Goal: Information Seeking & Learning: Learn about a topic

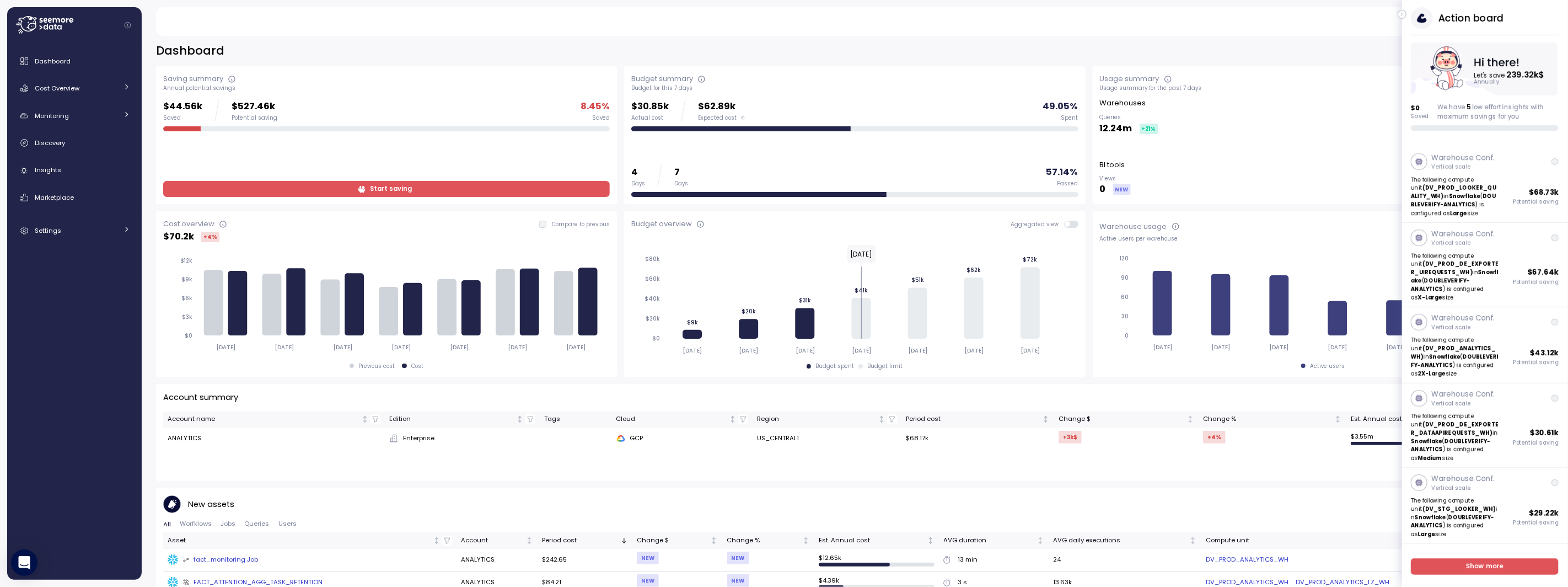
click at [1403, 16] on icon "button" at bounding box center [1402, 14] width 5 height 13
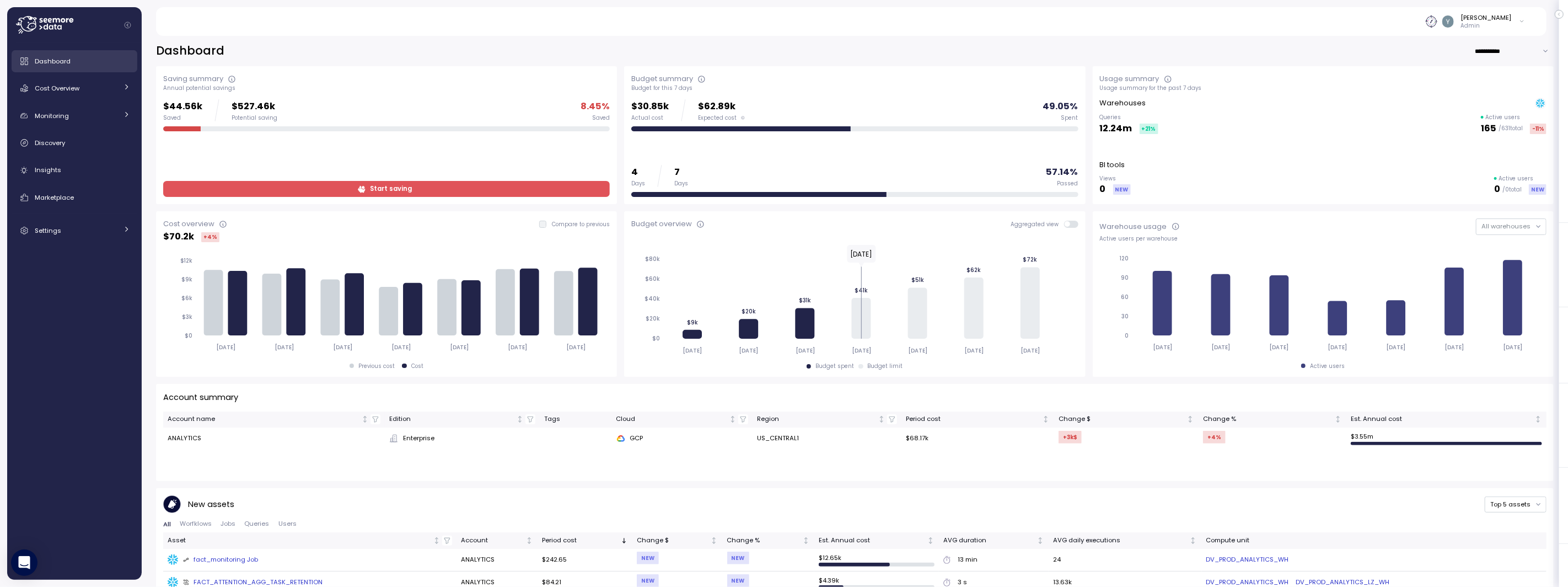
click at [47, 60] on span "Dashboard" at bounding box center [52, 61] width 36 height 9
click at [67, 91] on span "Cost Overview" at bounding box center [57, 88] width 45 height 9
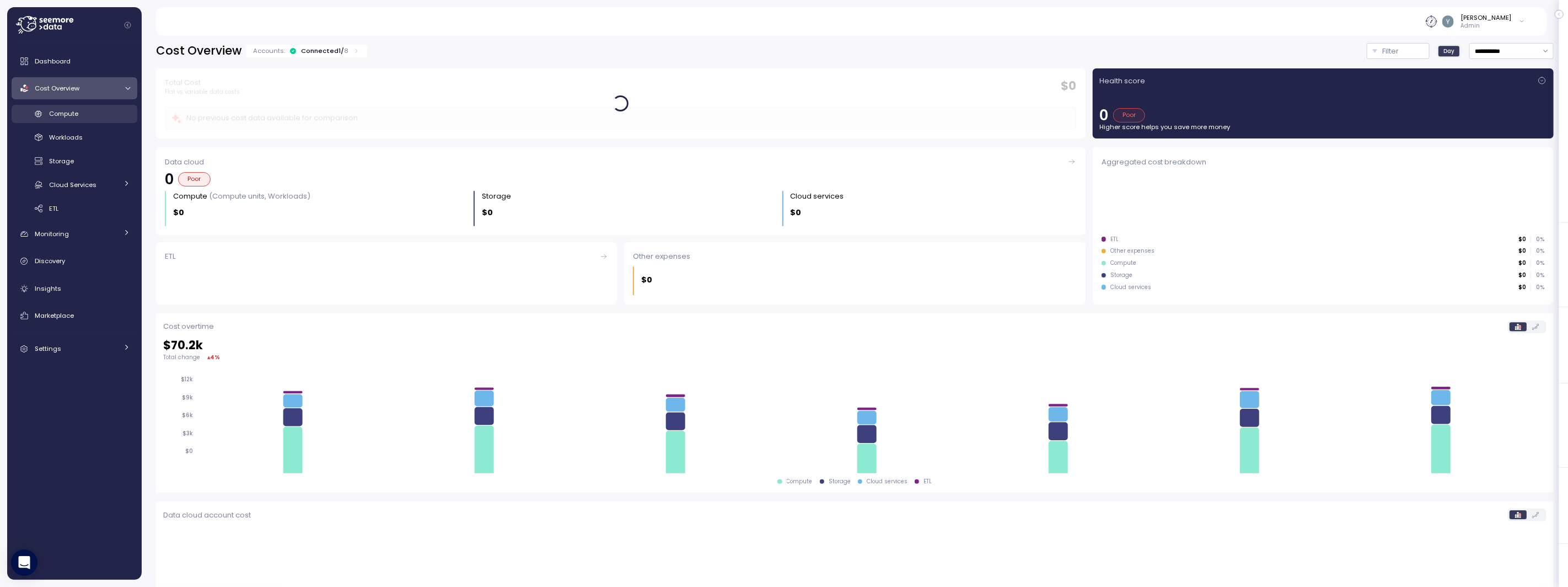
click at [68, 112] on span "Compute" at bounding box center [64, 114] width 29 height 9
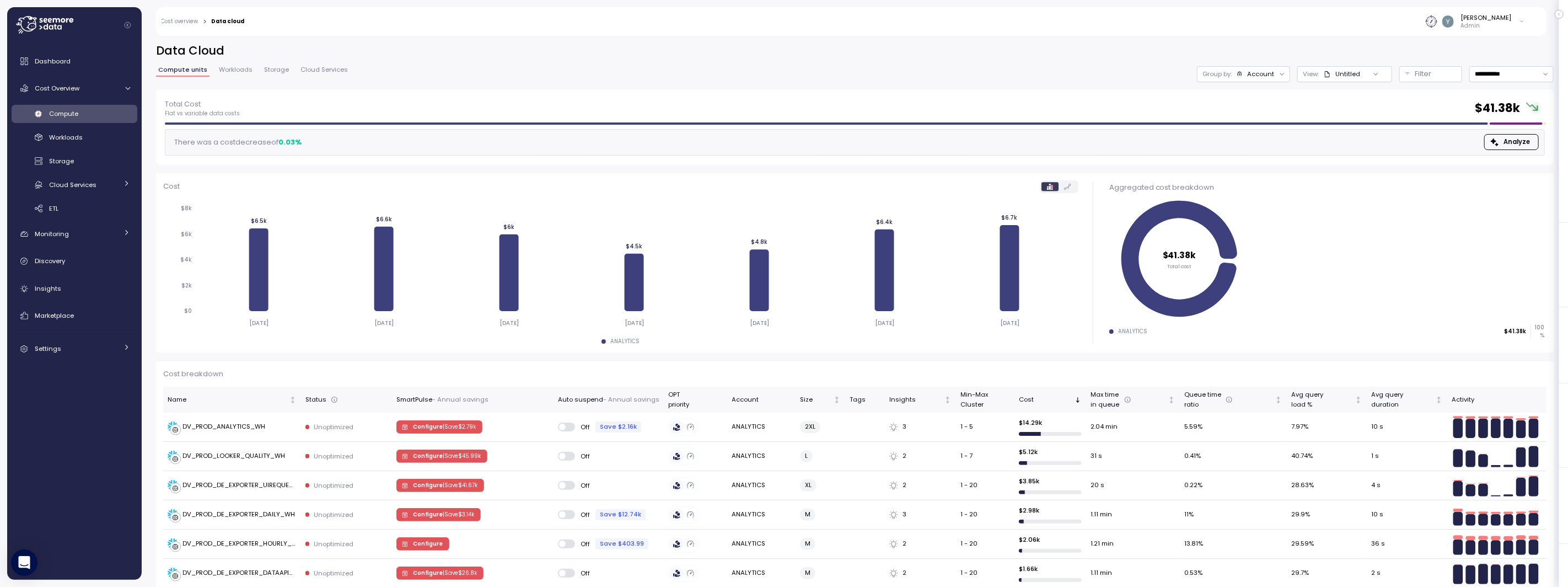
click at [76, 115] on span "Compute" at bounding box center [64, 114] width 29 height 9
click at [335, 69] on span "Cloud Services" at bounding box center [324, 70] width 48 height 6
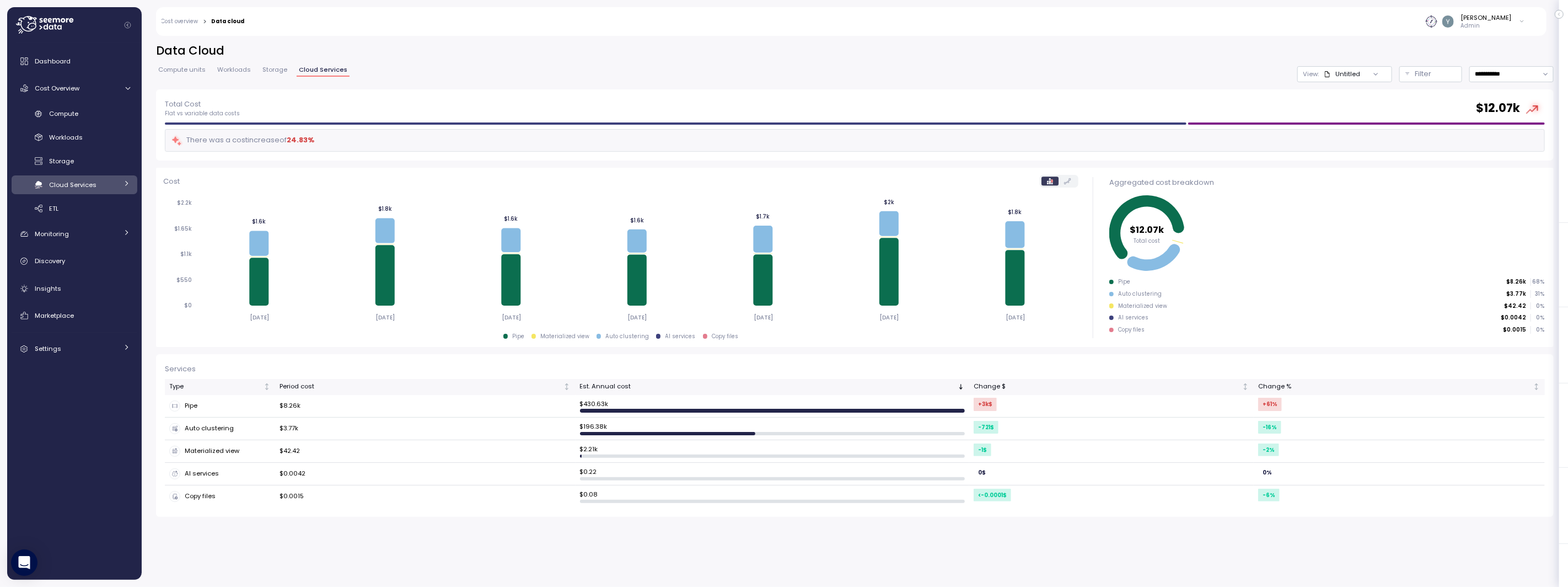
click at [266, 68] on span "Storage" at bounding box center [274, 70] width 25 height 6
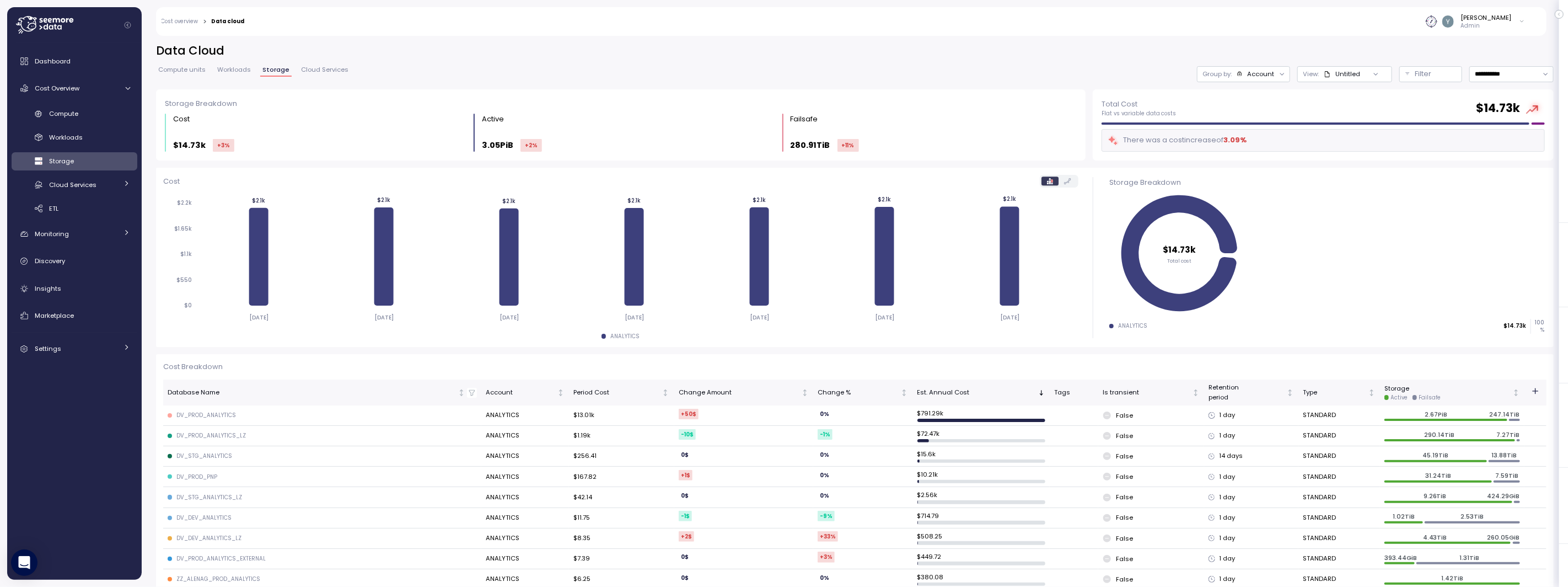
click at [230, 72] on span "Workloads" at bounding box center [234, 70] width 34 height 6
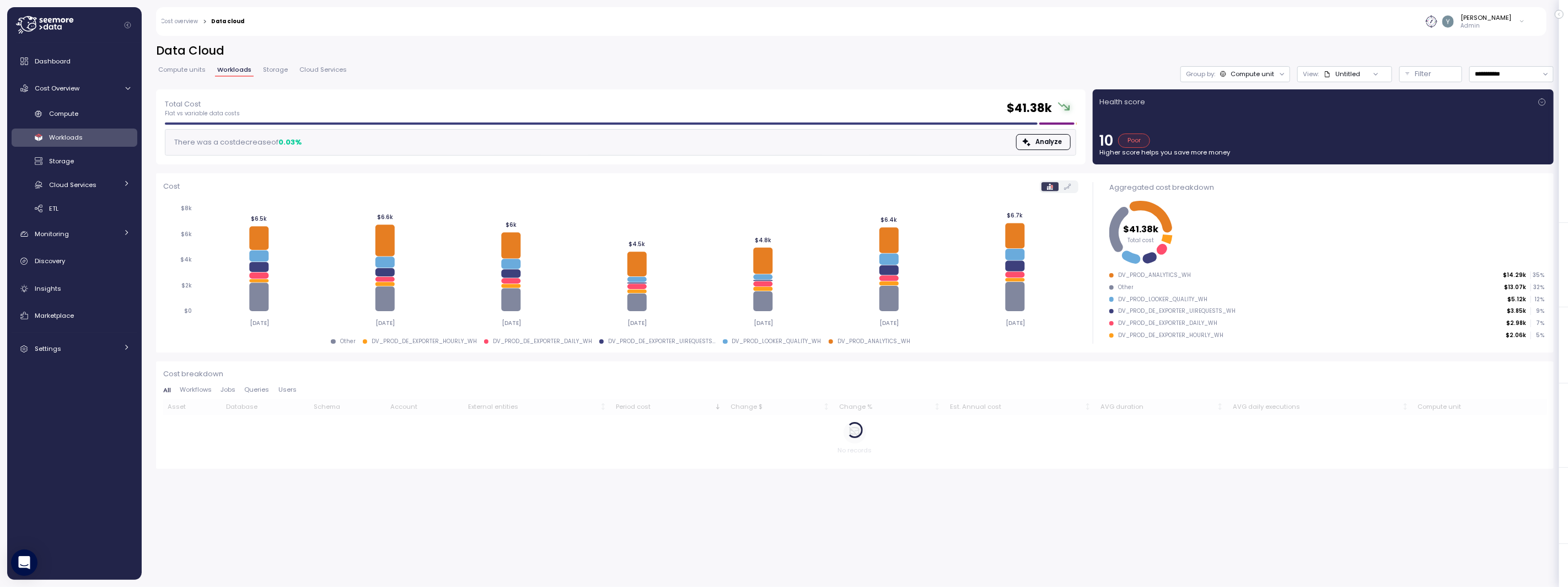
click at [272, 70] on span "Storage" at bounding box center [275, 70] width 25 height 6
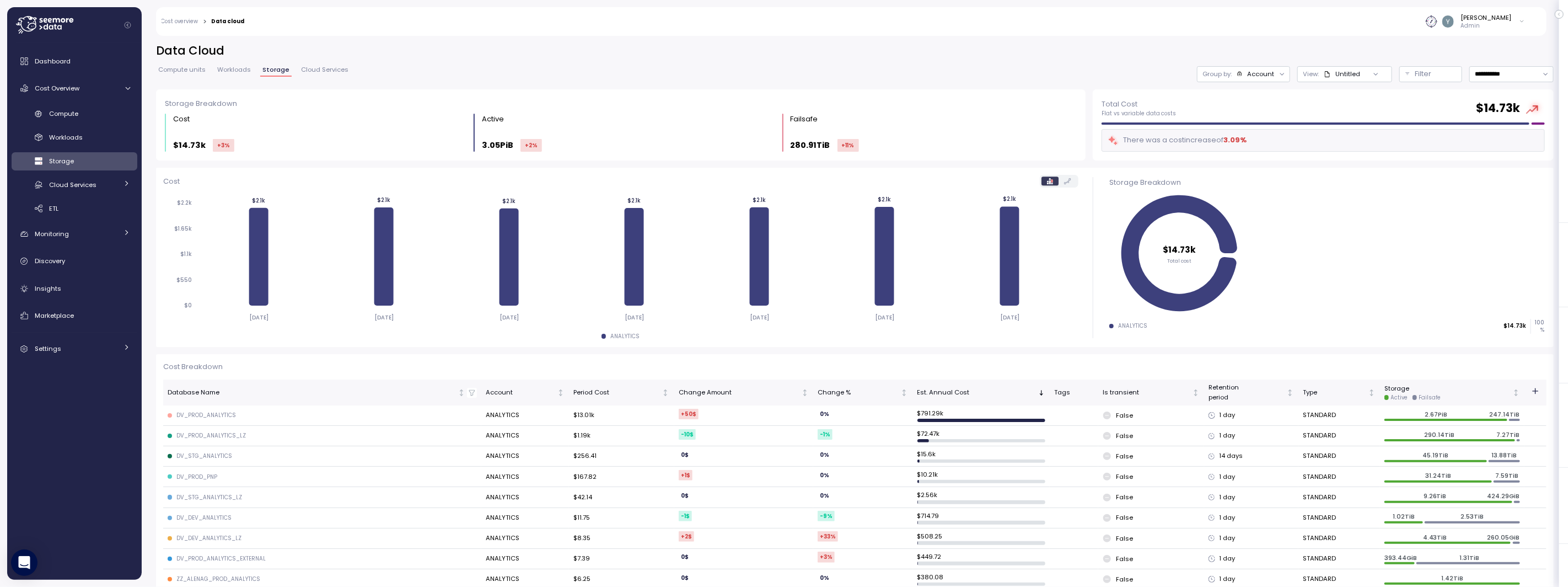
click at [306, 67] on span "Cloud Services" at bounding box center [325, 70] width 48 height 6
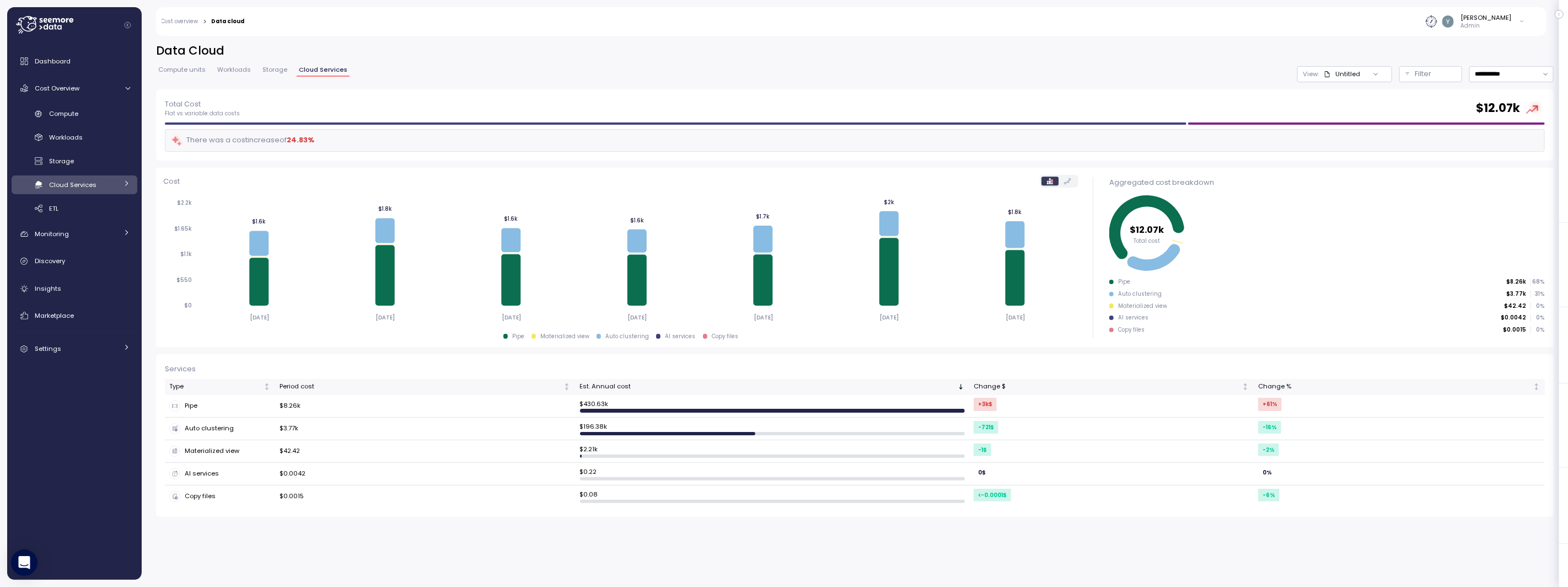
click at [237, 70] on span "Workloads" at bounding box center [234, 70] width 34 height 6
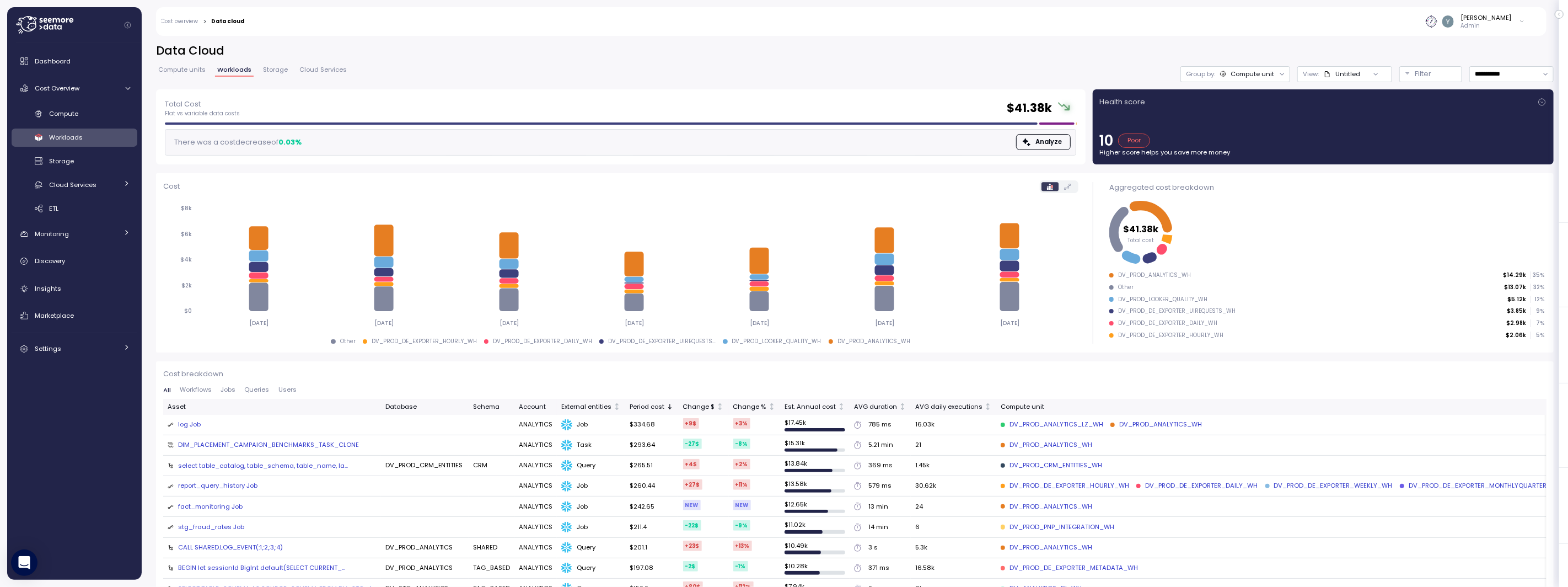
click at [176, 69] on span "Compute units" at bounding box center [182, 70] width 48 height 6
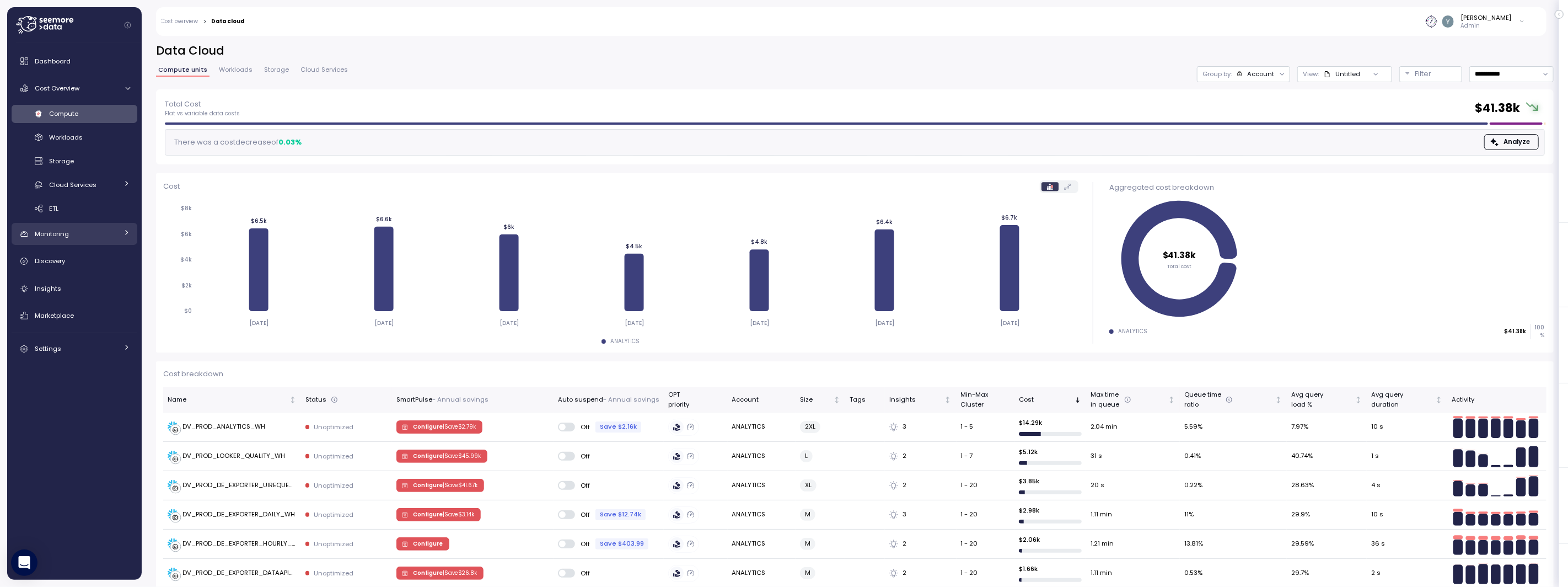
click at [62, 239] on div "Monitoring" at bounding box center [76, 234] width 83 height 11
click at [68, 260] on span "Anomalies" at bounding box center [66, 259] width 34 height 9
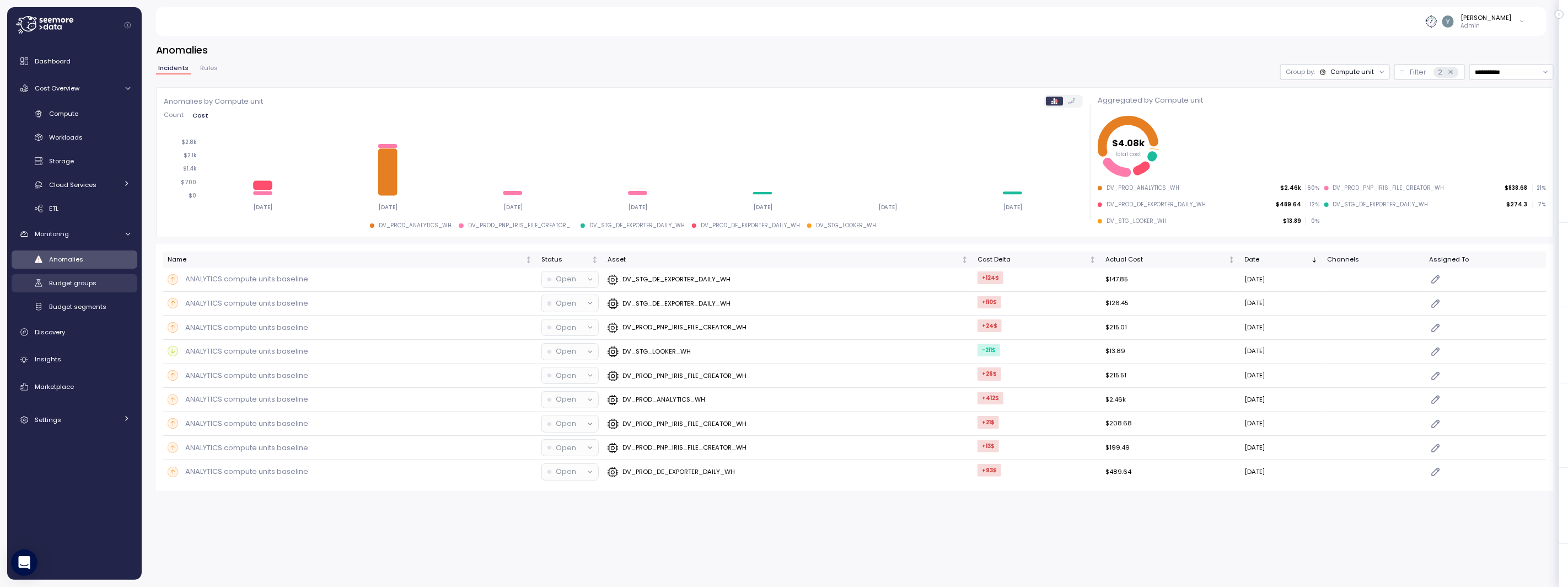
click at [77, 282] on span "Budget groups" at bounding box center [73, 283] width 48 height 9
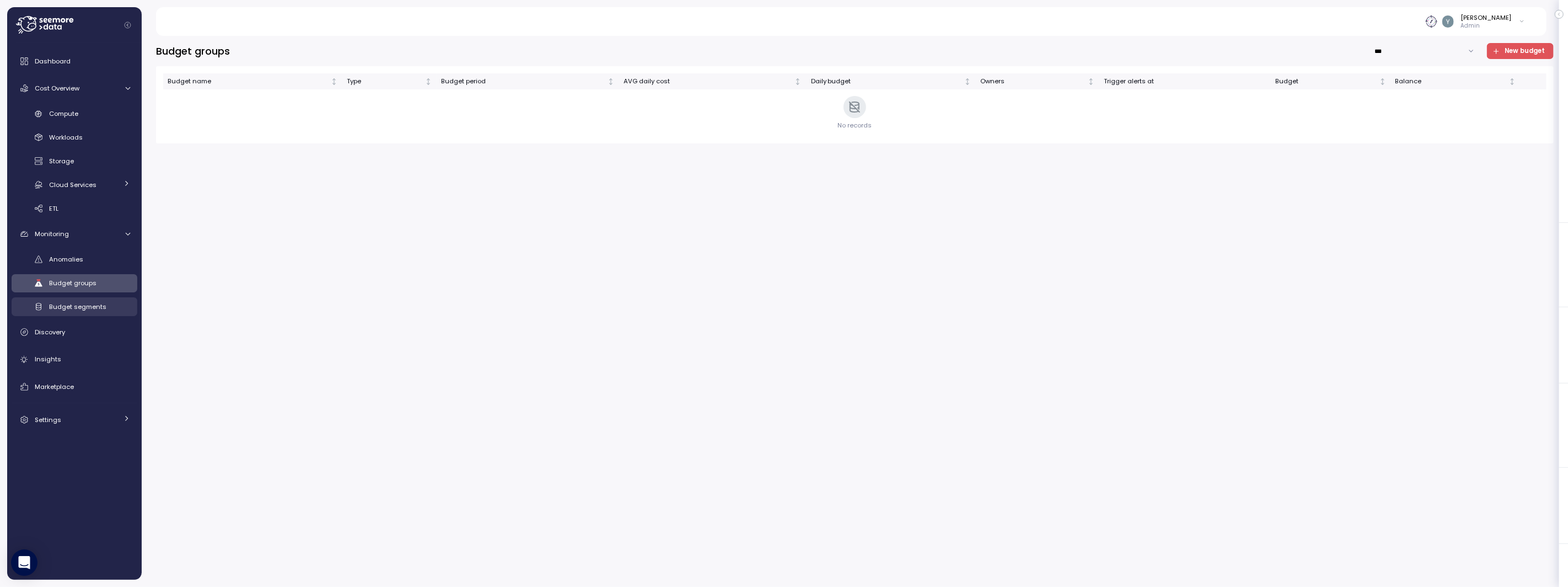
click at [77, 306] on span "Budget segments" at bounding box center [78, 307] width 58 height 9
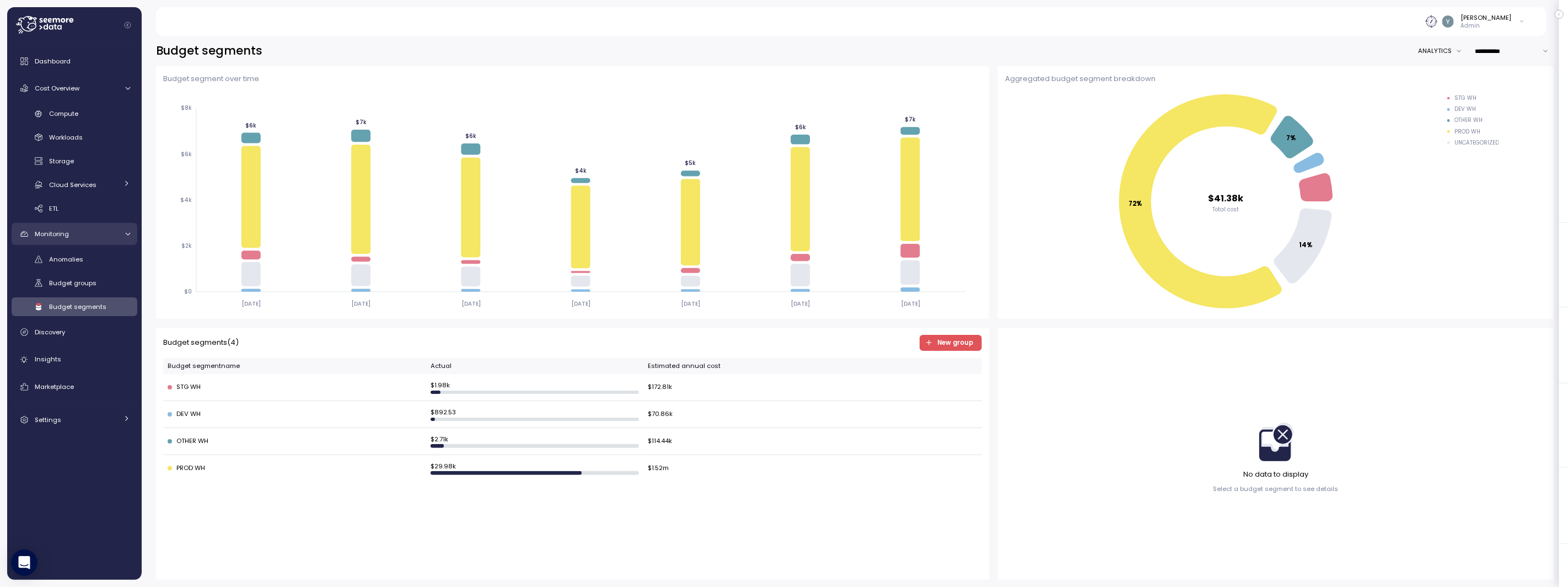
click at [60, 234] on span "Monitoring" at bounding box center [51, 234] width 34 height 9
click at [72, 84] on span "Cost Overview" at bounding box center [57, 88] width 45 height 9
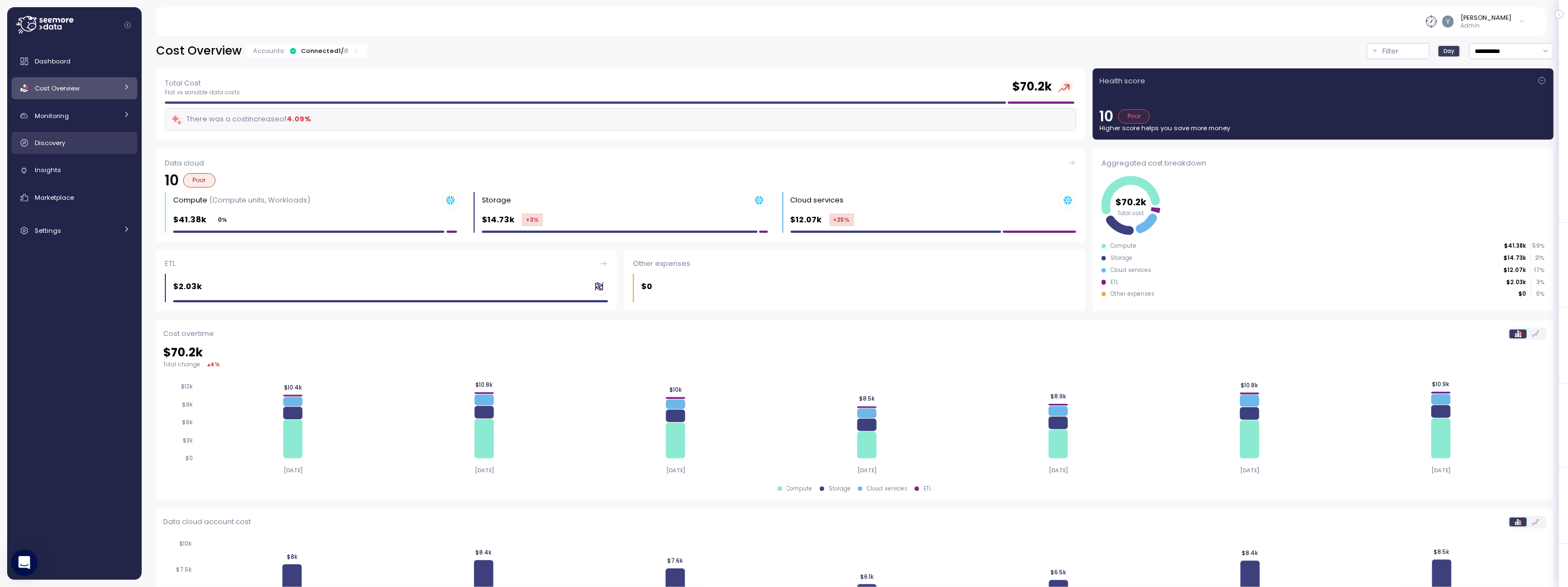
click at [61, 143] on span "Discovery" at bounding box center [49, 143] width 30 height 9
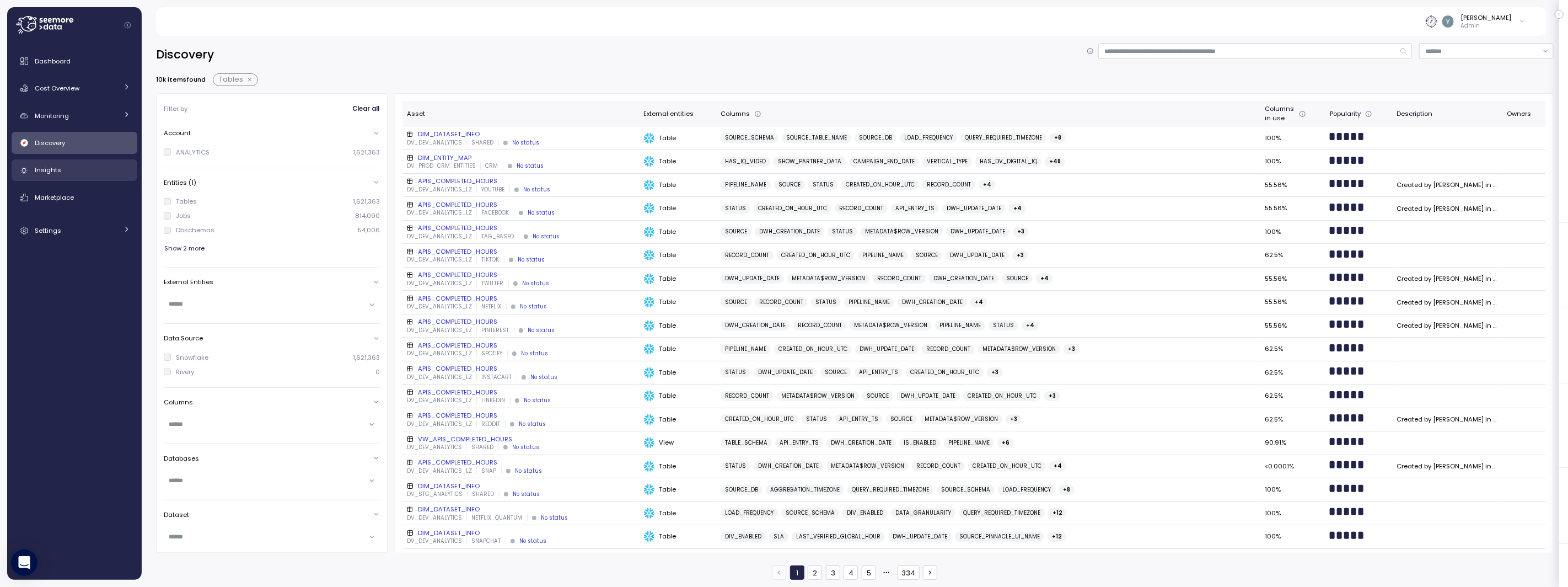
click at [60, 169] on div "Insights" at bounding box center [82, 170] width 95 height 11
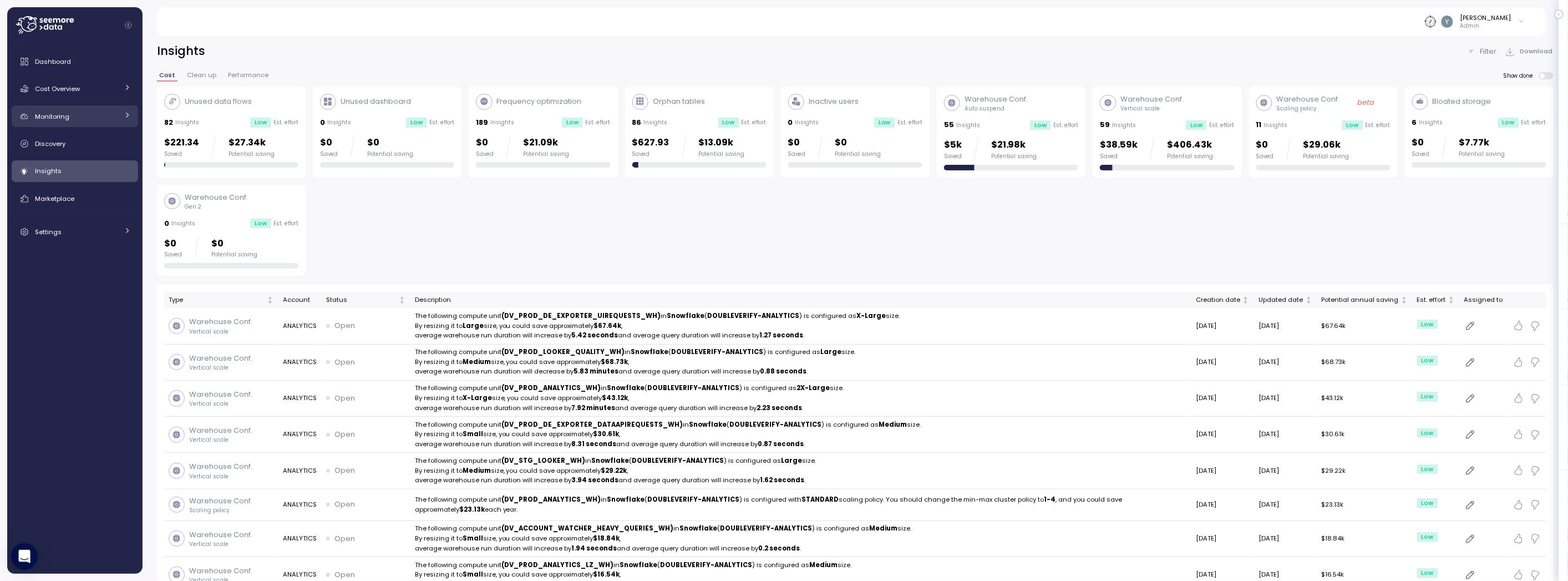
click at [66, 112] on span "Monitoring" at bounding box center [52, 116] width 35 height 9
click at [59, 110] on link "Monitoring" at bounding box center [74, 116] width 126 height 22
click at [72, 234] on div "Settings" at bounding box center [76, 232] width 83 height 11
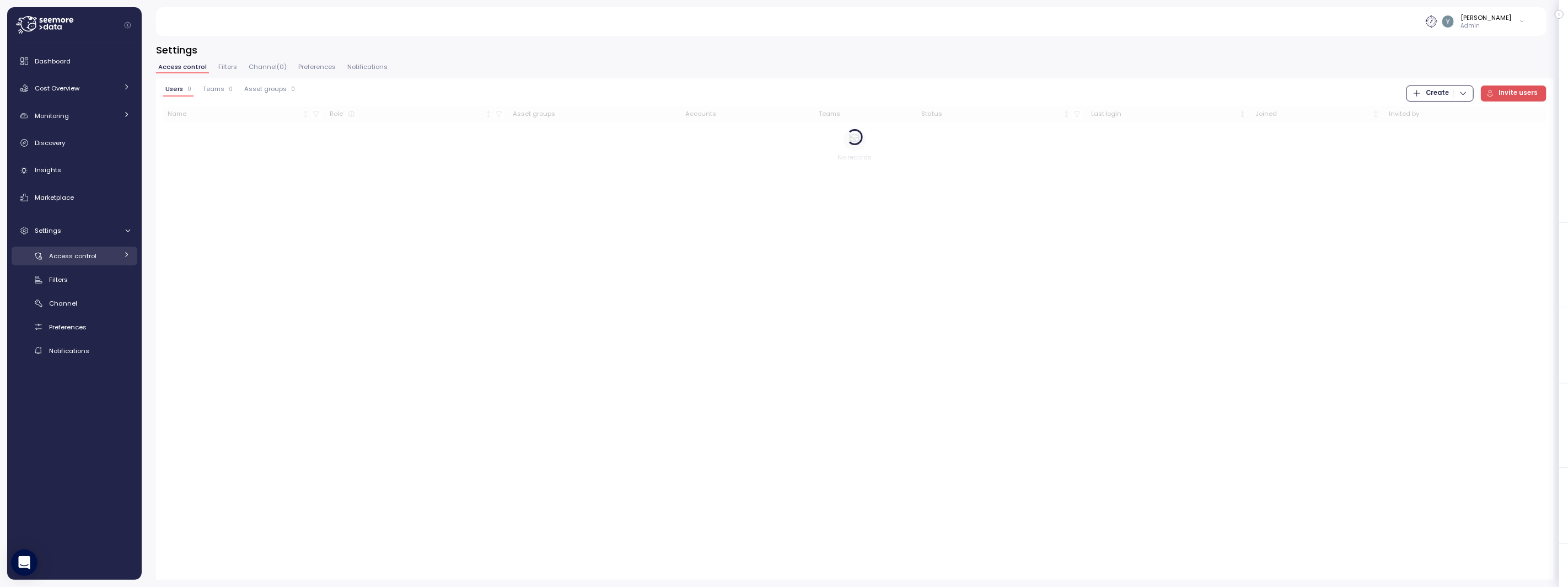
click at [73, 258] on span "Access control" at bounding box center [73, 256] width 48 height 9
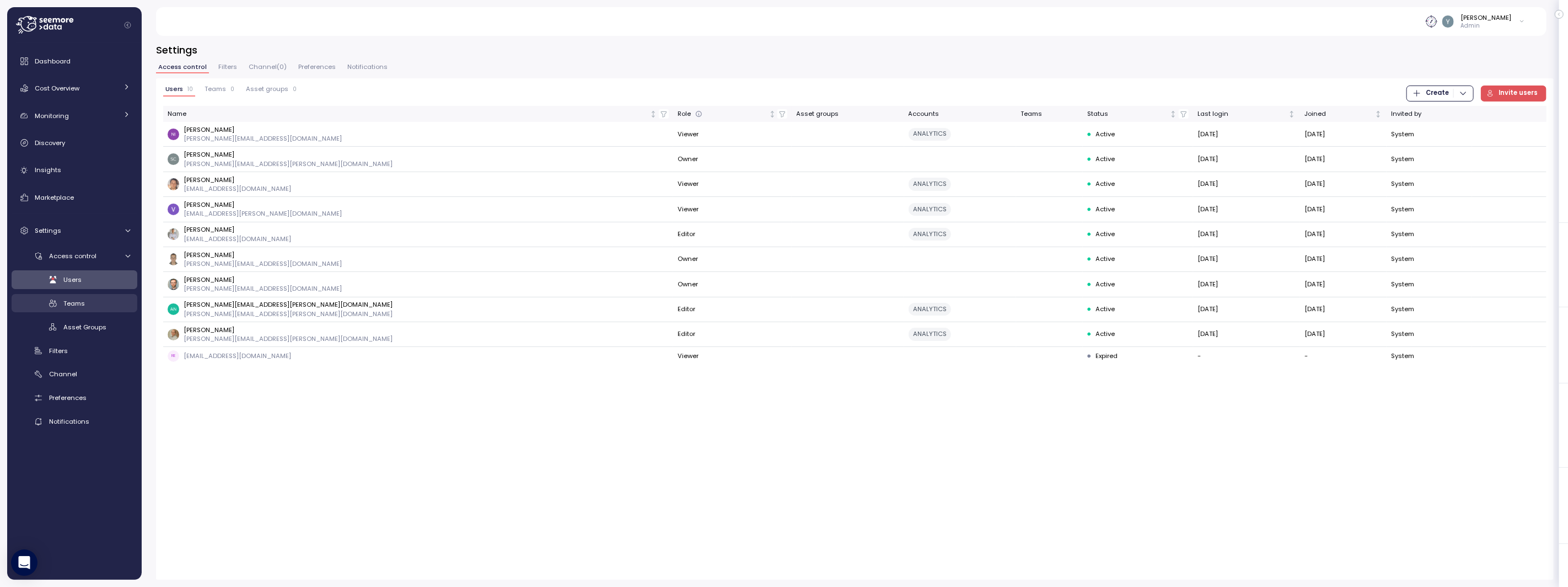
click at [81, 300] on span "Teams" at bounding box center [74, 303] width 22 height 9
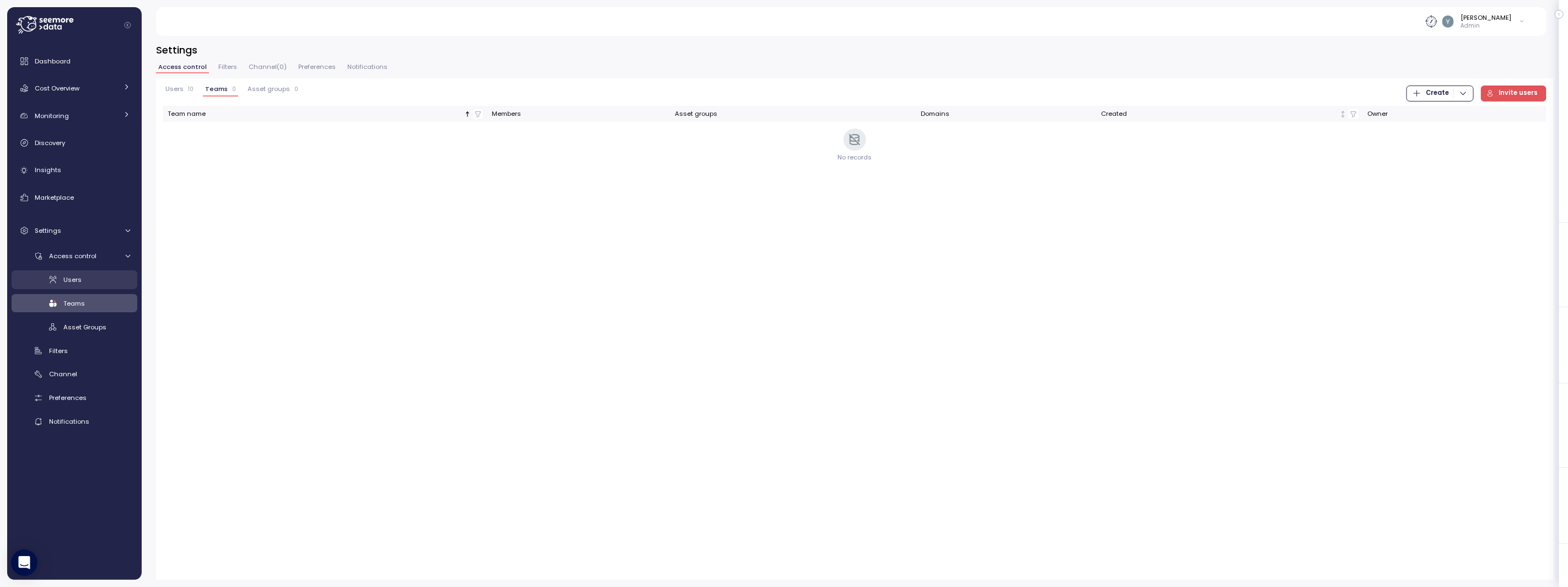
click at [79, 275] on span "Users" at bounding box center [72, 279] width 18 height 9
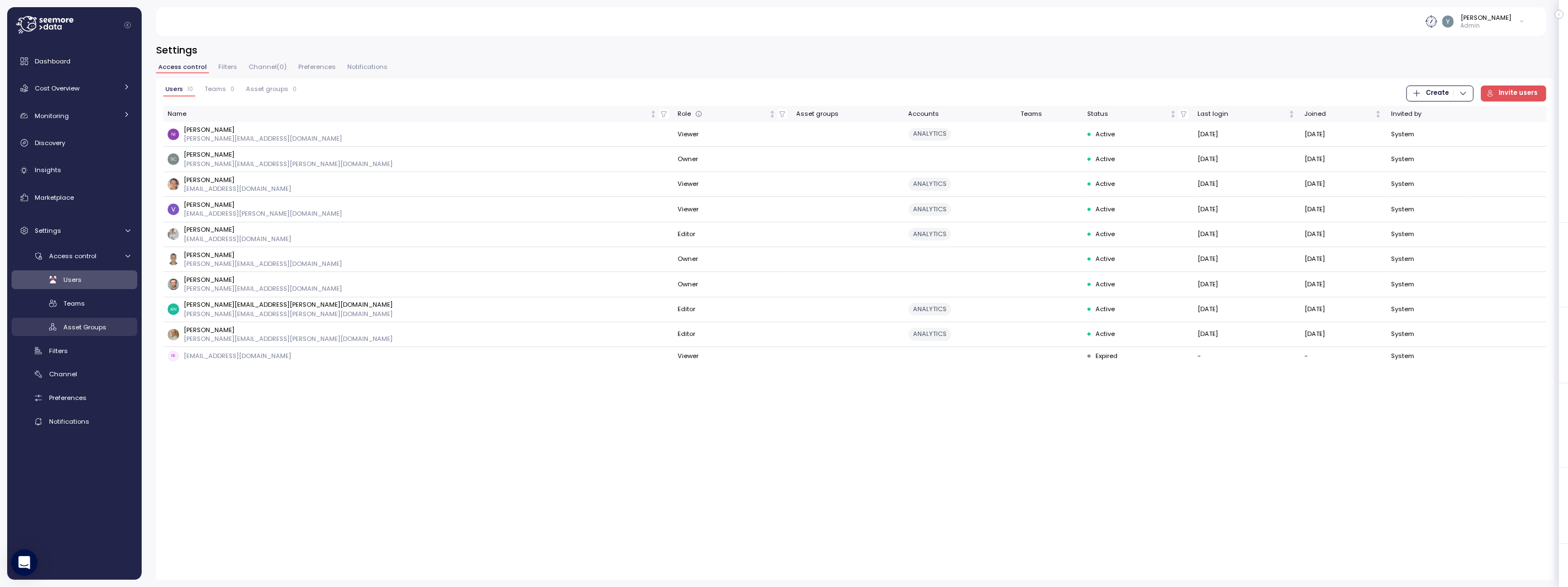
click at [81, 330] on span "Asset Groups" at bounding box center [84, 327] width 43 height 9
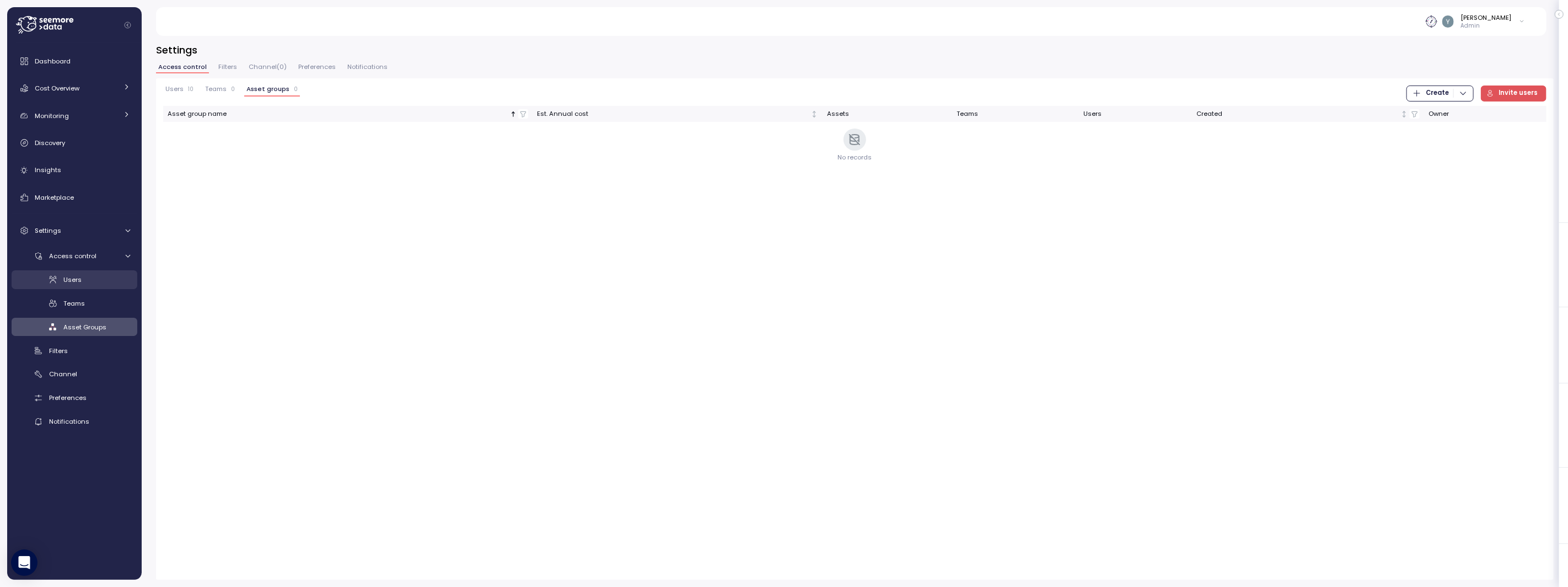
click at [77, 281] on span "Users" at bounding box center [72, 279] width 18 height 9
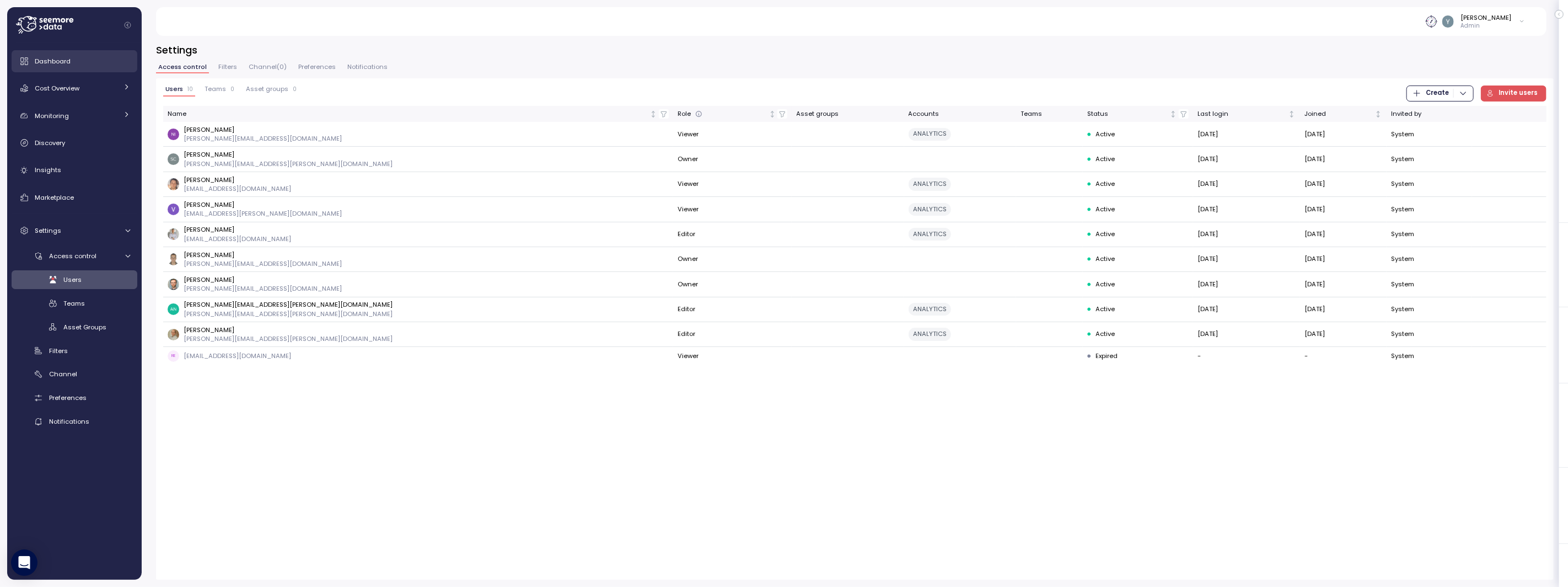
click at [54, 60] on span "Dashboard" at bounding box center [52, 61] width 36 height 9
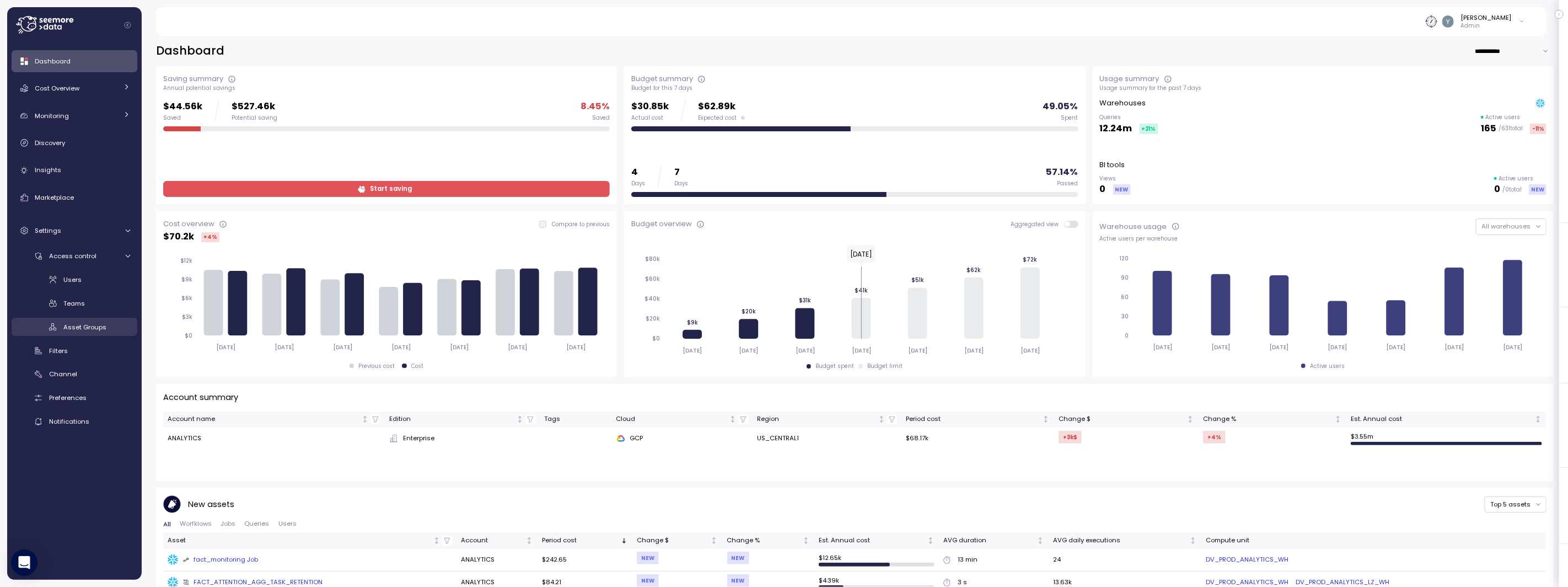
click at [84, 326] on span "Asset Groups" at bounding box center [84, 327] width 43 height 9
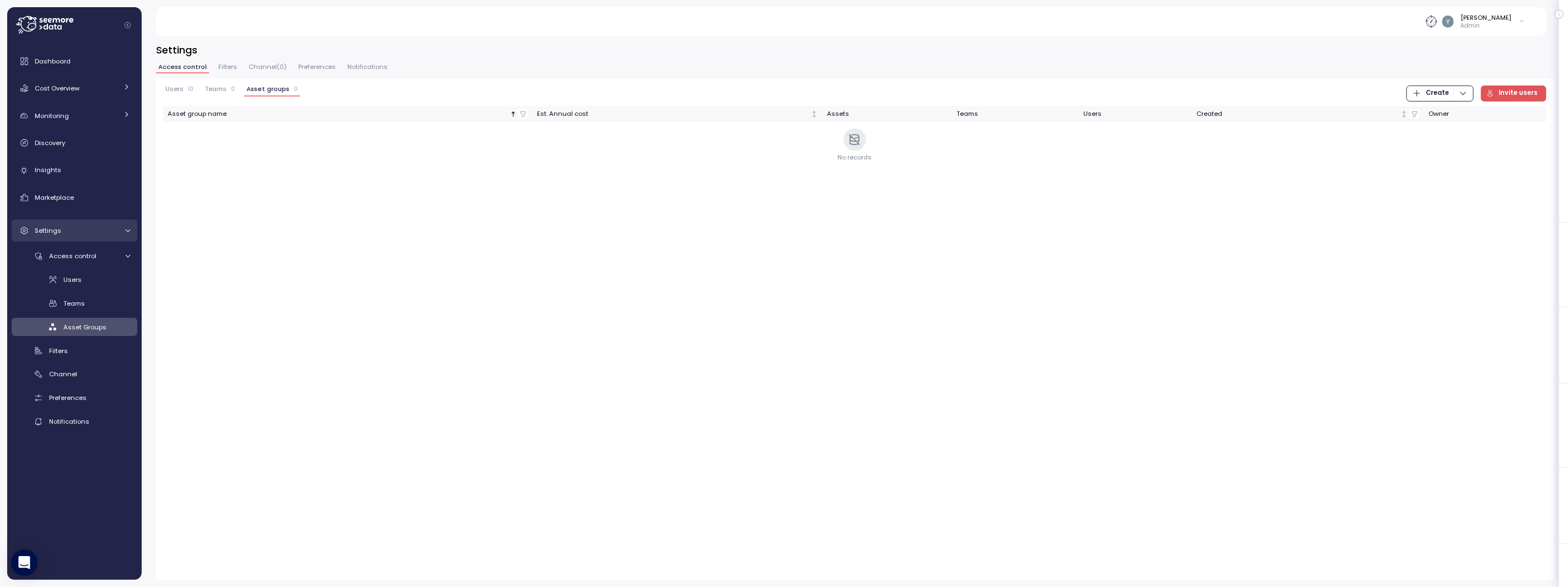
click at [124, 230] on icon at bounding box center [128, 230] width 7 height 7
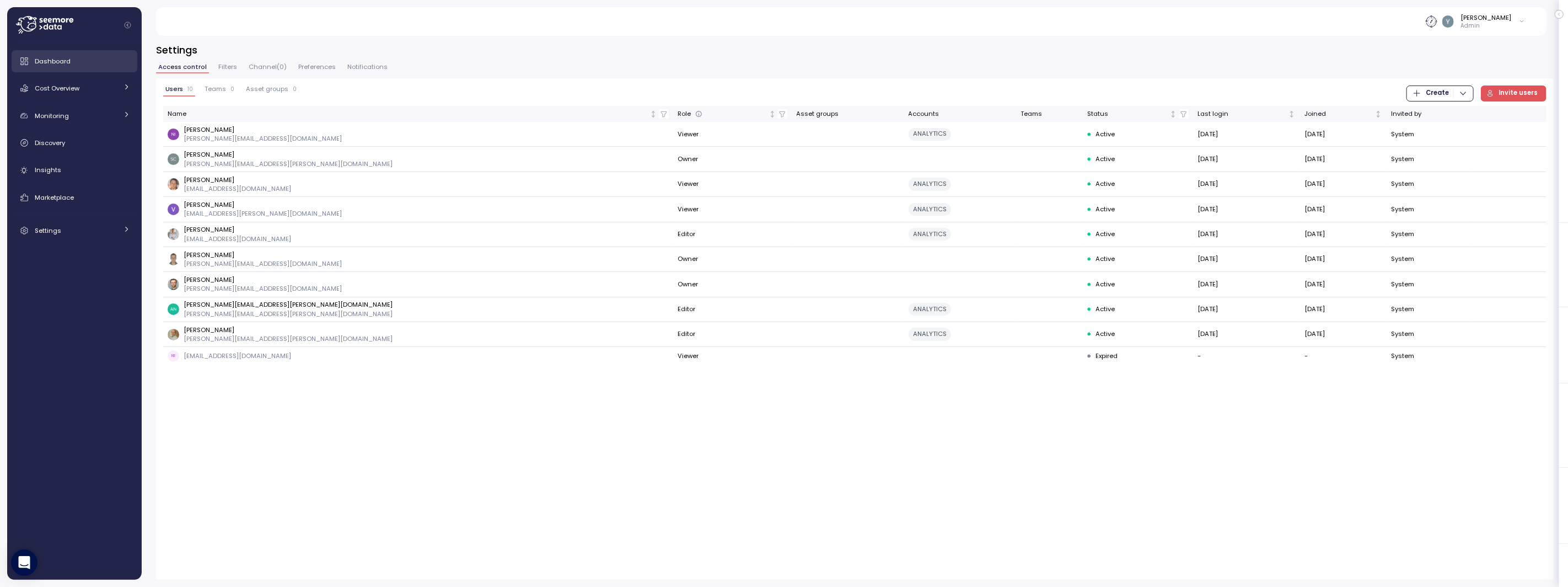
click at [62, 59] on span "Dashboard" at bounding box center [52, 61] width 36 height 9
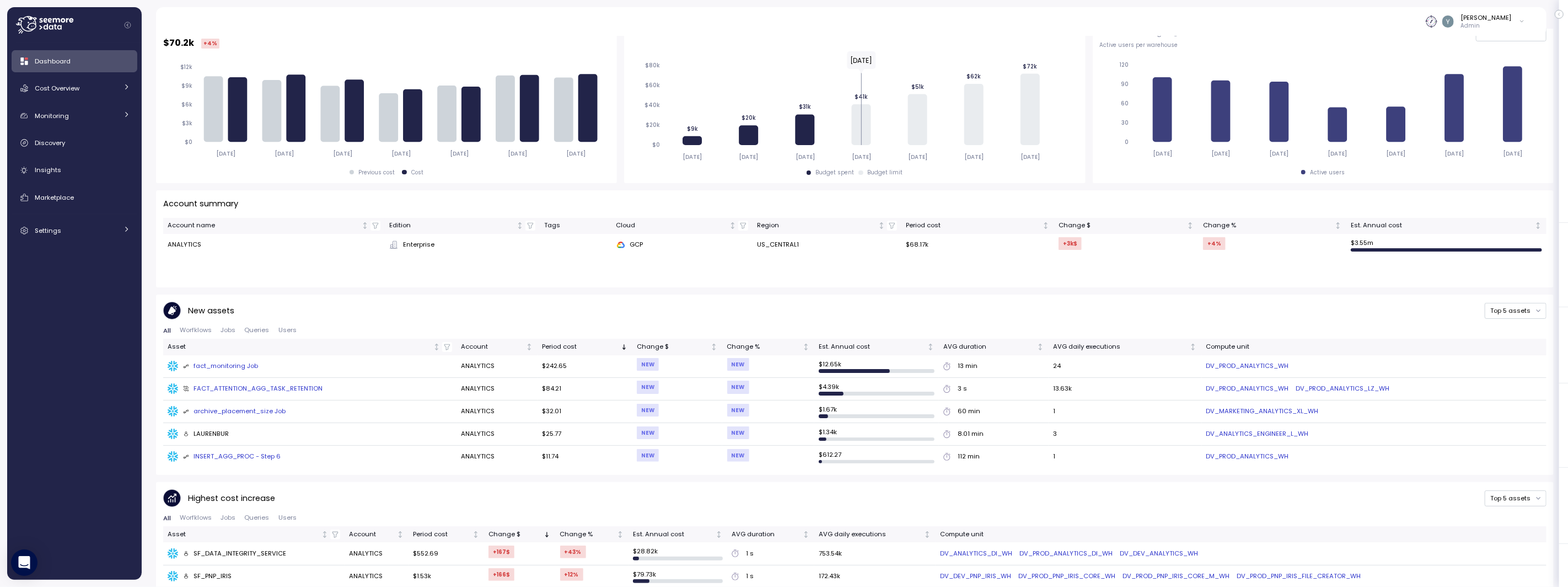
scroll to position [209, 0]
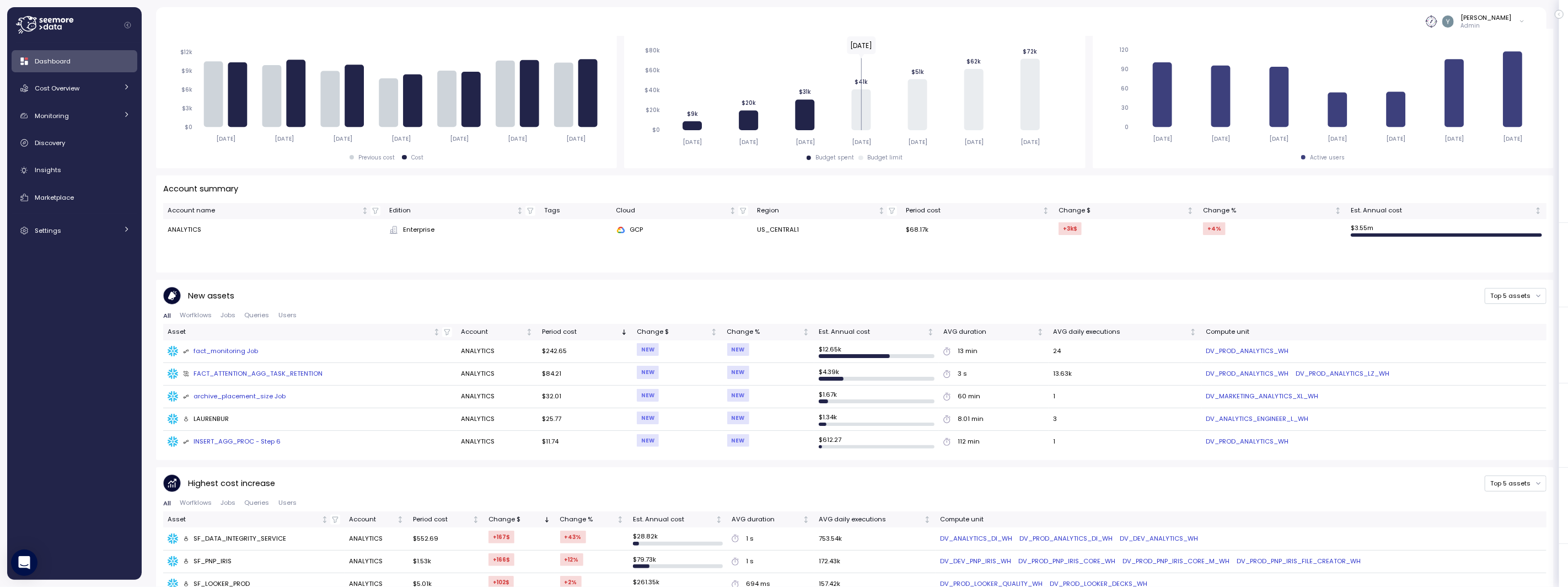
click at [231, 351] on div "fact_monitoring Job" at bounding box center [221, 351] width 76 height 10
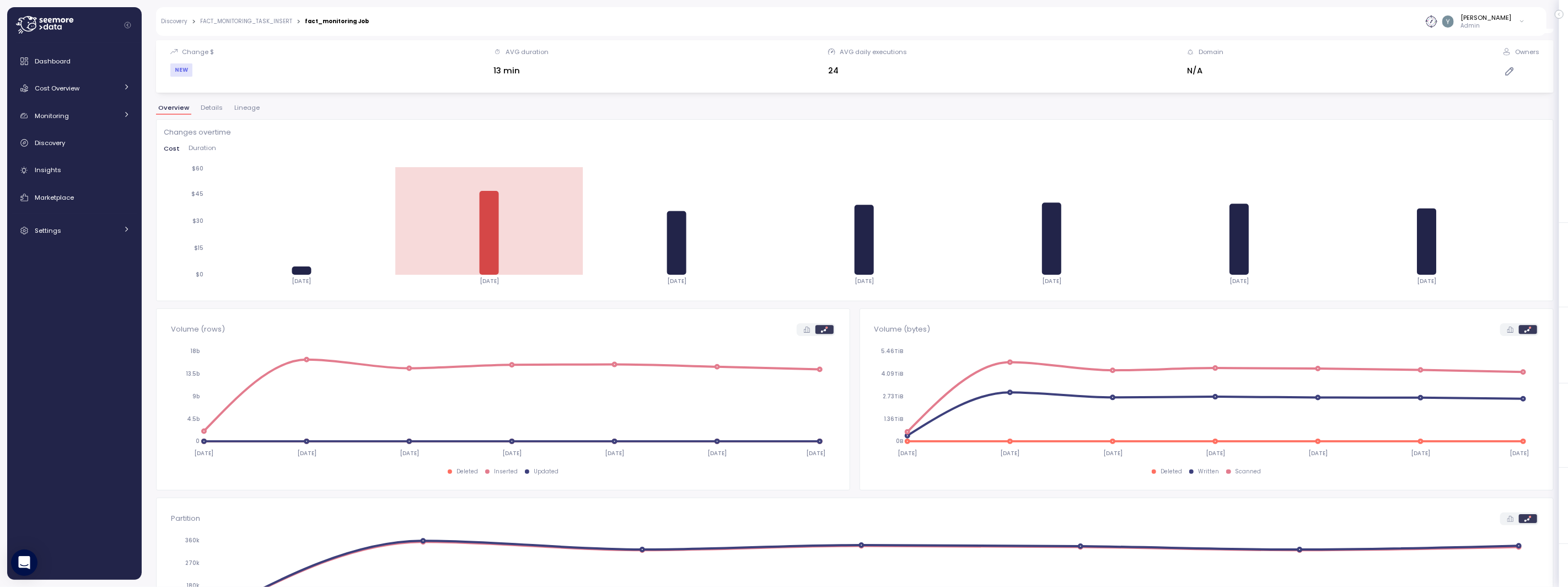
scroll to position [131, 0]
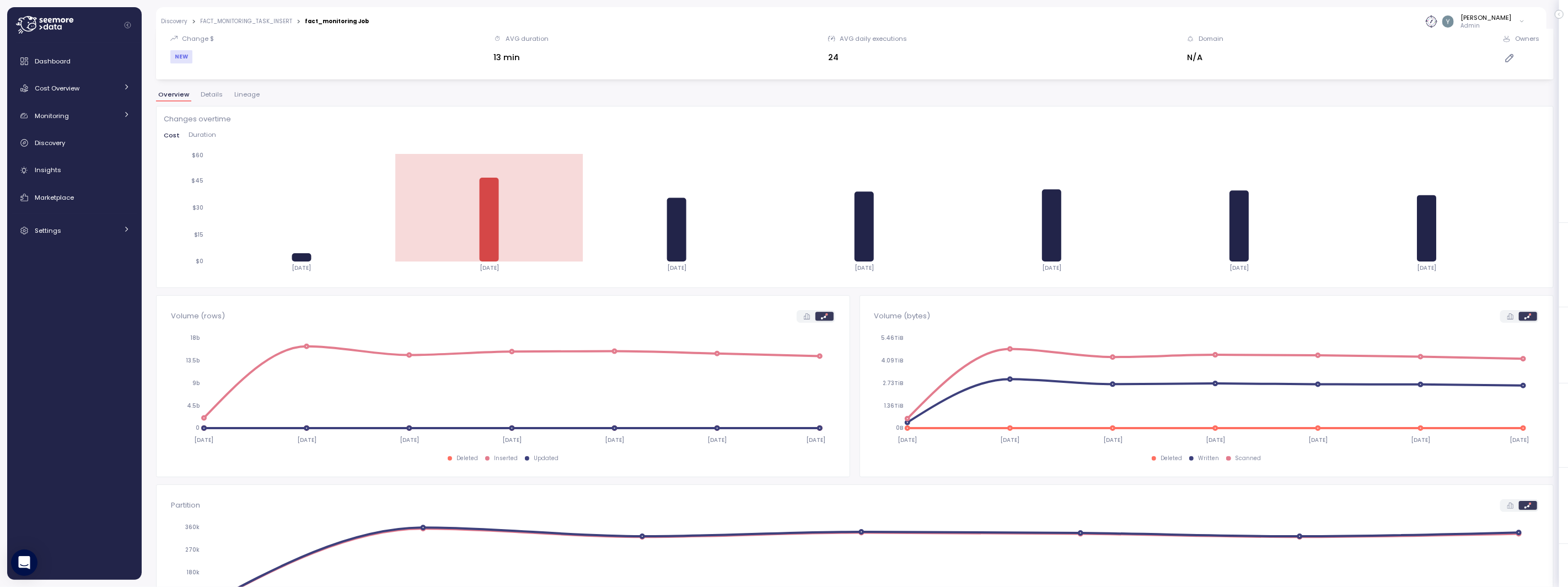
click at [246, 95] on span "Lineage" at bounding box center [247, 94] width 25 height 6
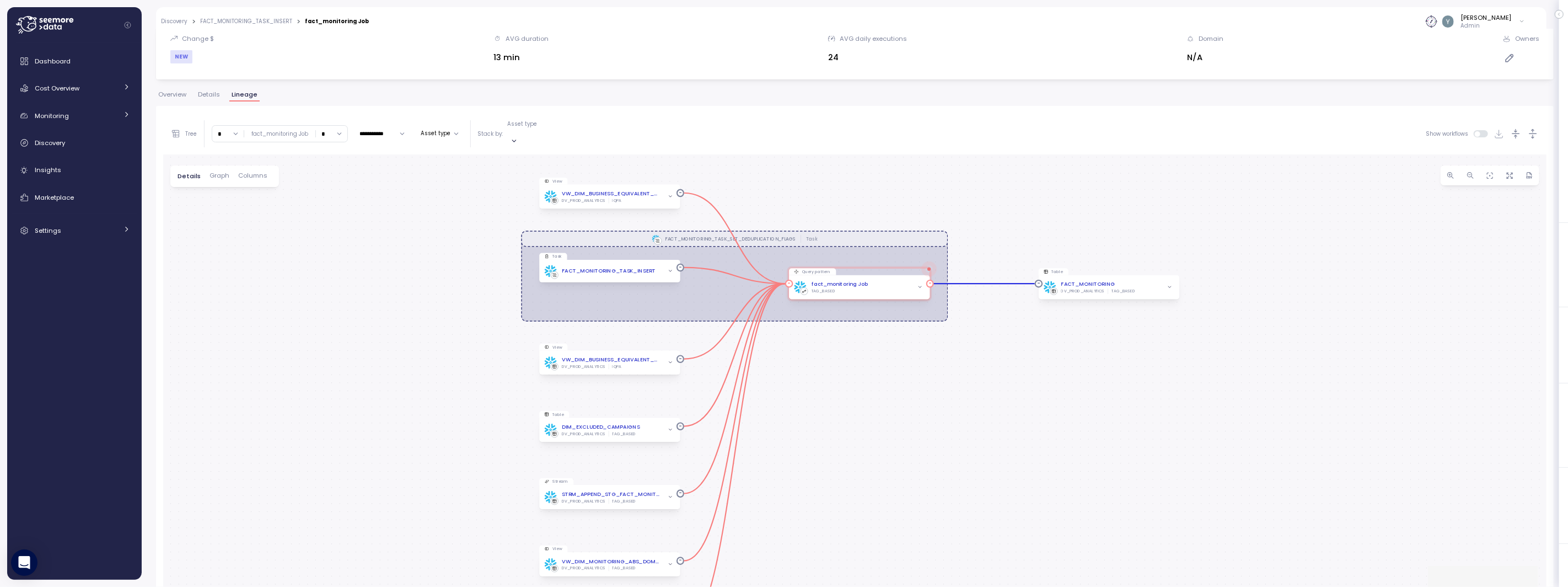
click at [918, 283] on span "button" at bounding box center [920, 287] width 8 height 8
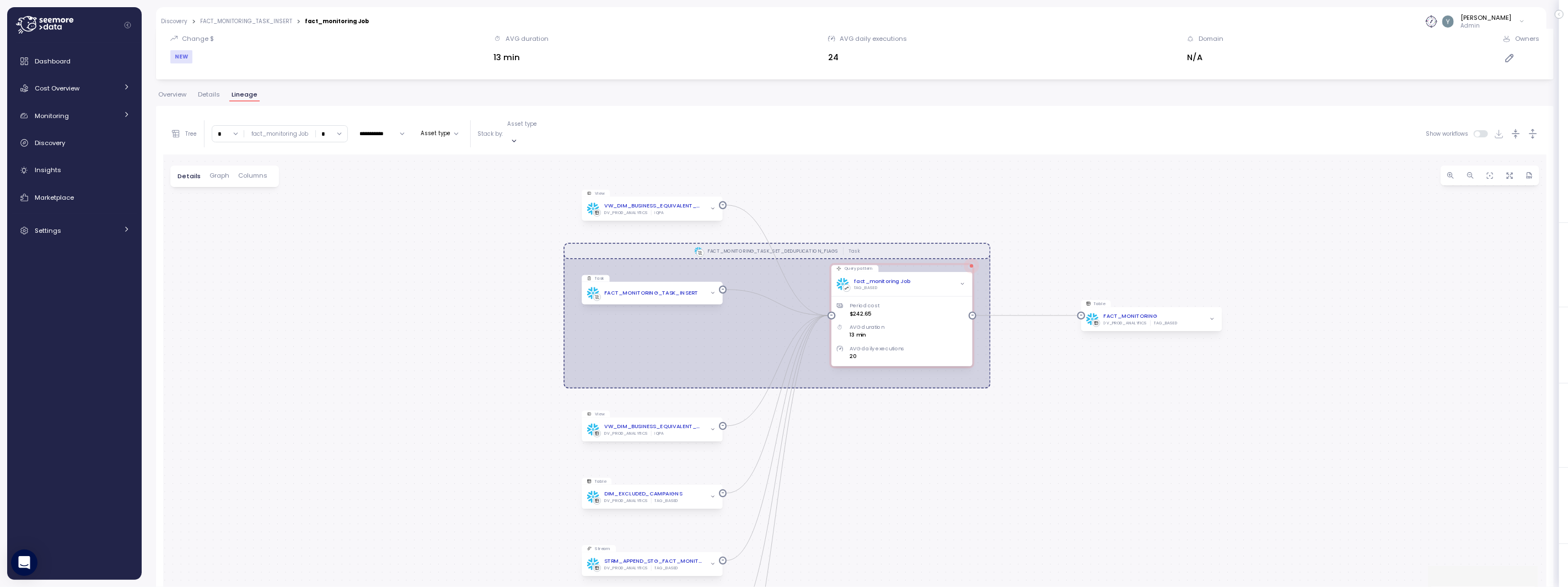
drag, startPoint x: 1120, startPoint y: 394, endPoint x: 1162, endPoint y: 407, distance: 44.0
click at [1162, 407] on div "FACT_MONITORING_TASK_SET_DEDUPLICATION_FLAGS Task View VW_DIM_BUSINESS_EQUIVALE…" at bounding box center [855, 406] width 1383 height 503
click at [50, 140] on span "Discovery" at bounding box center [49, 143] width 30 height 9
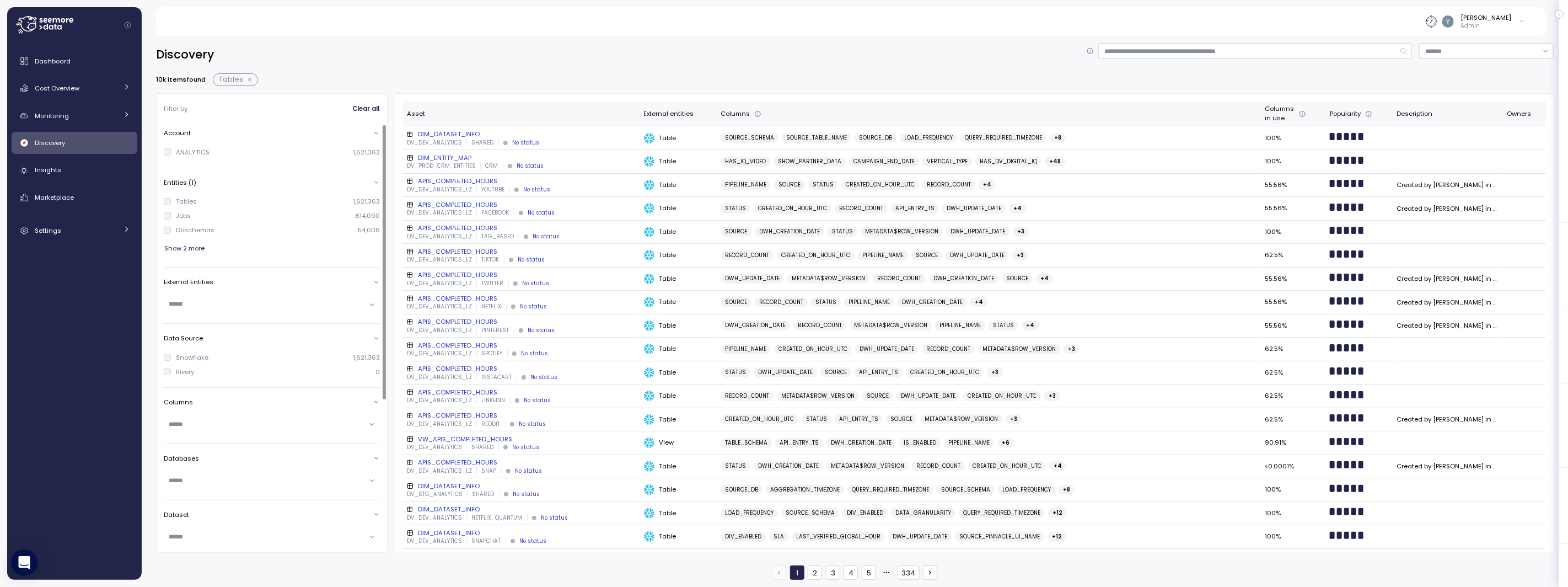
click at [289, 280] on div "External Entities" at bounding box center [272, 282] width 216 height 9
click at [284, 284] on div "External Entities" at bounding box center [272, 282] width 216 height 9
click at [248, 307] on input "text" at bounding box center [267, 305] width 194 height 10
click at [300, 67] on div "Discovery 10k items found Tables Filter by Clear all Account ANALYTICS 1,621,36…" at bounding box center [855, 311] width 1398 height 536
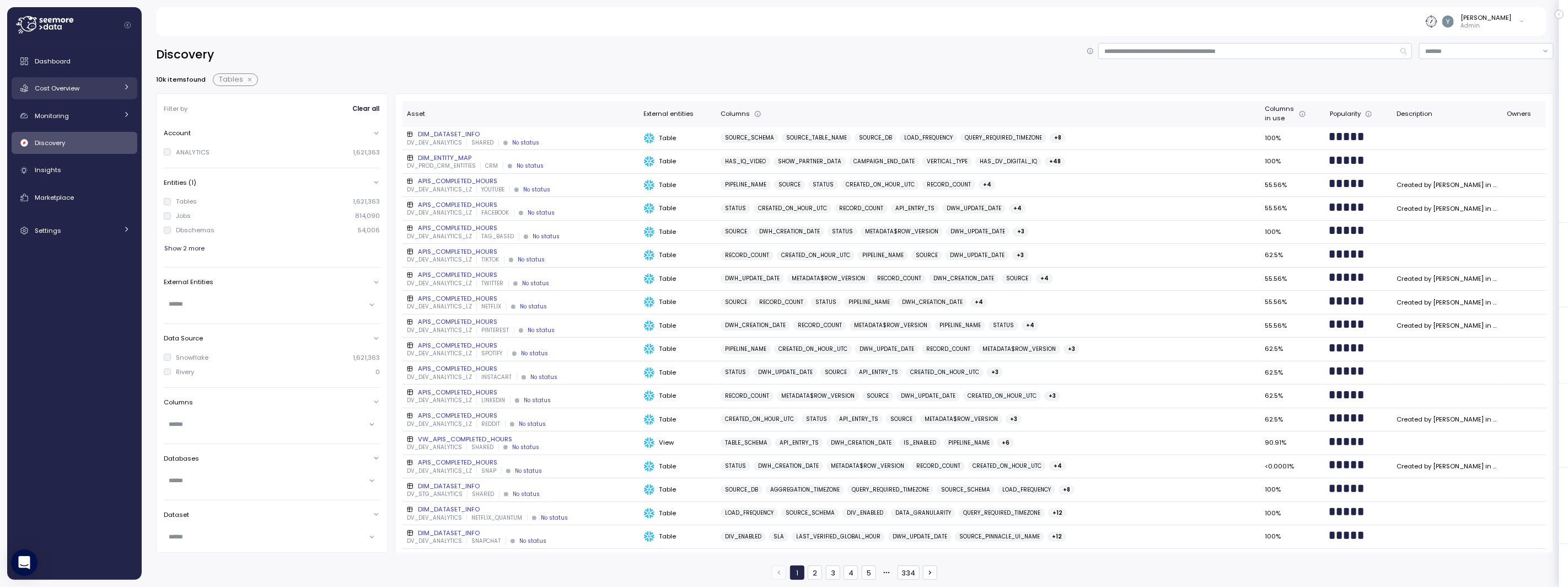
click at [68, 91] on span "Cost Overview" at bounding box center [57, 88] width 45 height 9
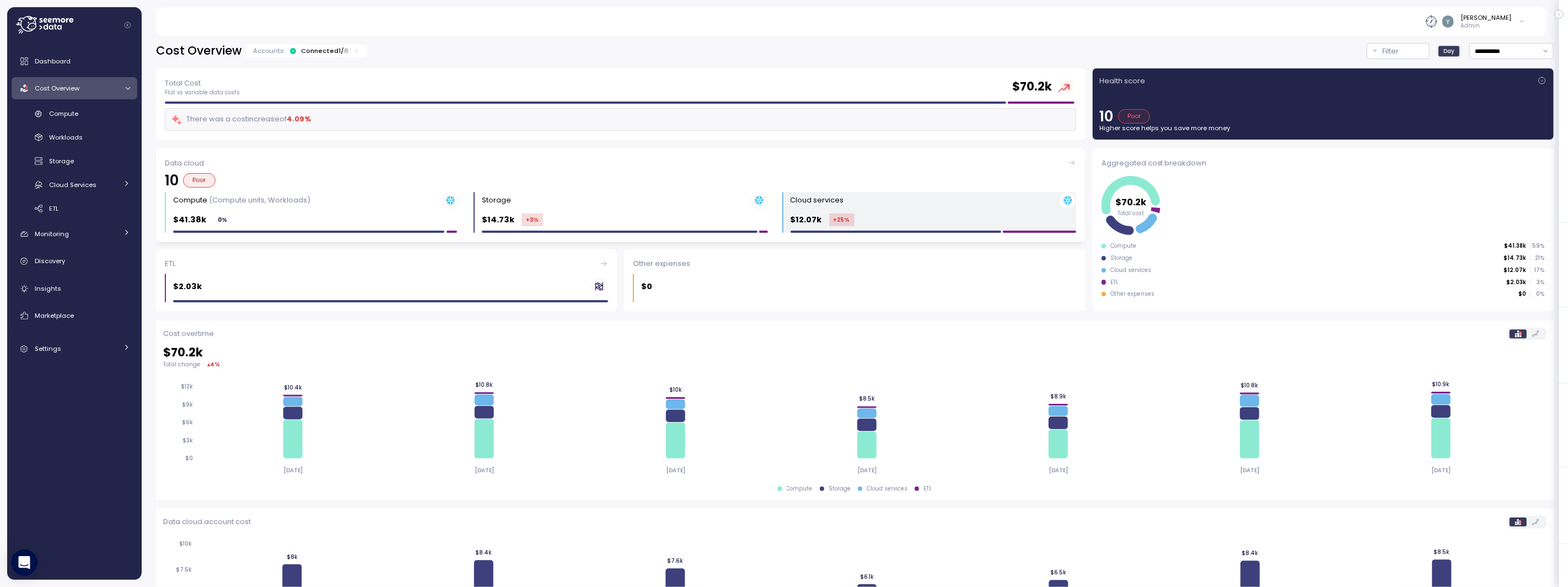
click at [898, 215] on div "$12.07k +25 %" at bounding box center [934, 220] width 286 height 13
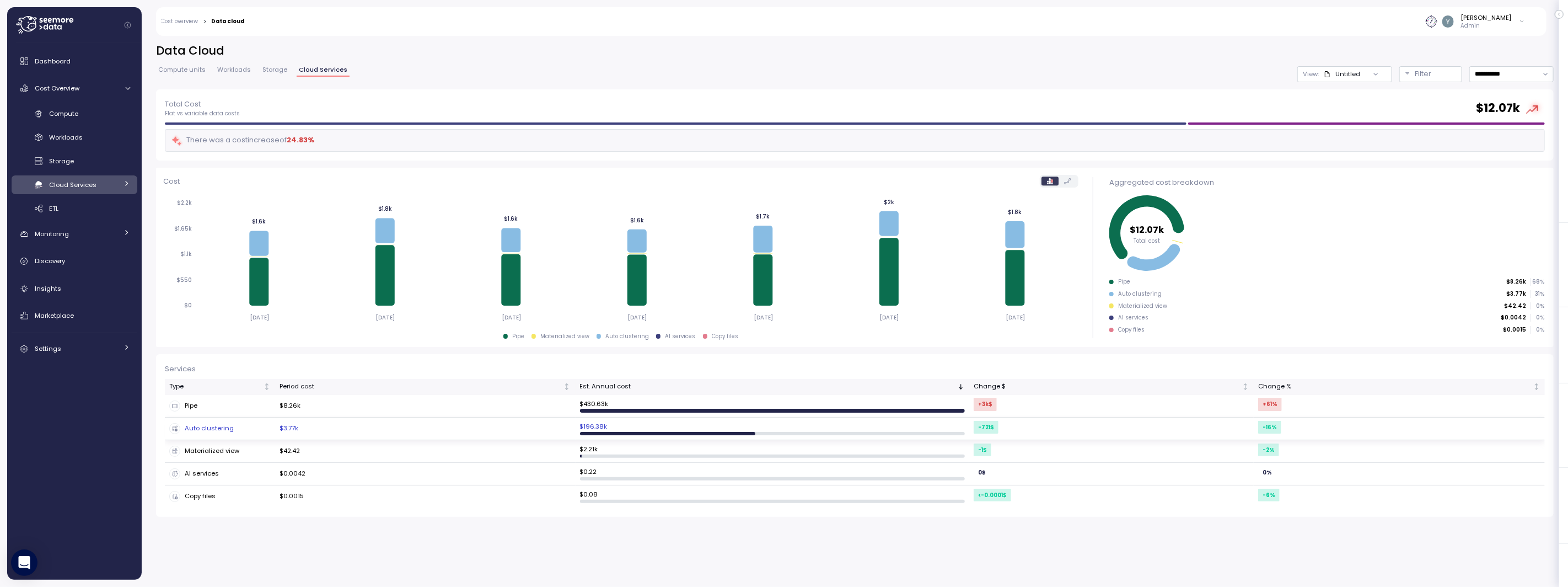
click at [207, 428] on div "Auto clustering" at bounding box center [220, 429] width 102 height 11
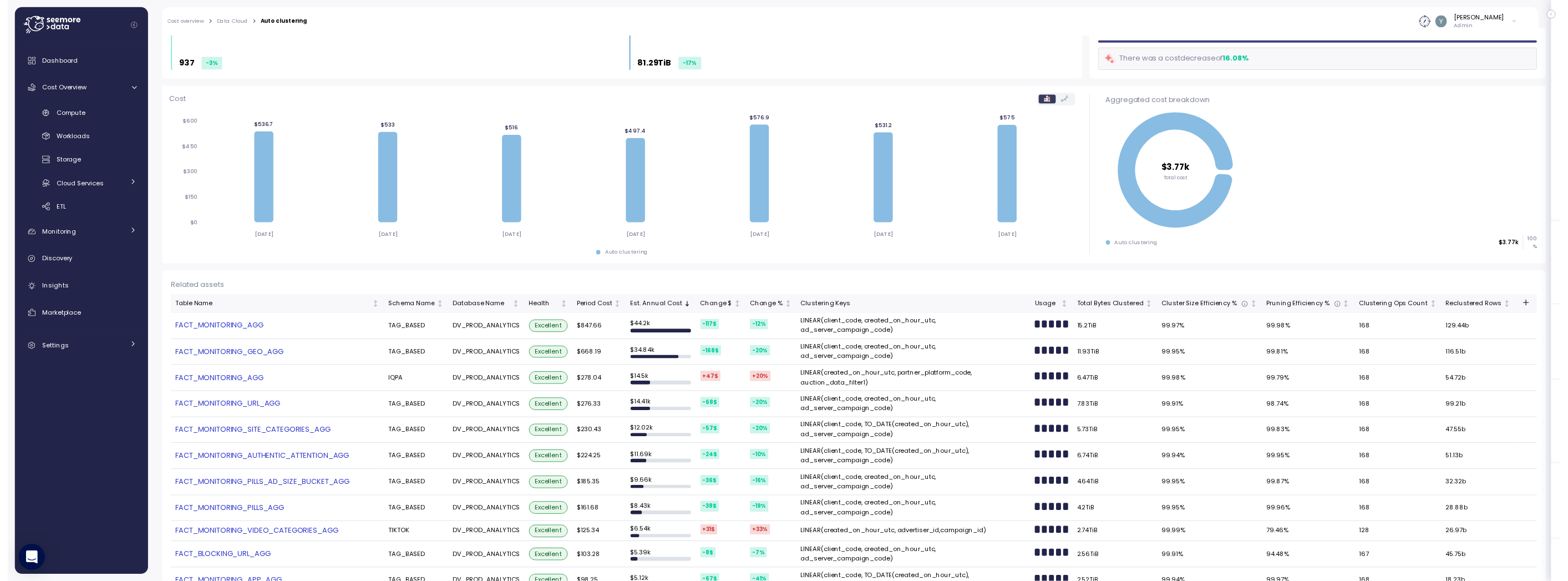
scroll to position [57, 0]
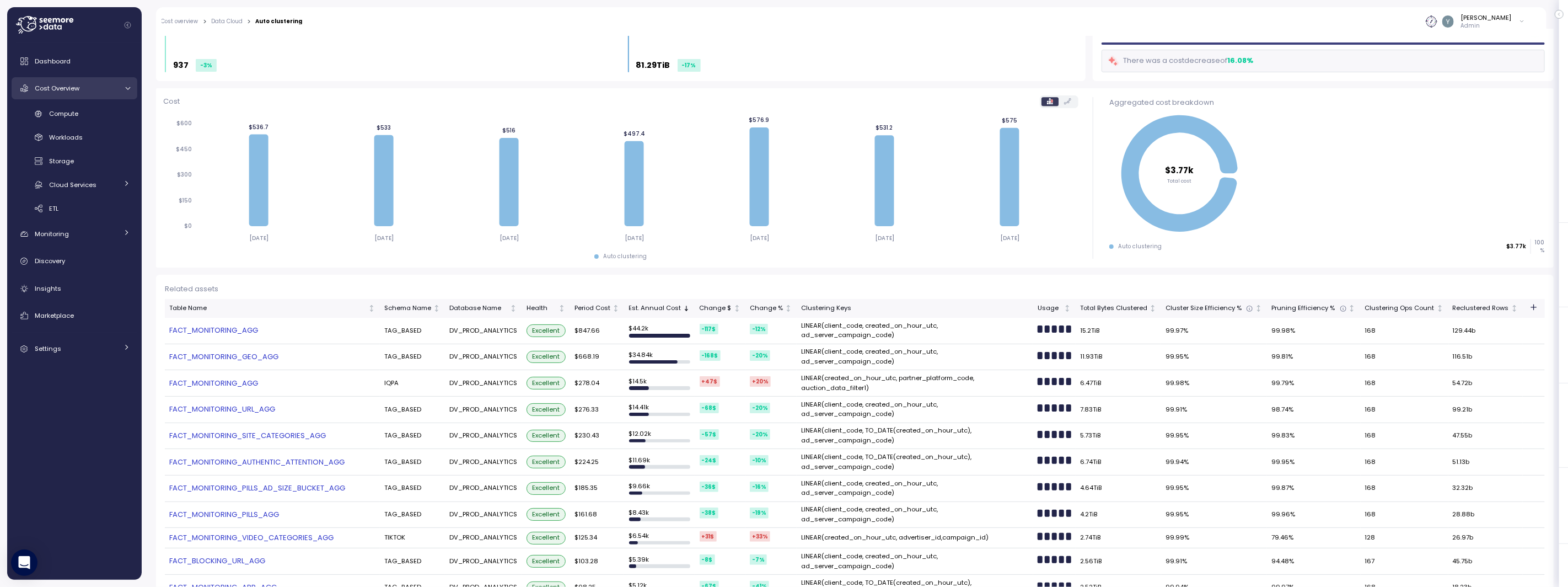
click at [100, 89] on div "Cost Overview" at bounding box center [76, 88] width 83 height 11
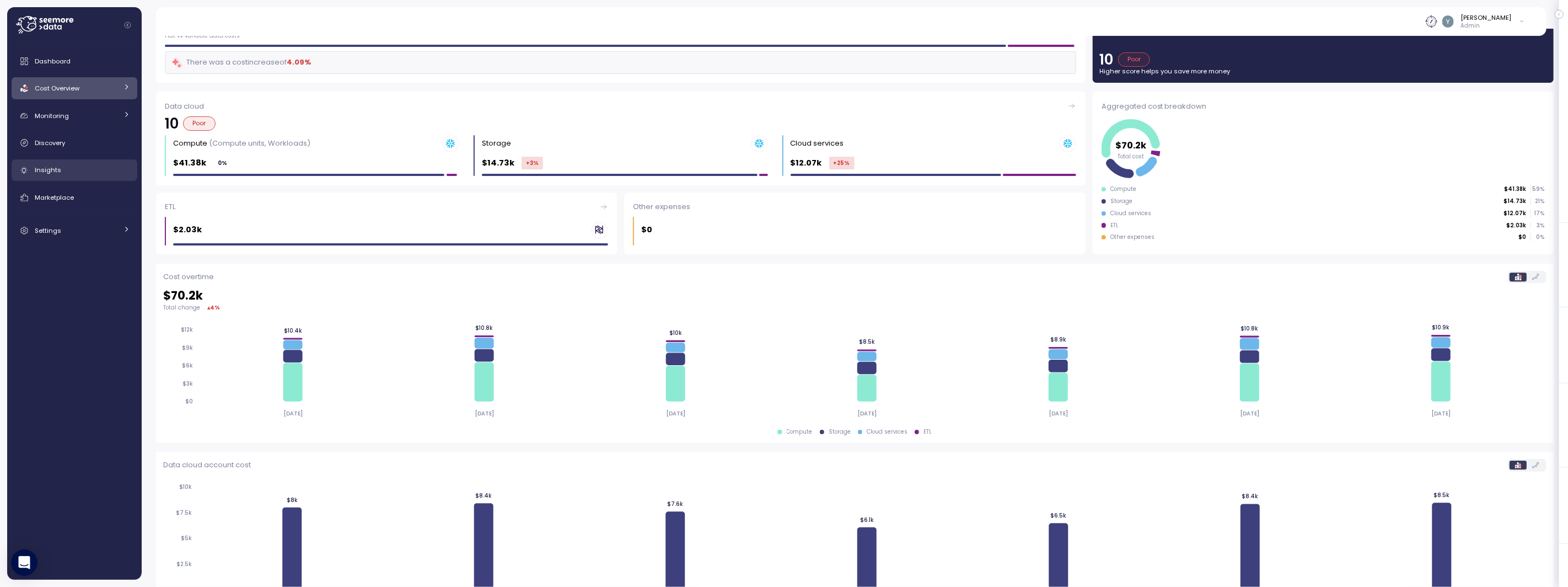
click at [60, 171] on div "Insights" at bounding box center [82, 170] width 95 height 11
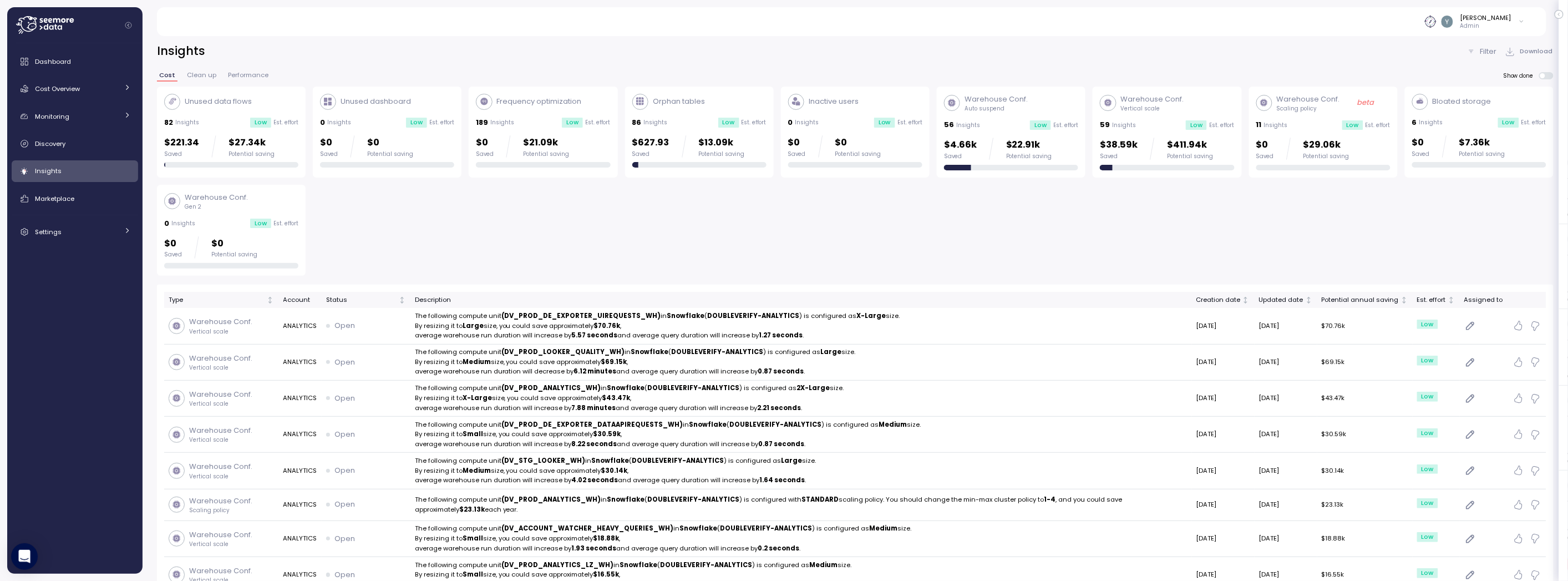
click at [1165, 123] on div "59 Insights Low Est. effort" at bounding box center [1167, 125] width 134 height 11
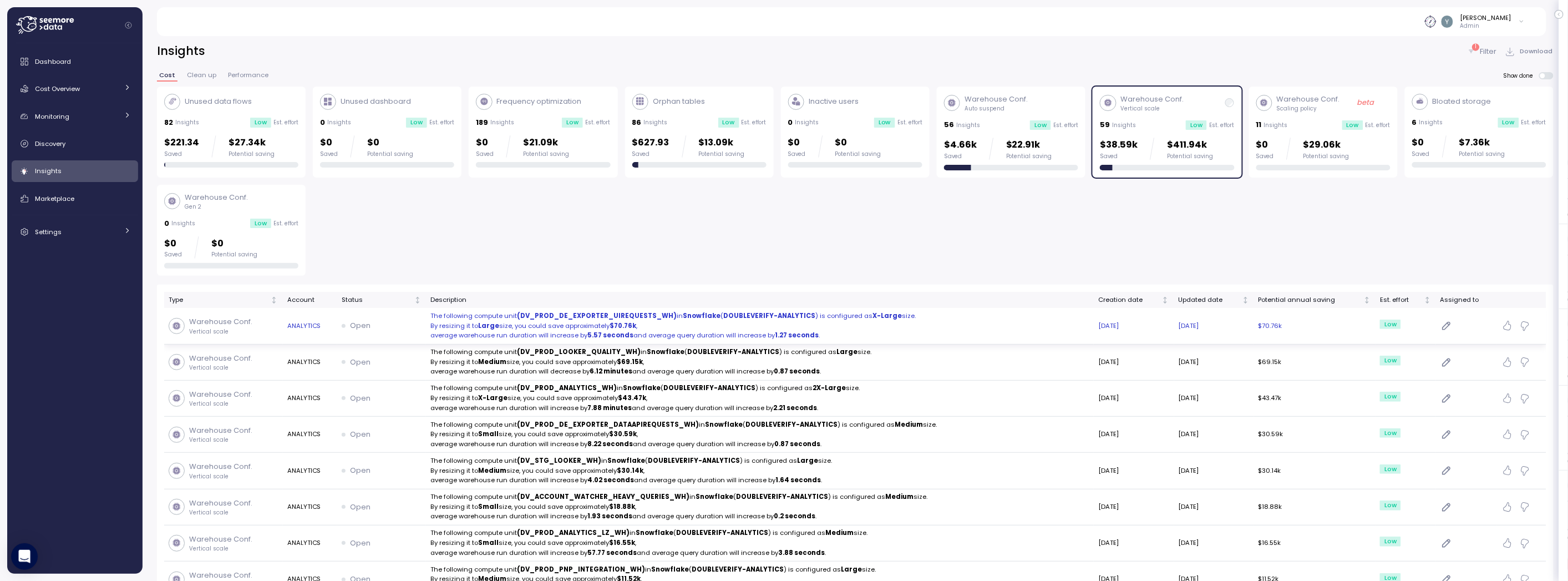
click at [534, 325] on p "By resizing it to Large size, you could save approximately $70.76k ," at bounding box center [760, 326] width 659 height 10
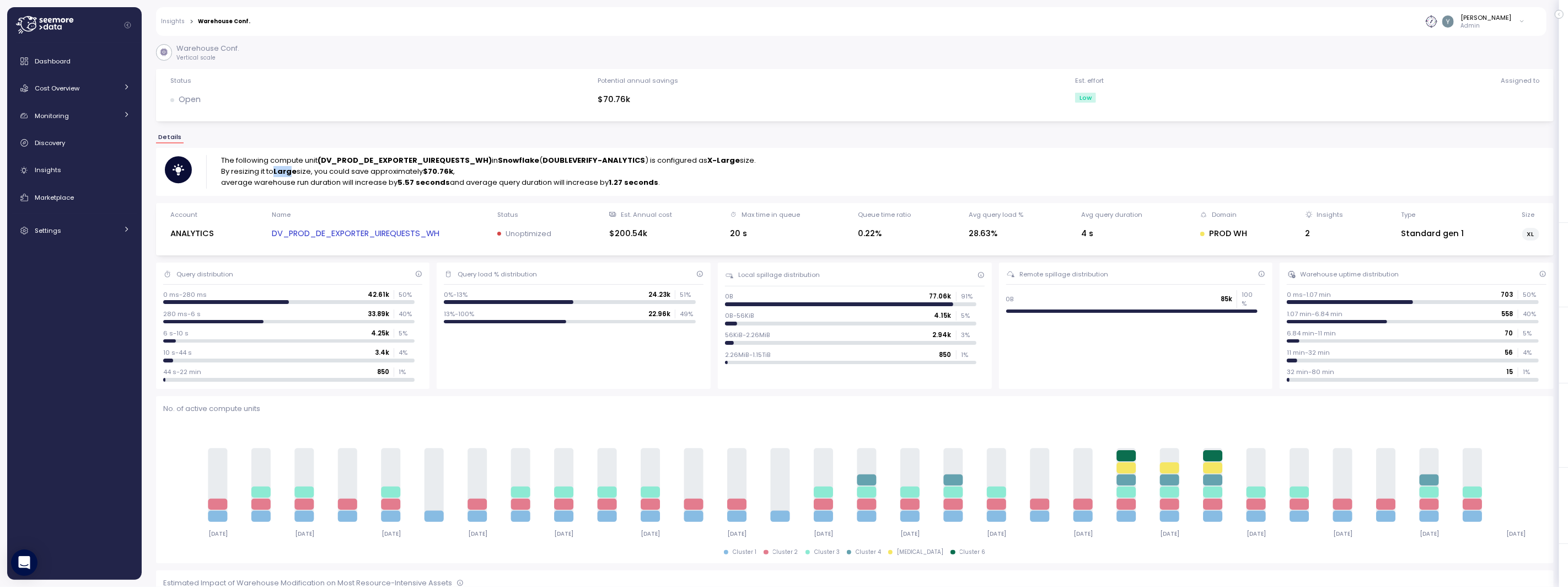
drag, startPoint x: 276, startPoint y: 172, endPoint x: 290, endPoint y: 172, distance: 14.0
click at [290, 172] on strong "Large" at bounding box center [285, 171] width 23 height 11
drag, startPoint x: 429, startPoint y: 170, endPoint x: 454, endPoint y: 169, distance: 25.0
click at [454, 169] on p "By resizing it to Large size, you could save approximately $70.76k ," at bounding box center [489, 171] width 535 height 11
click at [425, 183] on strong "5.57 seconds" at bounding box center [423, 182] width 53 height 11
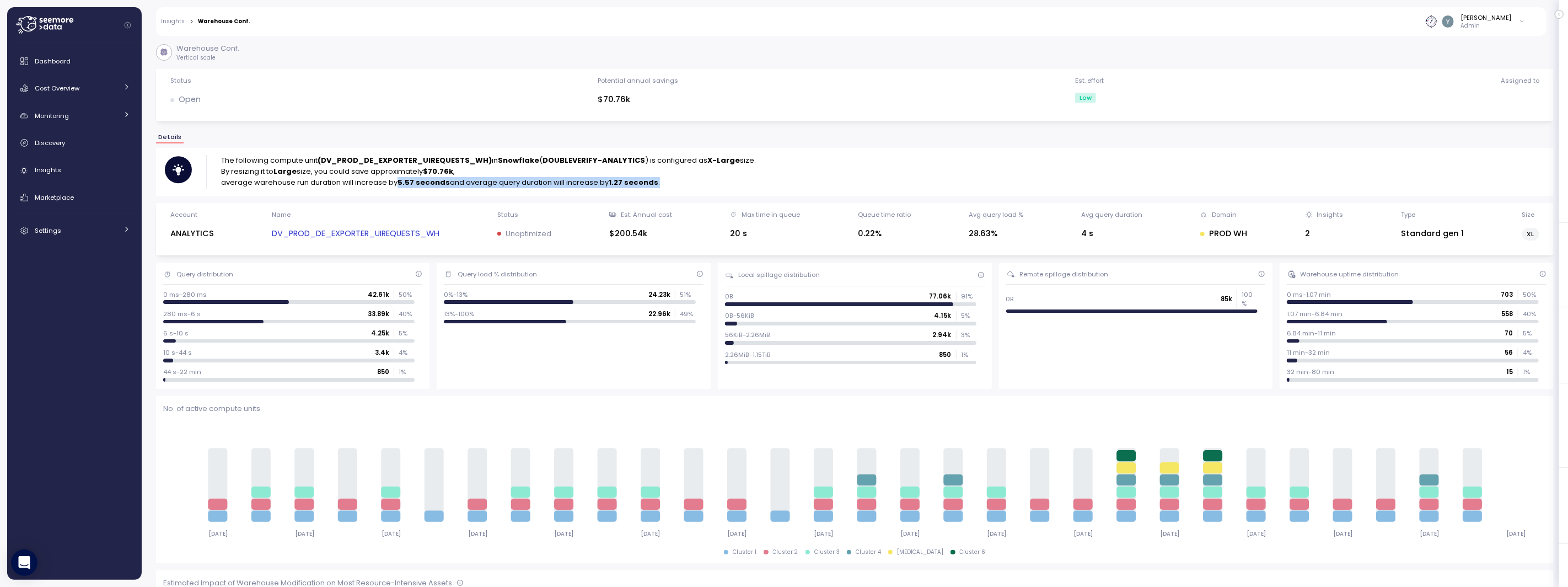
drag, startPoint x: 399, startPoint y: 183, endPoint x: 661, endPoint y: 186, distance: 262.0
click at [661, 186] on p "average warehouse run duration will increase by 5.57 seconds and average query …" at bounding box center [489, 183] width 535 height 11
click at [353, 232] on link "DV_PROD_DE_EXPORTER_UIREQUESTS_WH" at bounding box center [355, 234] width 168 height 13
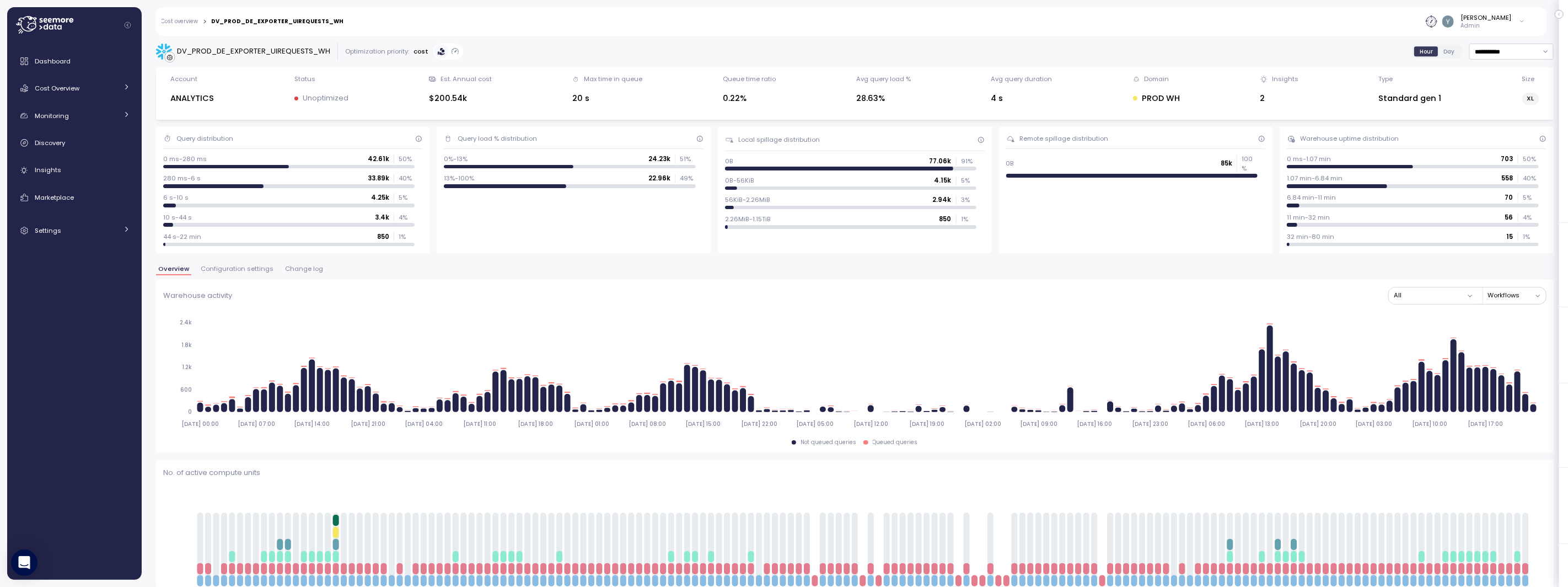
click at [256, 272] on span "Configuration settings" at bounding box center [237, 269] width 73 height 6
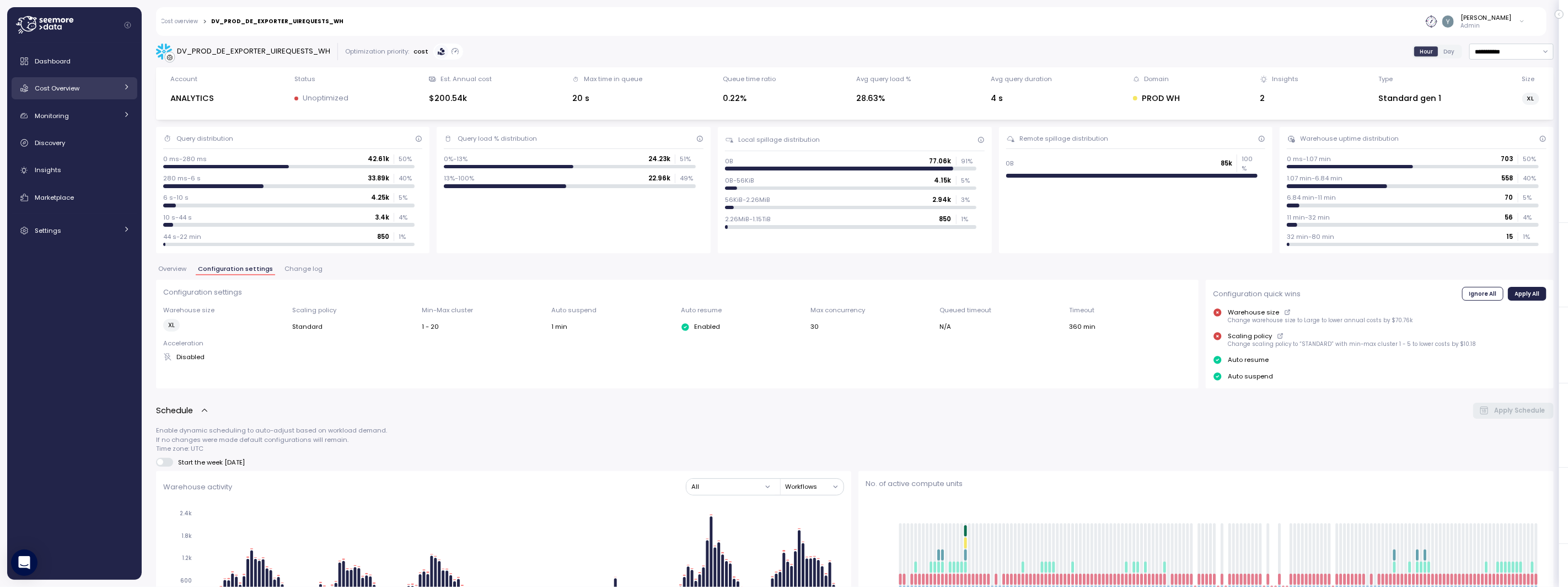
click at [74, 90] on span "Cost Overview" at bounding box center [57, 88] width 45 height 9
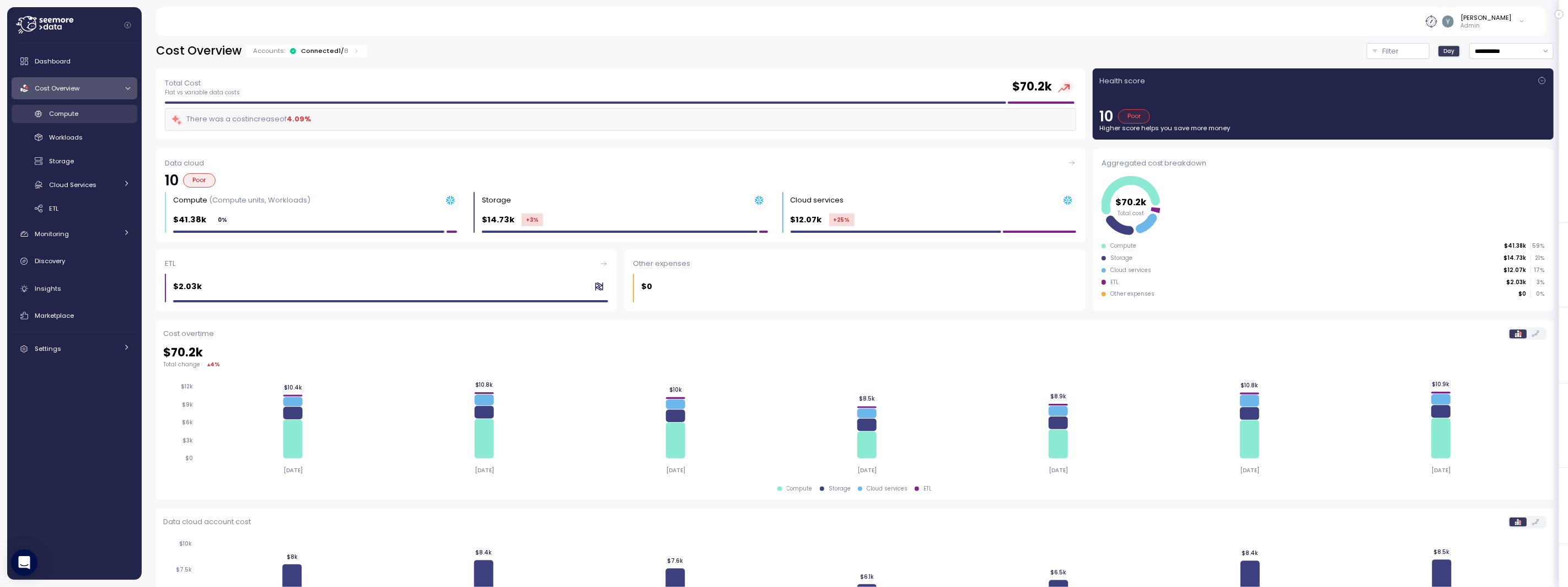
click at [74, 112] on span "Compute" at bounding box center [64, 114] width 29 height 9
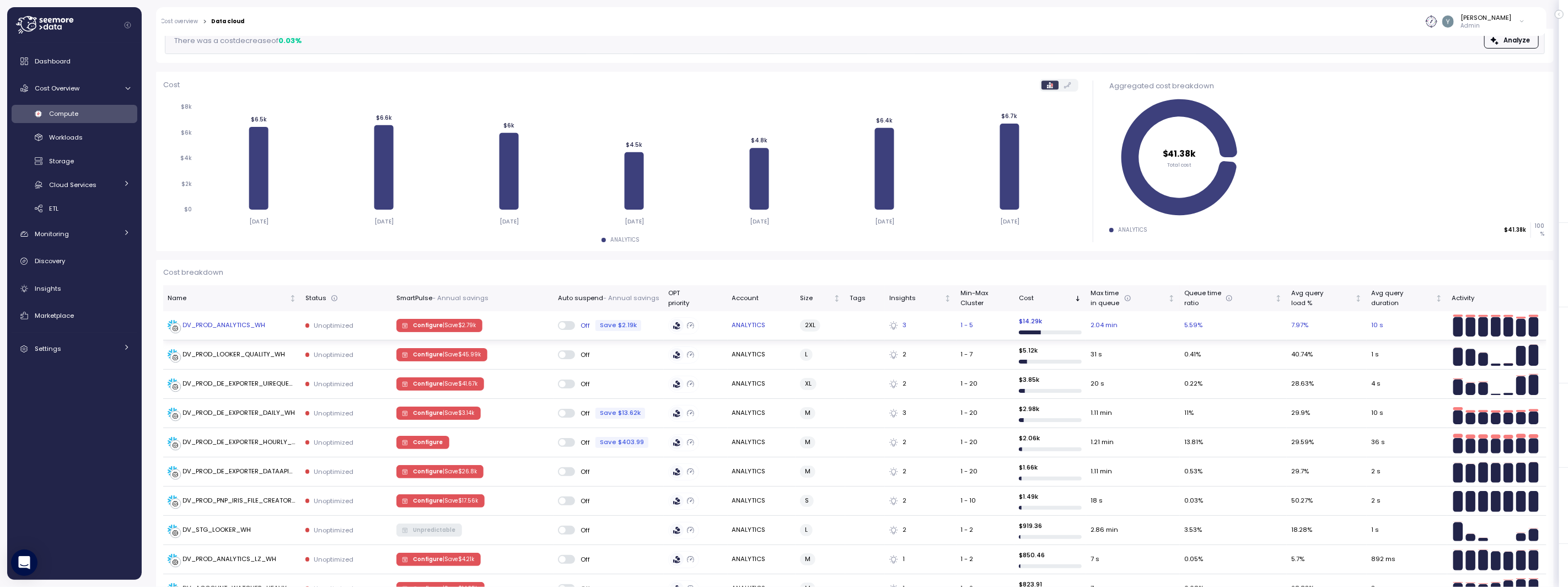
scroll to position [110, 0]
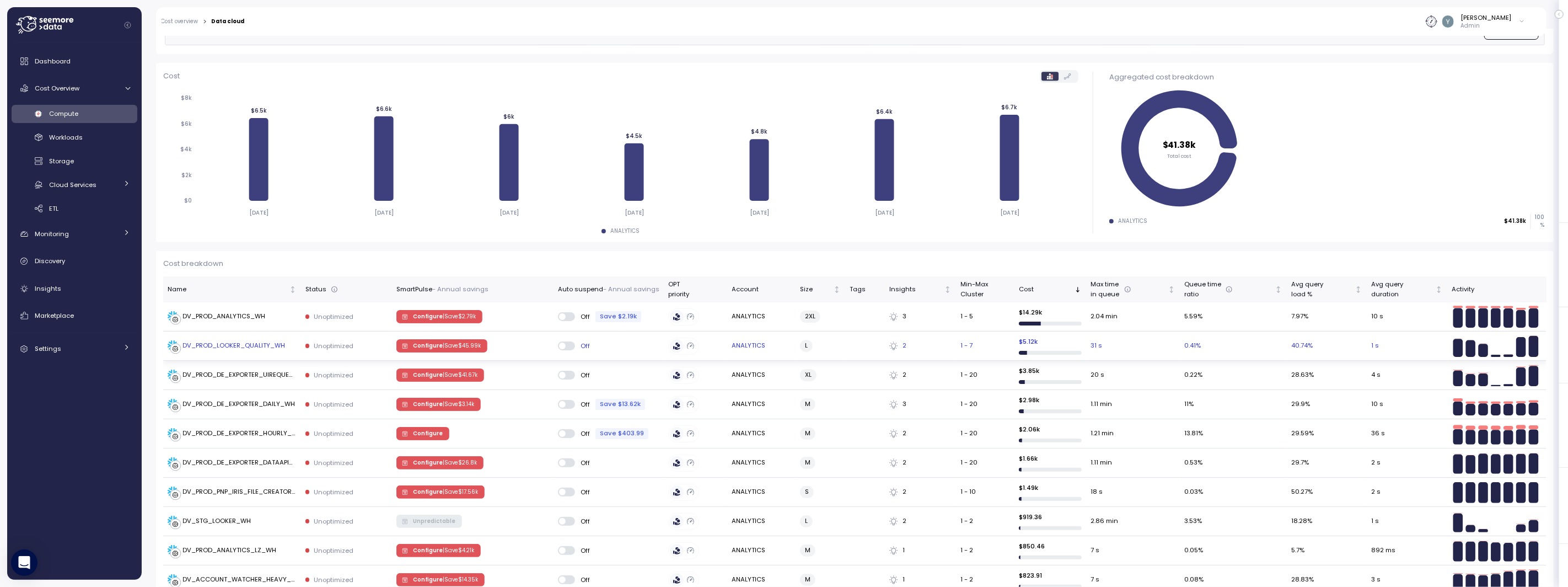
click at [242, 349] on div "DV_PROD_LOOKER_QUALITY_WH" at bounding box center [234, 346] width 102 height 10
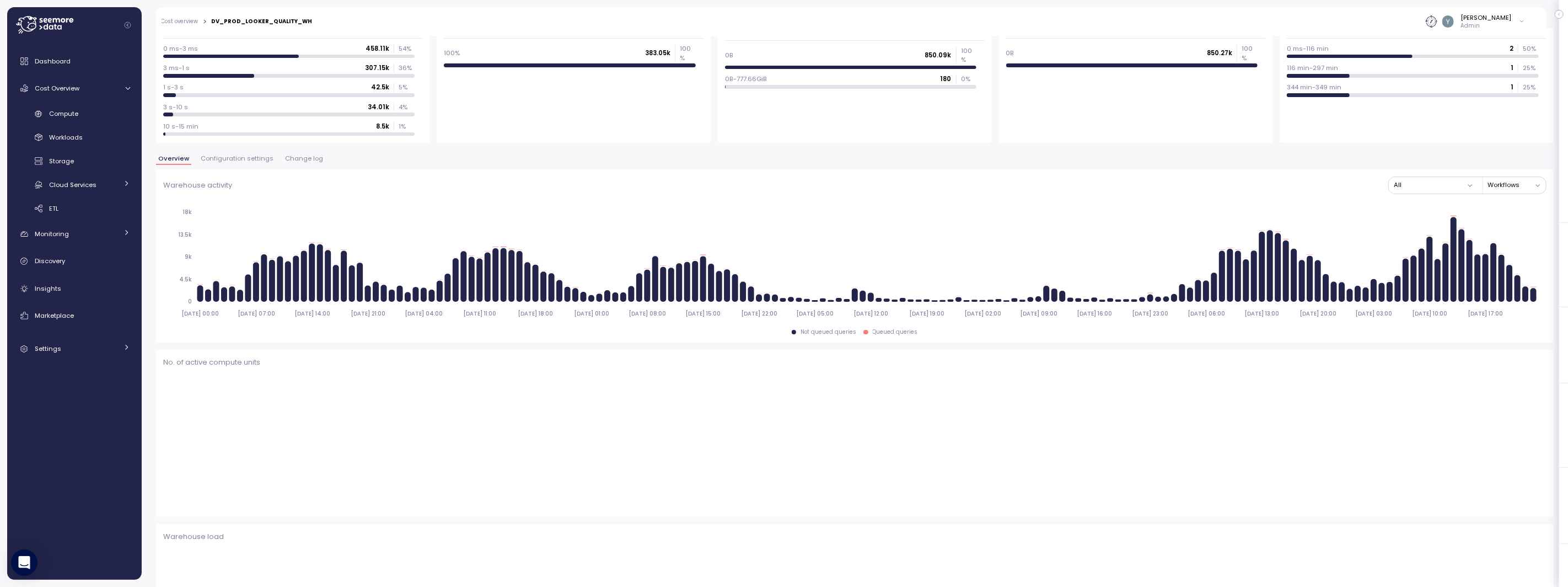
scroll to position [112, 0]
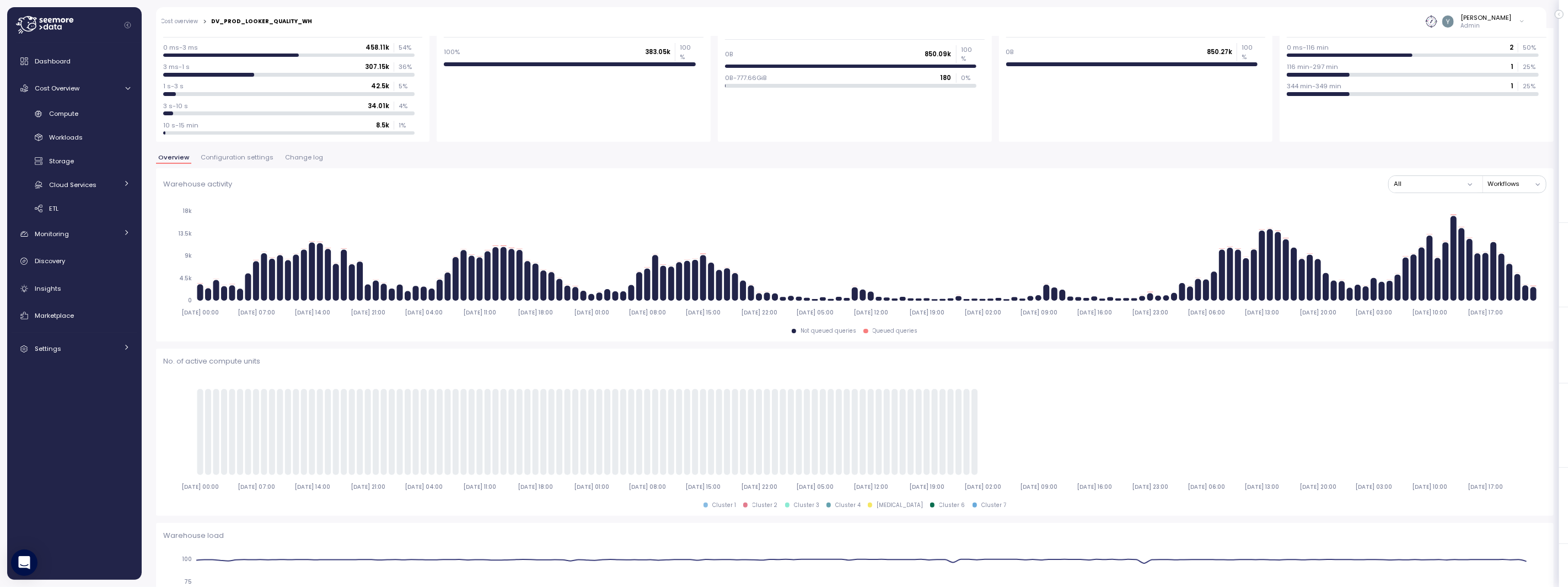
click at [237, 158] on span "Configuration settings" at bounding box center [237, 157] width 73 height 6
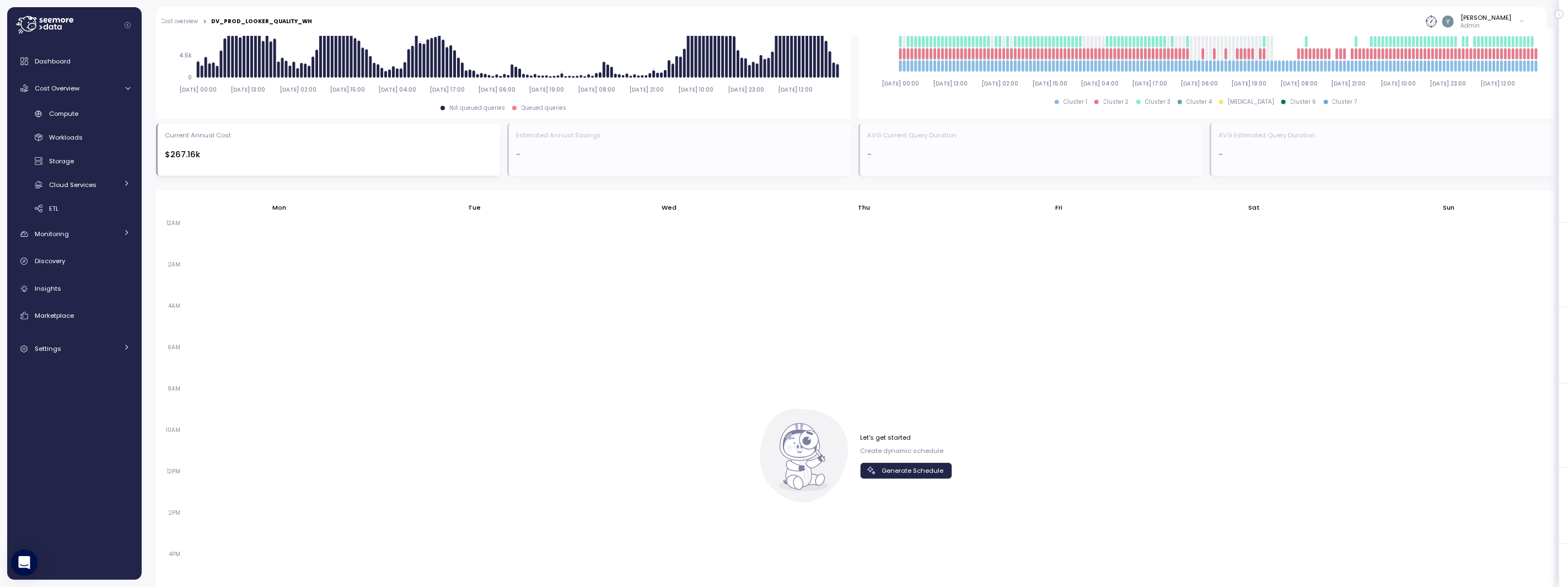
scroll to position [549, 0]
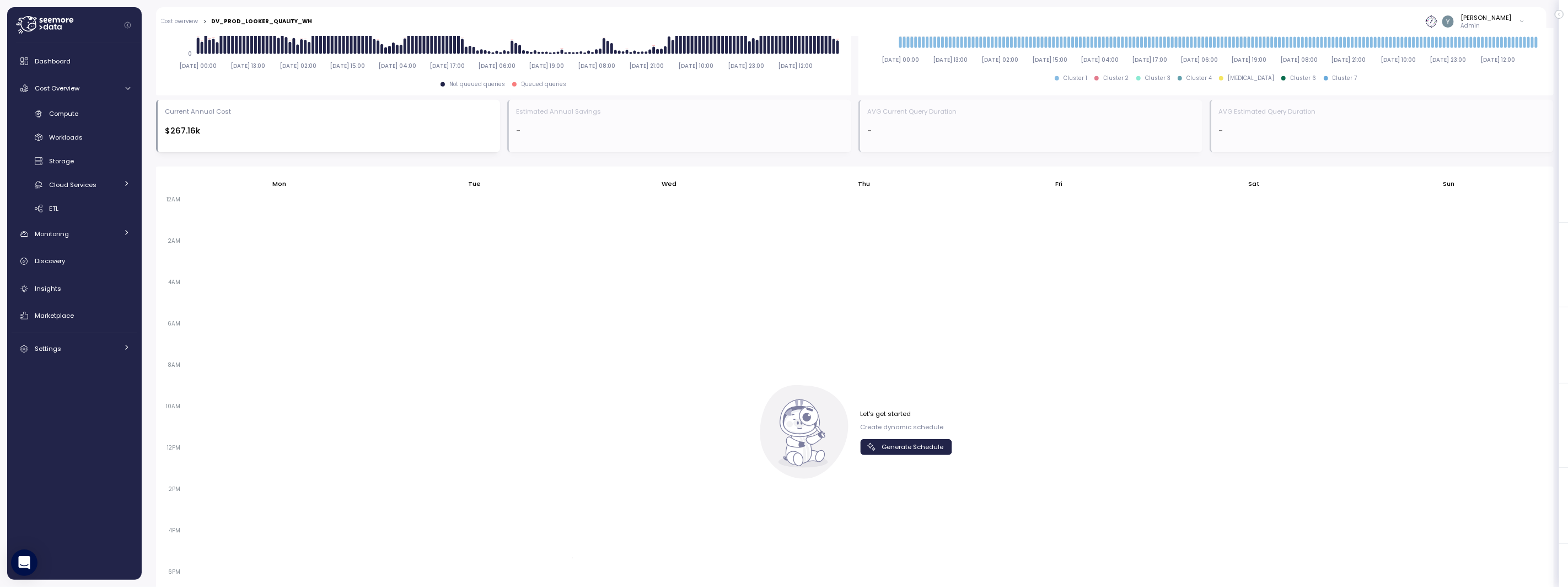
click at [912, 444] on span "Generate Schedule" at bounding box center [912, 447] width 62 height 15
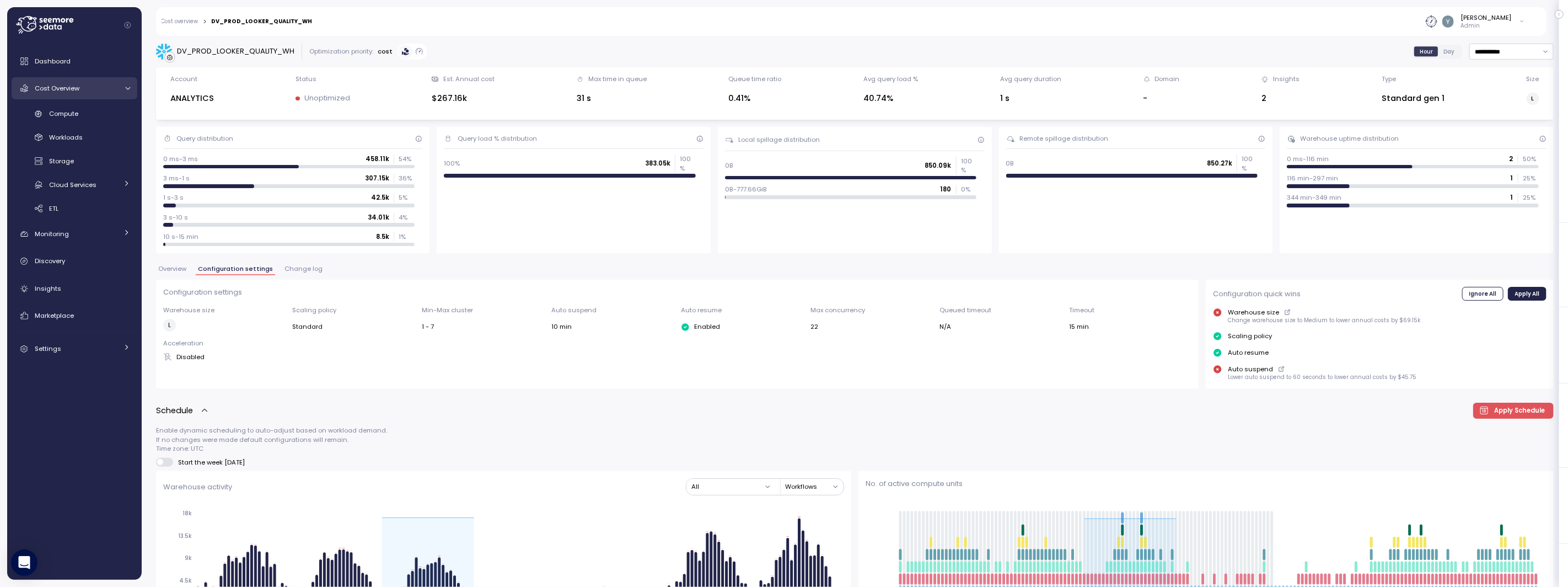
click at [121, 89] on div at bounding box center [126, 88] width 11 height 7
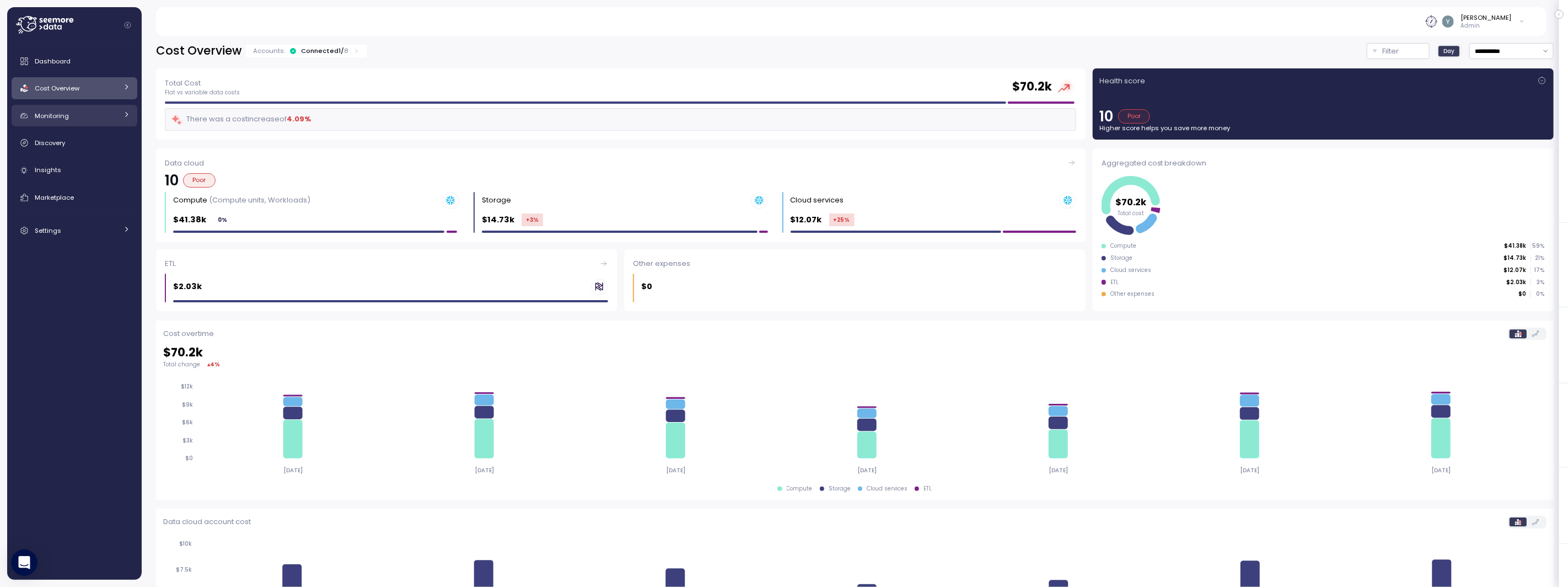
click at [99, 117] on div "Monitoring" at bounding box center [76, 116] width 83 height 11
click at [77, 140] on span "Anomalies" at bounding box center [66, 141] width 34 height 9
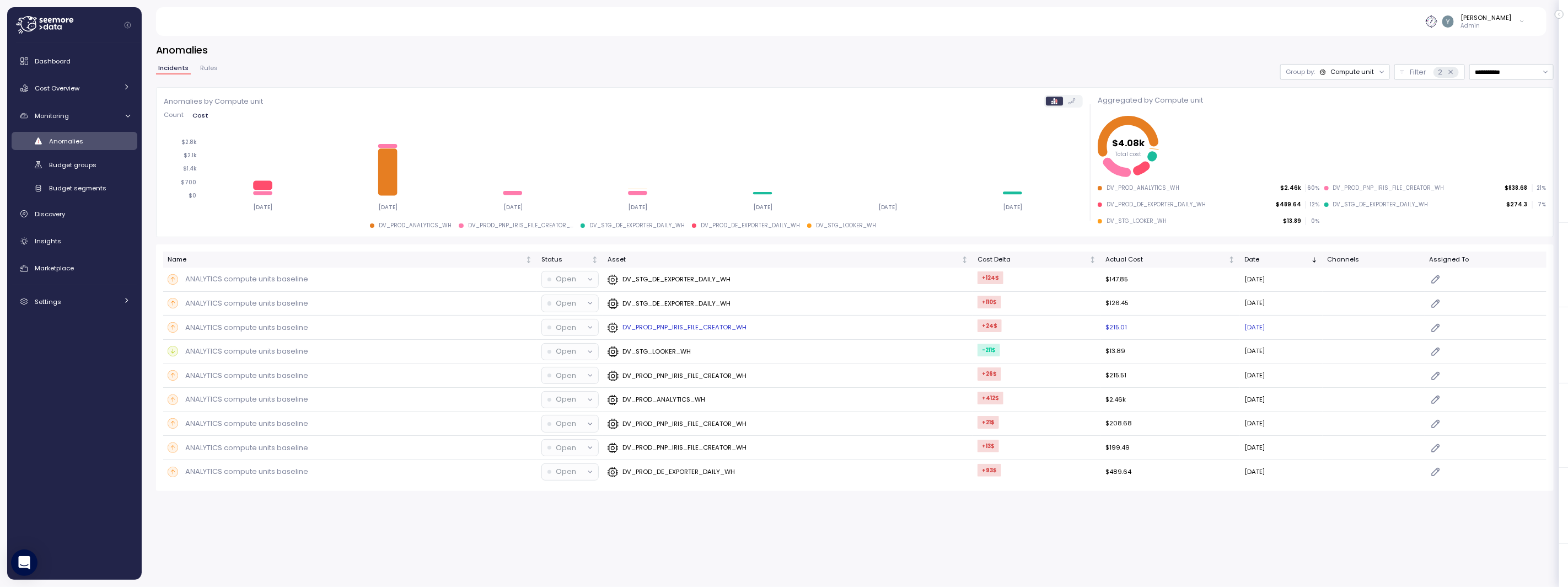
click at [238, 328] on p "ANALYTICS compute units baseline" at bounding box center [246, 328] width 123 height 11
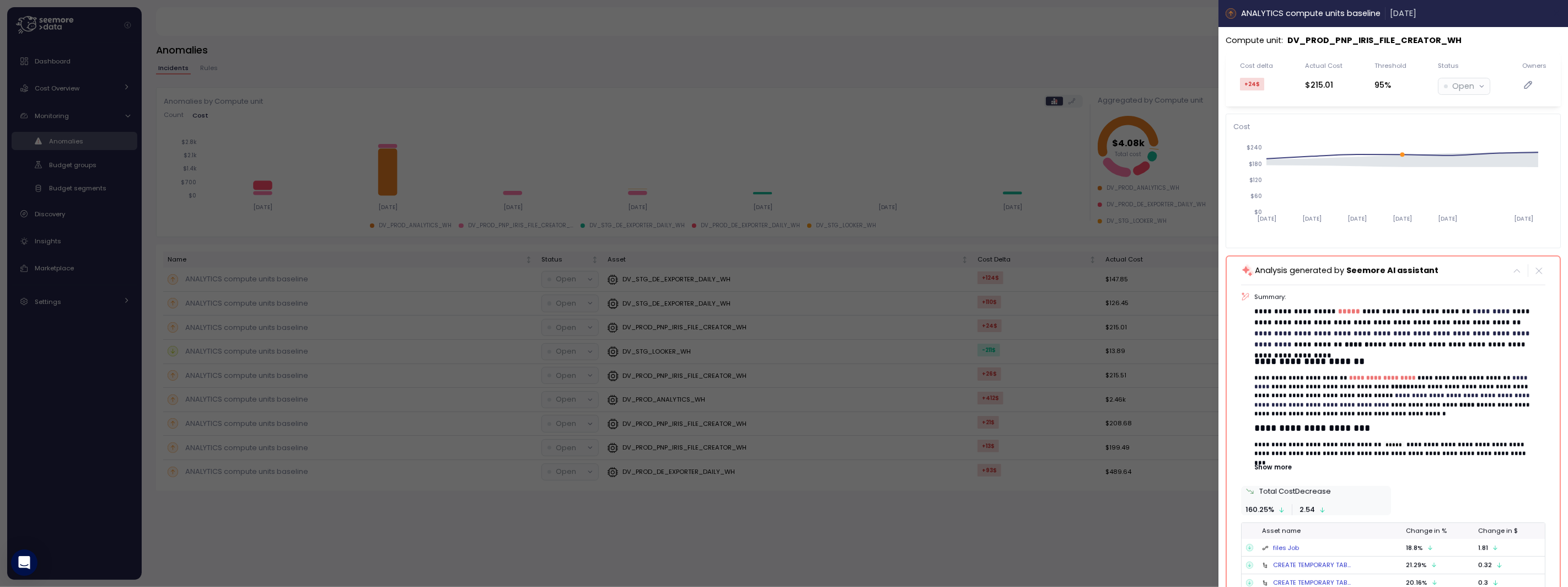
click at [1553, 15] on icon "button" at bounding box center [1557, 13] width 9 height 9
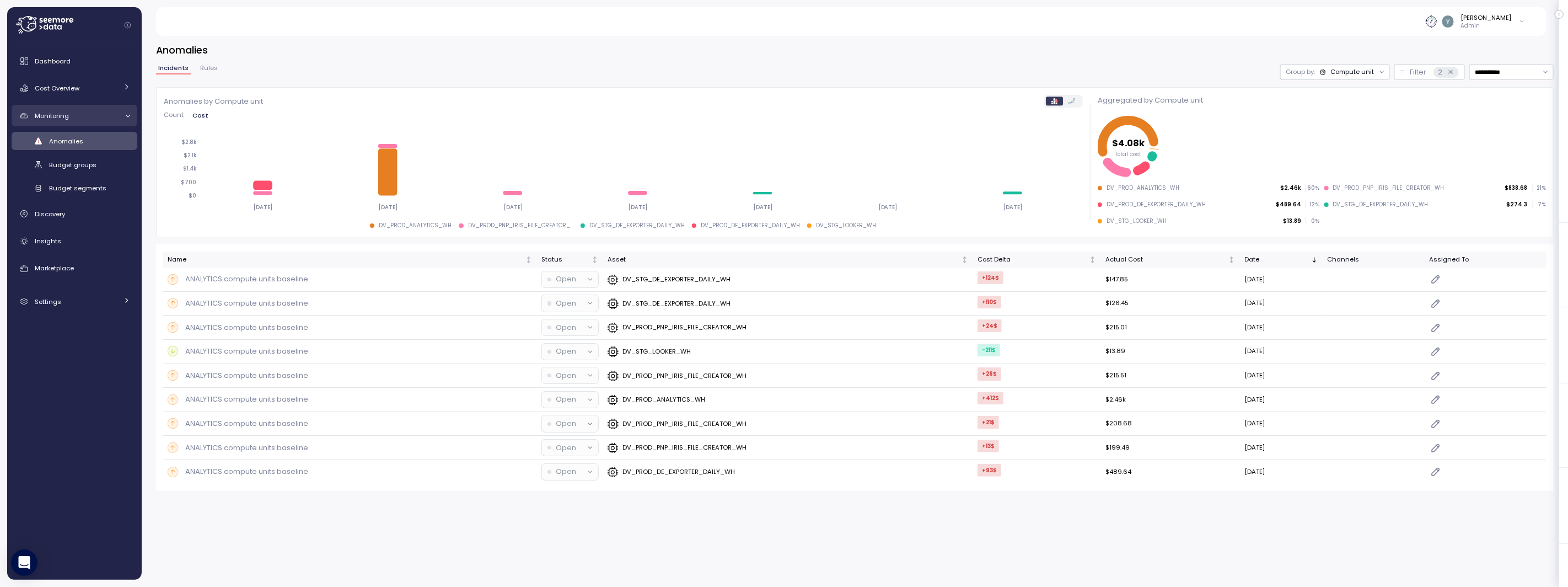
click at [57, 115] on span "Monitoring" at bounding box center [51, 116] width 34 height 9
click at [60, 171] on div "Insights" at bounding box center [82, 170] width 95 height 11
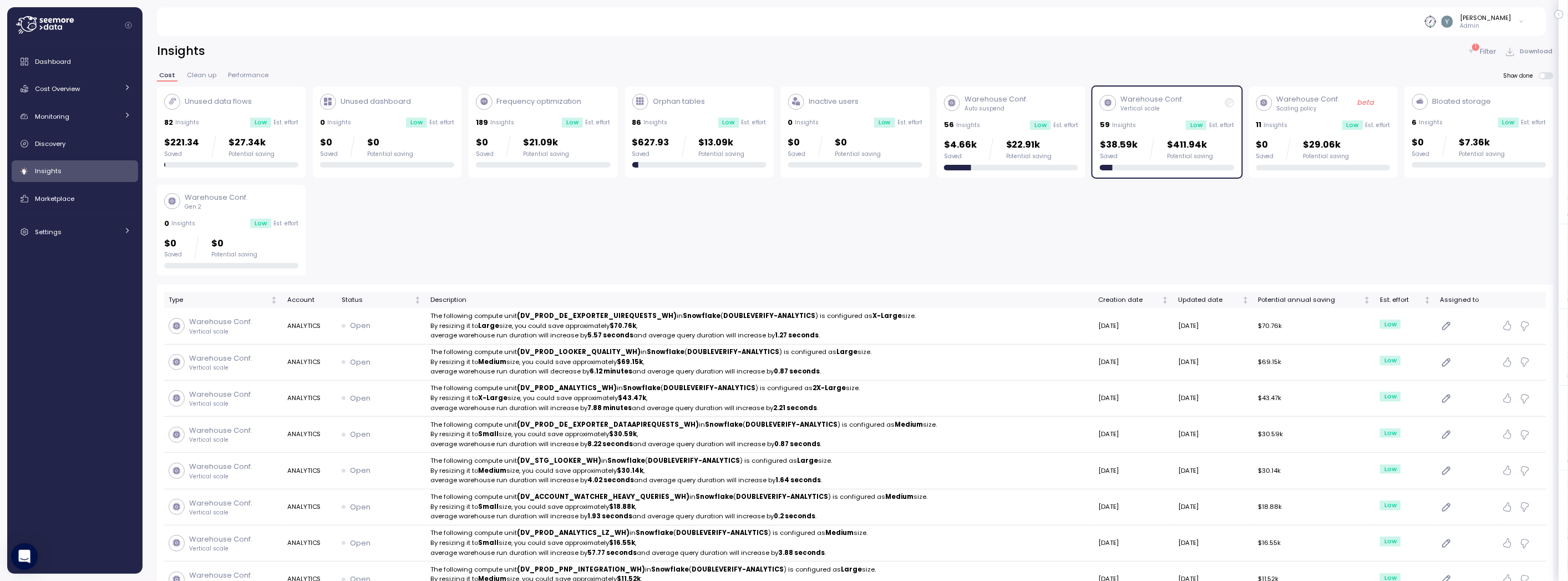
click at [1160, 105] on p "Vertical scale" at bounding box center [1153, 108] width 64 height 8
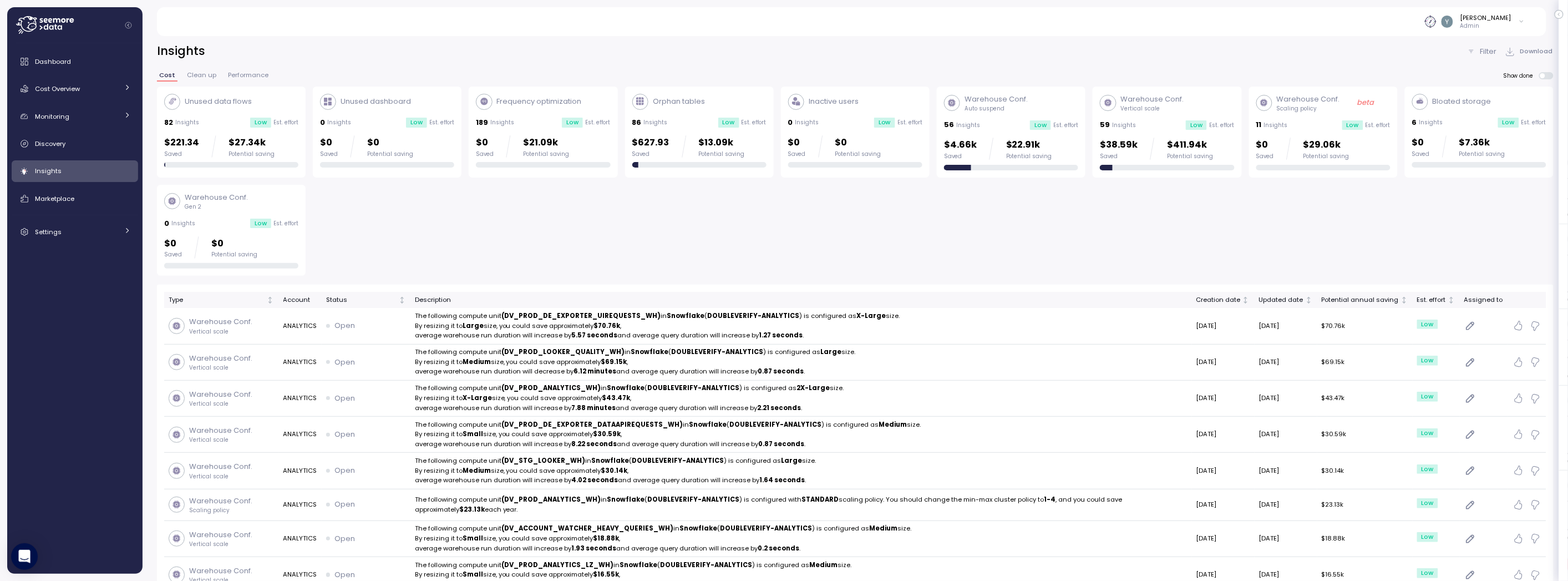
click at [542, 114] on div "Frequency optimization 189 Insights Low Est. effort $0 Saved $21.09k Potential …" at bounding box center [543, 131] width 134 height 74
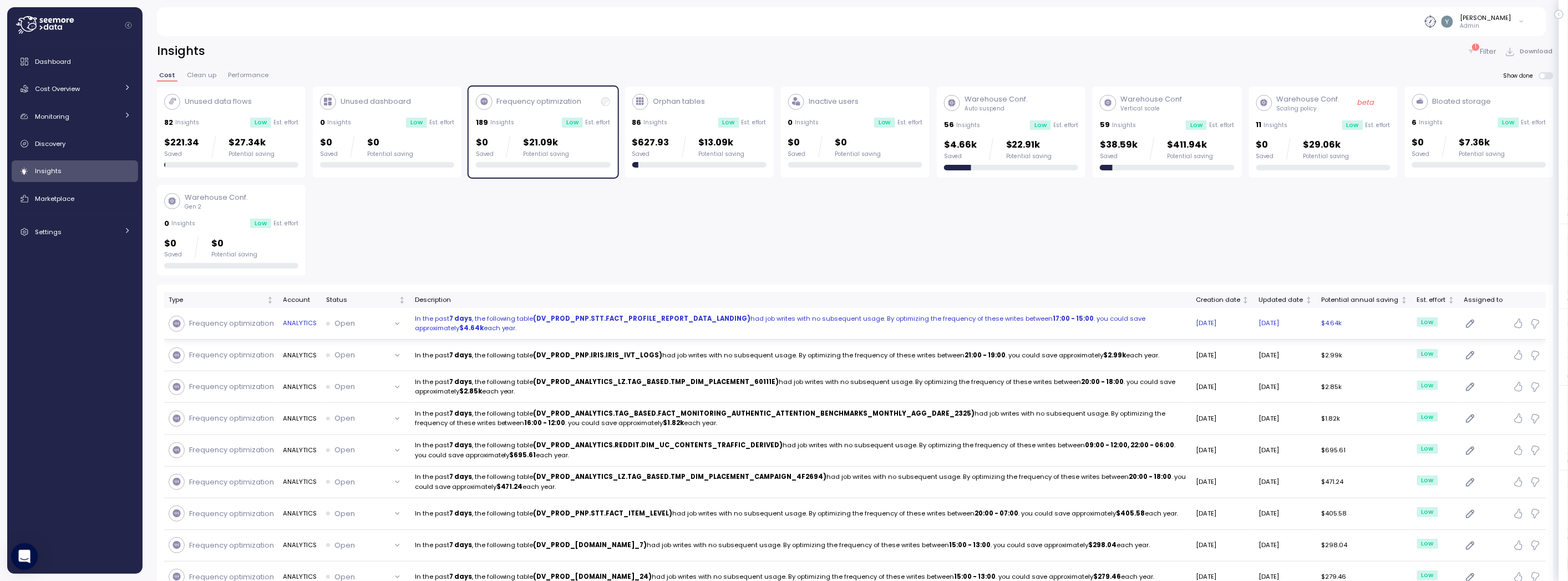
click at [584, 323] on p "In the past 7 days , the following table (DV_PROD_PNP.STT.FACT_PROFILE_REPORT_D…" at bounding box center [801, 323] width 772 height 19
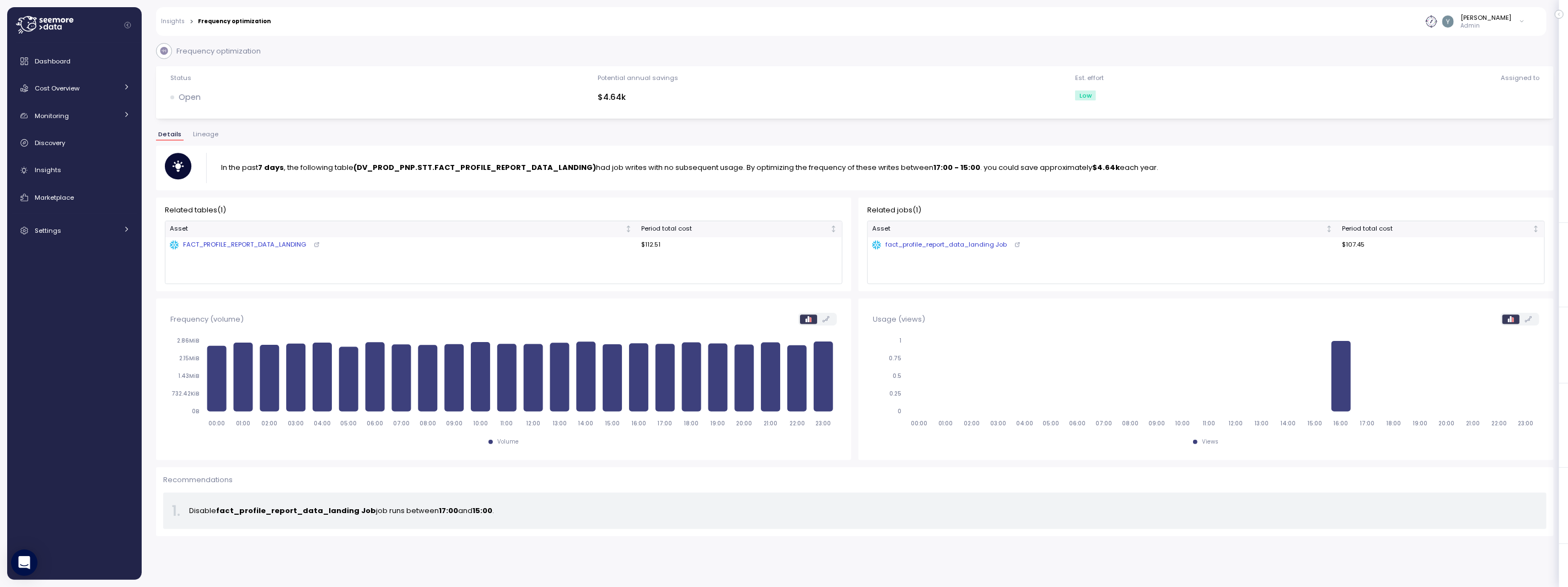
click at [210, 133] on span "Lineage" at bounding box center [206, 134] width 25 height 6
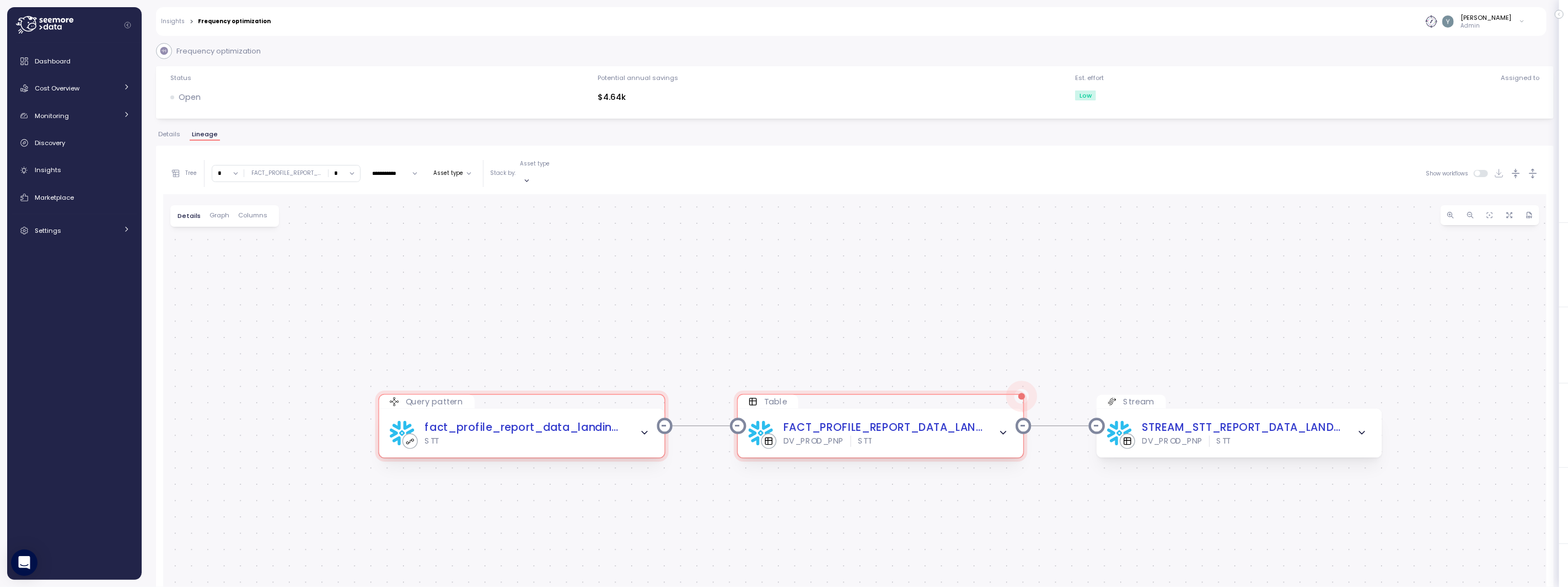
click at [215, 212] on span "Graph" at bounding box center [220, 215] width 20 height 6
click at [646, 428] on icon "button" at bounding box center [644, 433] width 11 height 11
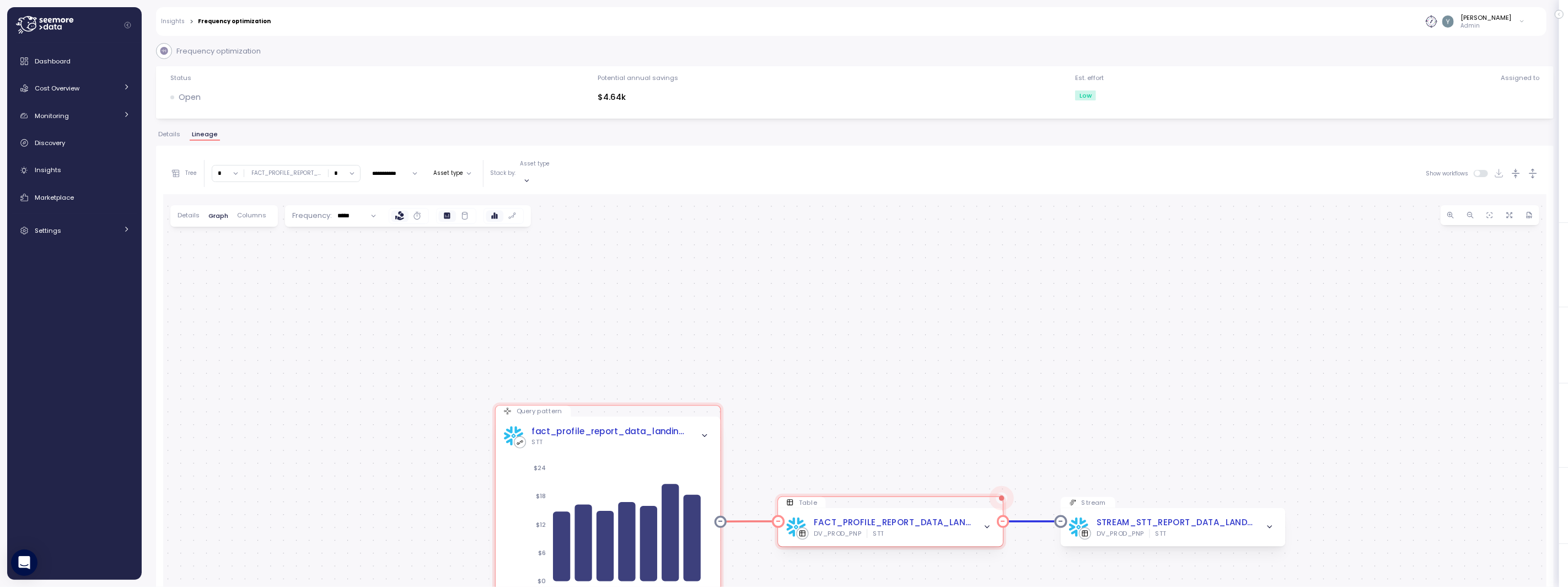
click at [989, 523] on icon "button" at bounding box center [988, 527] width 8 height 8
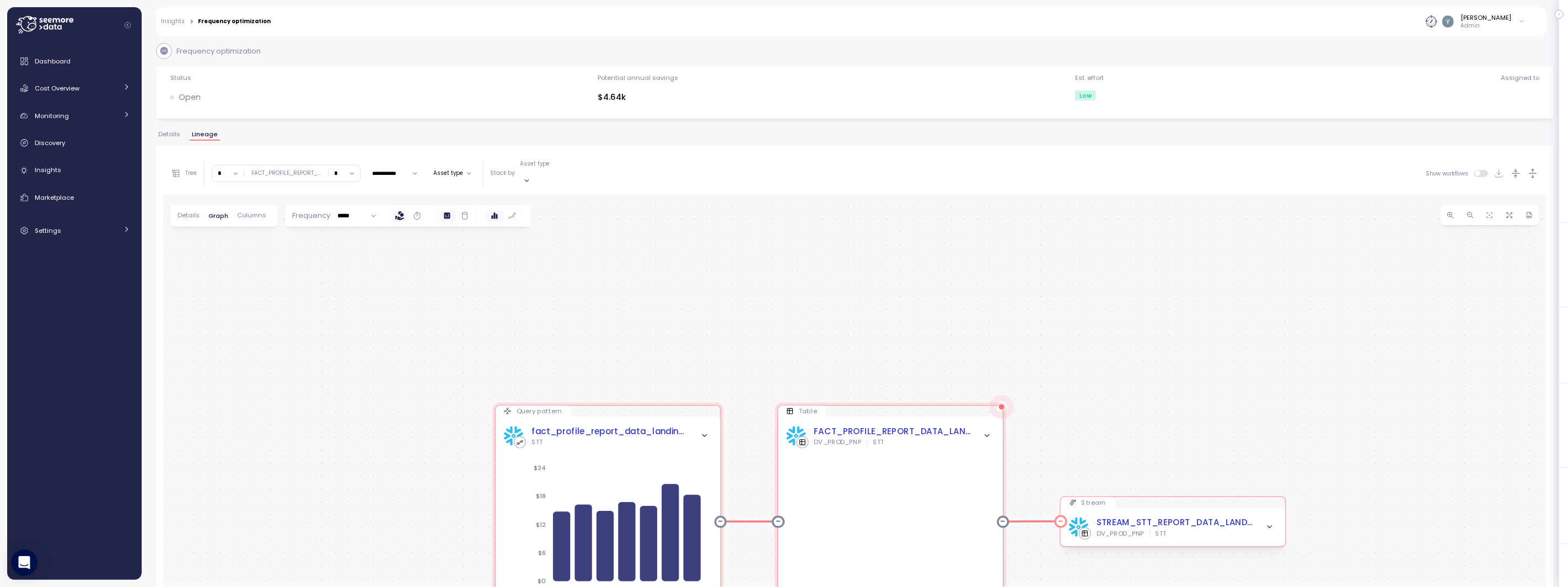
click at [1272, 523] on icon "button" at bounding box center [1270, 527] width 8 height 8
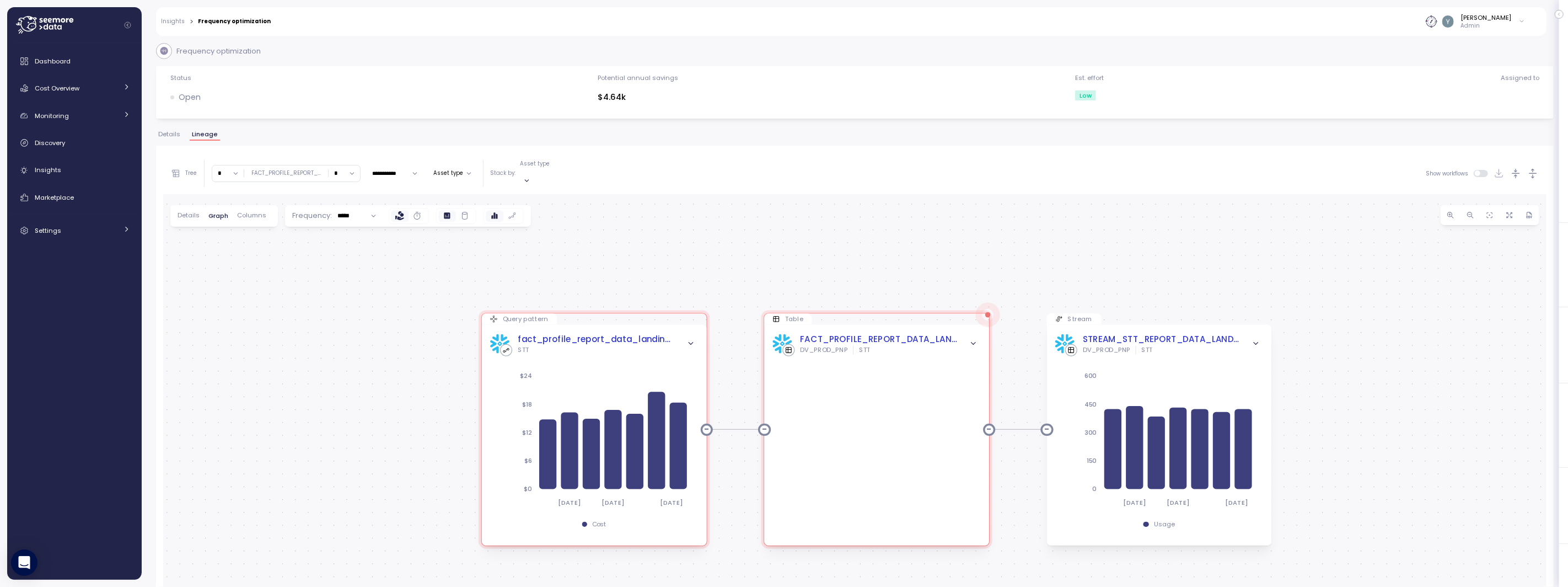
drag, startPoint x: 1326, startPoint y: 425, endPoint x: 1312, endPoint y: 333, distance: 93.1
click at [1313, 333] on div "Query pattern fact_profile_report_data_landing Job STT 2025-10-02 2025-10-04 20…" at bounding box center [855, 446] width 1383 height 503
click at [63, 64] on span "Dashboard" at bounding box center [52, 61] width 36 height 9
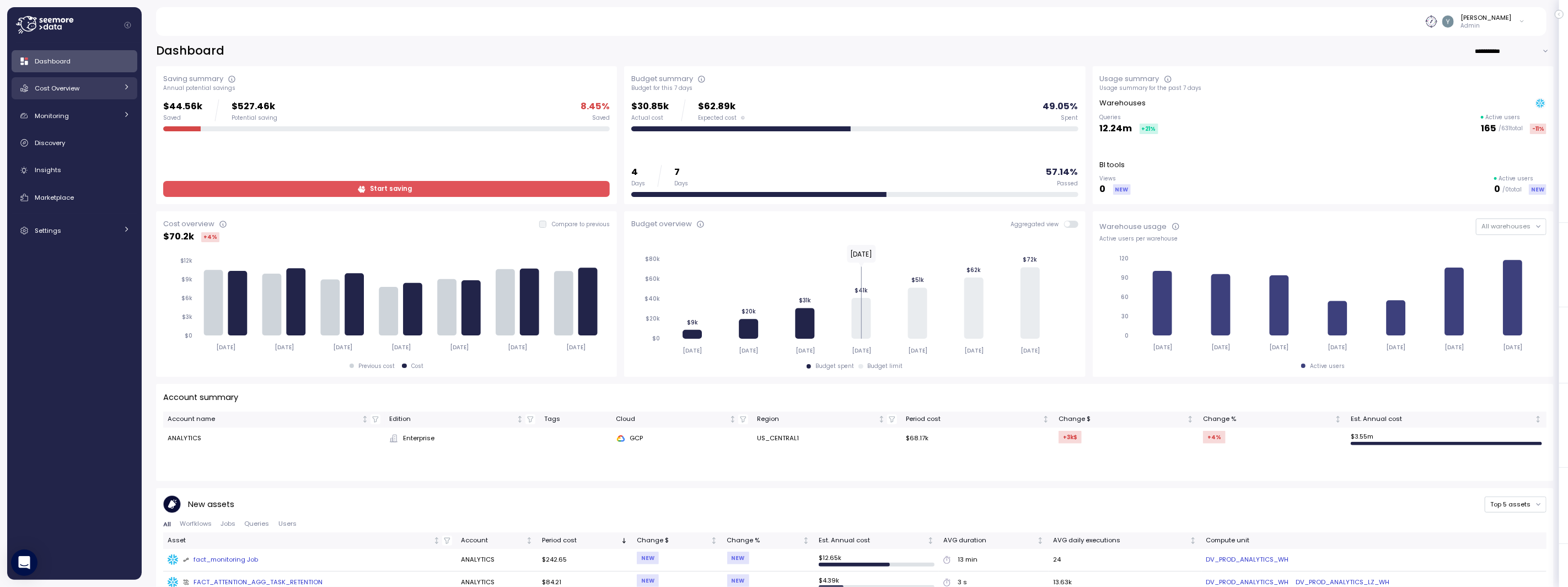
click at [66, 88] on span "Cost Overview" at bounding box center [57, 88] width 45 height 9
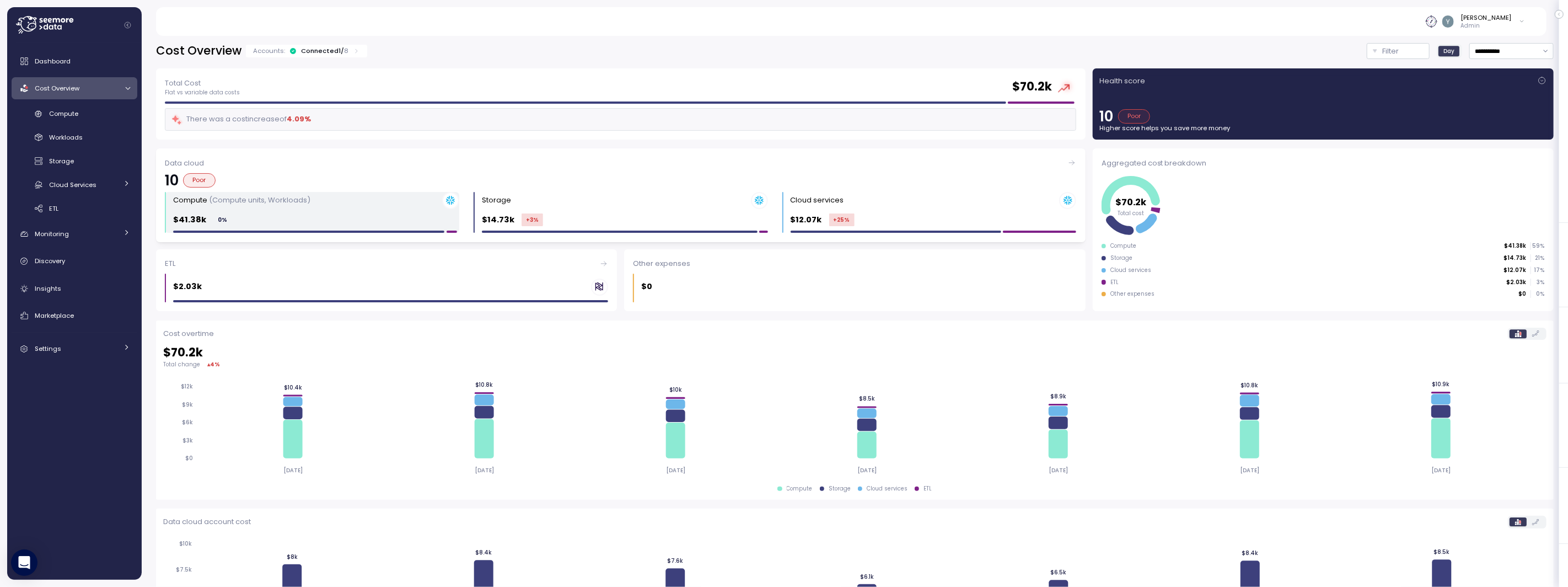
click at [364, 218] on div "$41.38k 0 %" at bounding box center [317, 220] width 286 height 13
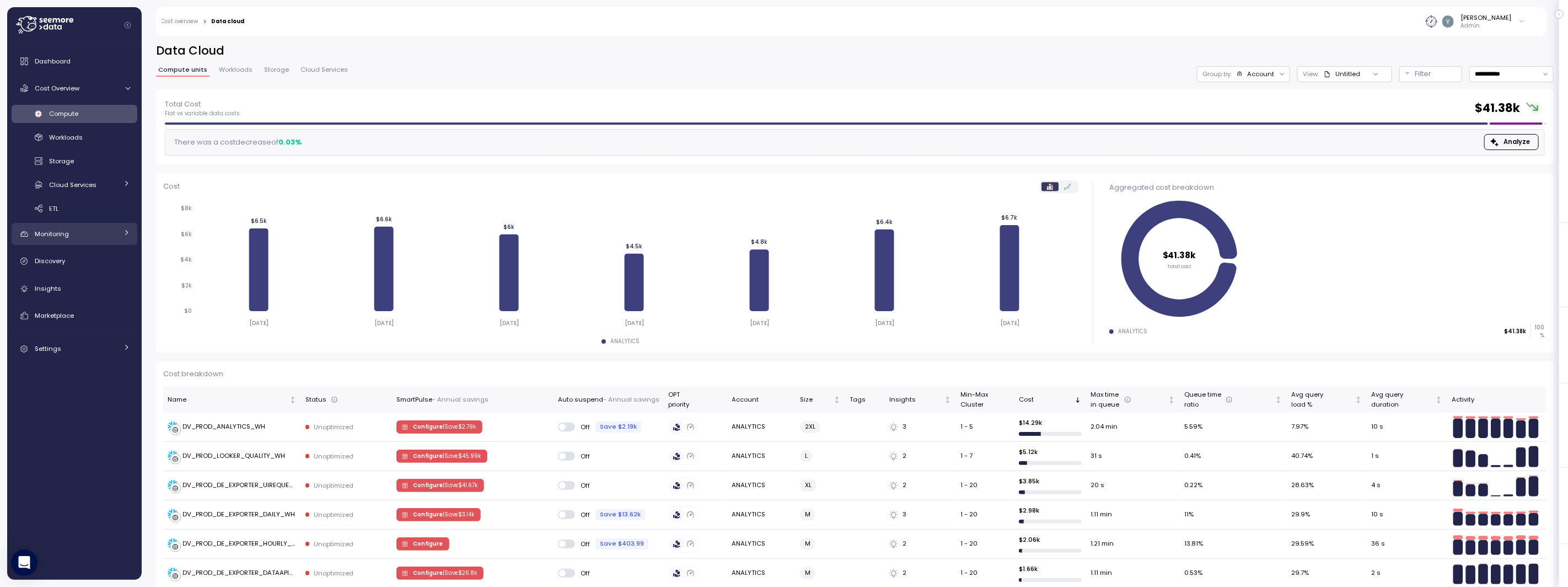
click at [119, 233] on link "Monitoring" at bounding box center [74, 233] width 126 height 22
click at [79, 284] on span "Budget groups" at bounding box center [73, 283] width 48 height 9
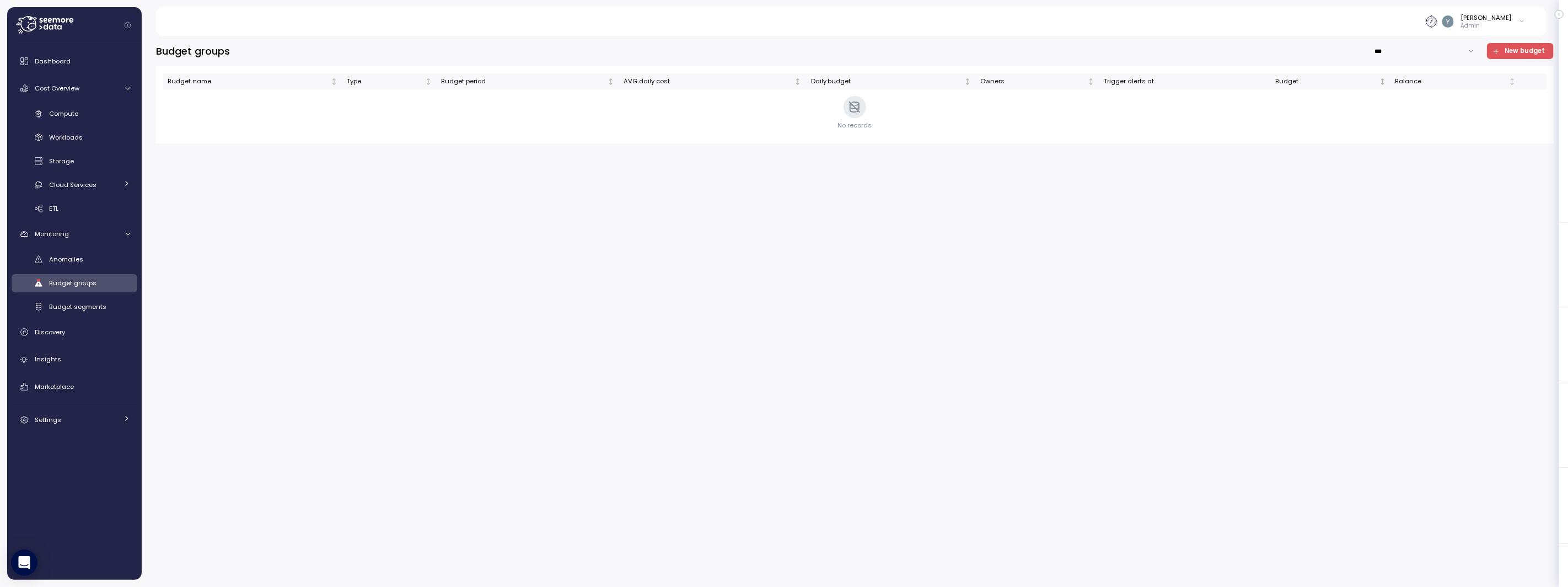
click at [1522, 53] on span "New budget" at bounding box center [1524, 51] width 40 height 15
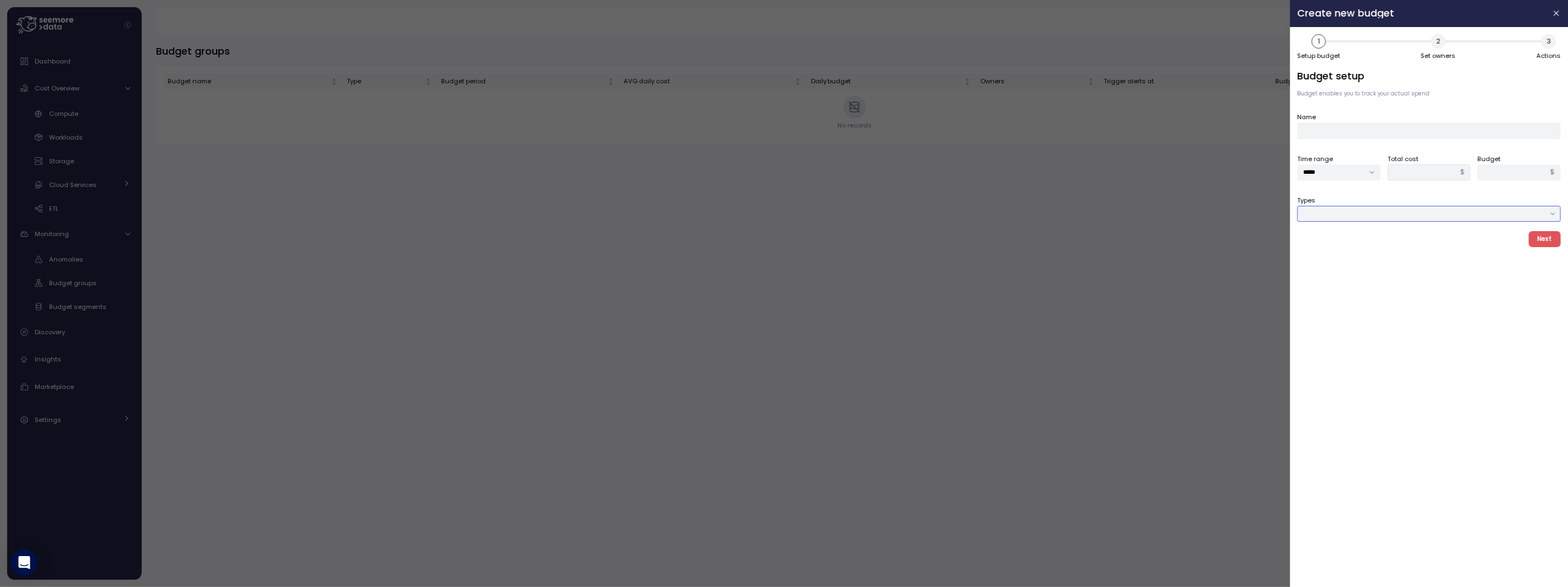
click at [1331, 206] on input "Types" at bounding box center [1430, 213] width 264 height 16
click at [1557, 12] on icon "button" at bounding box center [1557, 13] width 9 height 9
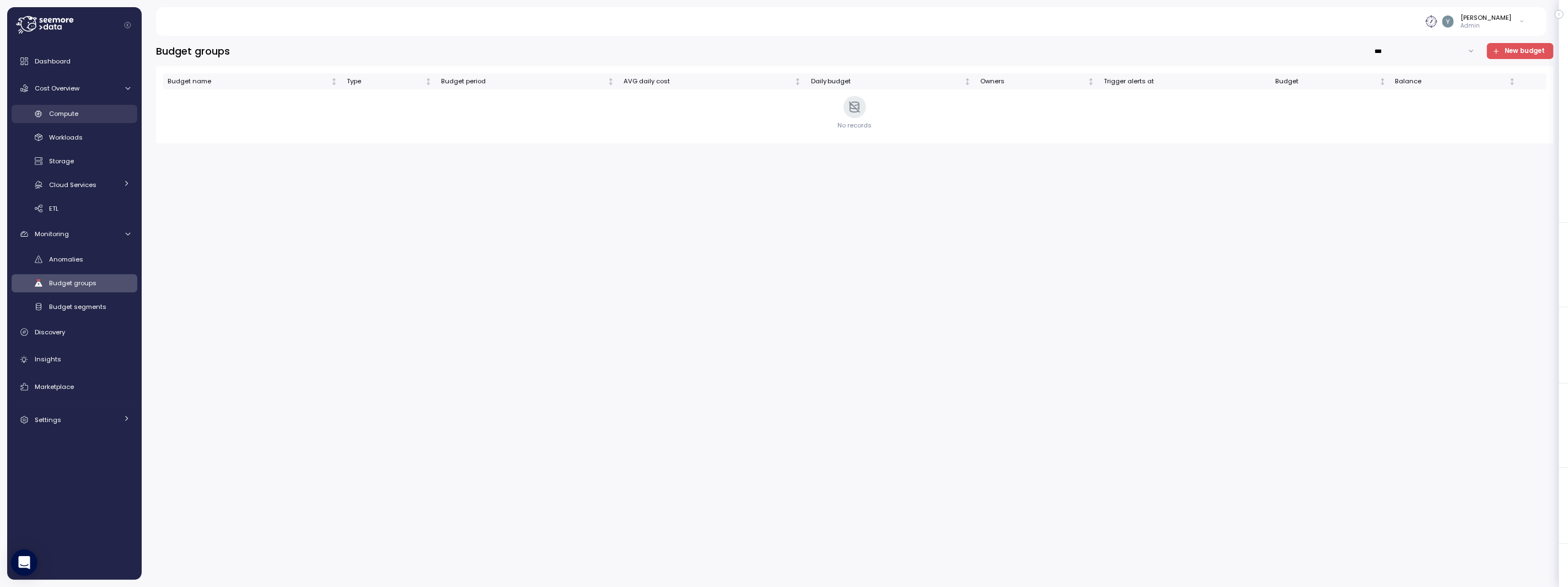
click at [69, 114] on span "Compute" at bounding box center [64, 114] width 29 height 9
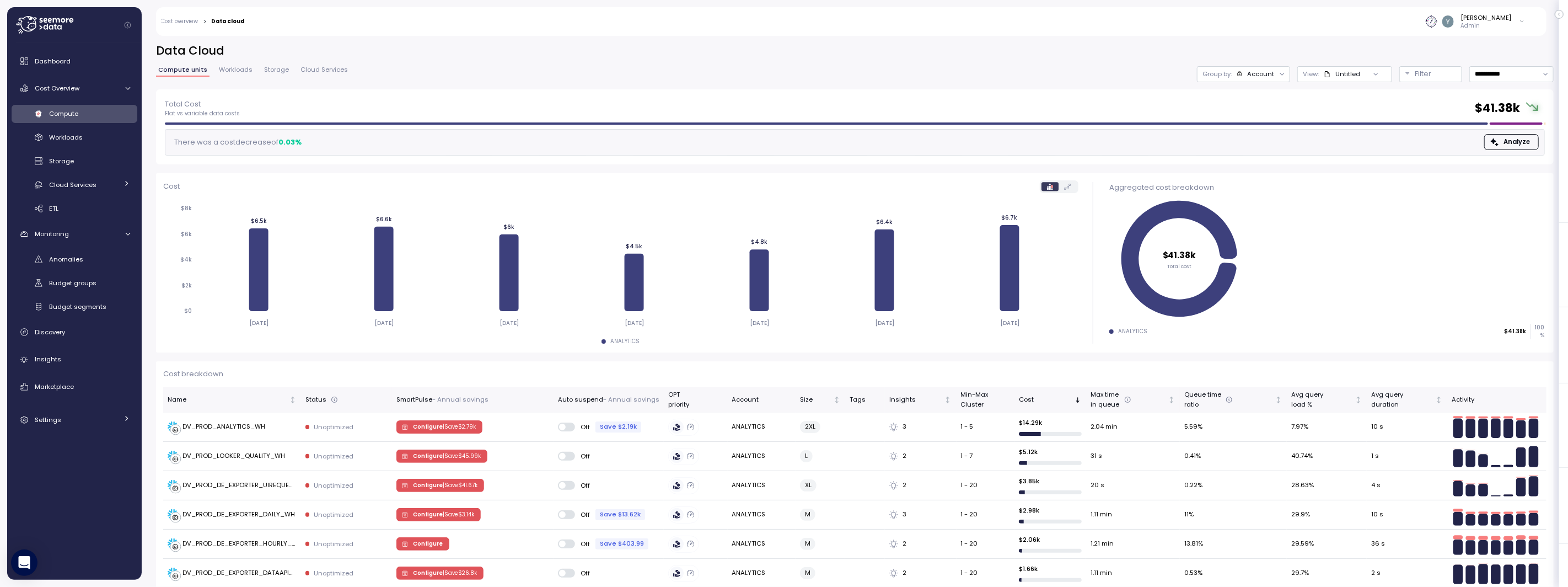
click at [234, 72] on span "Workloads" at bounding box center [236, 70] width 34 height 6
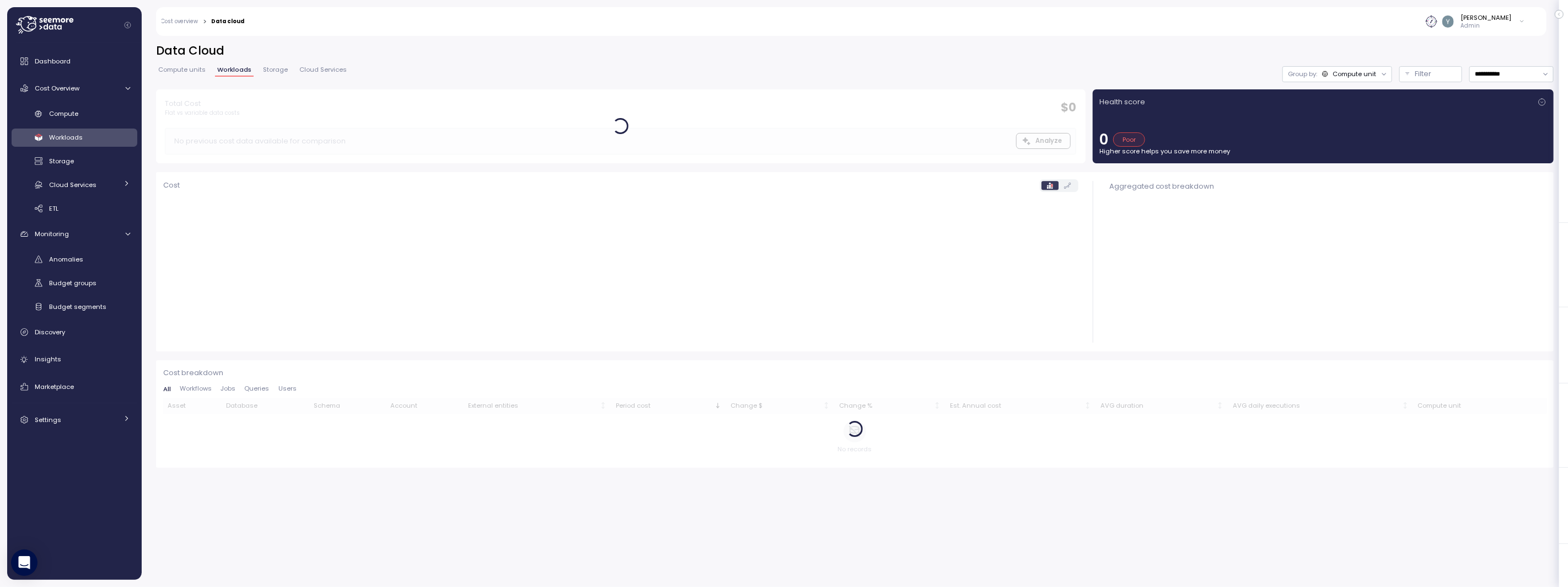
click at [238, 71] on span "Workloads" at bounding box center [234, 70] width 34 height 6
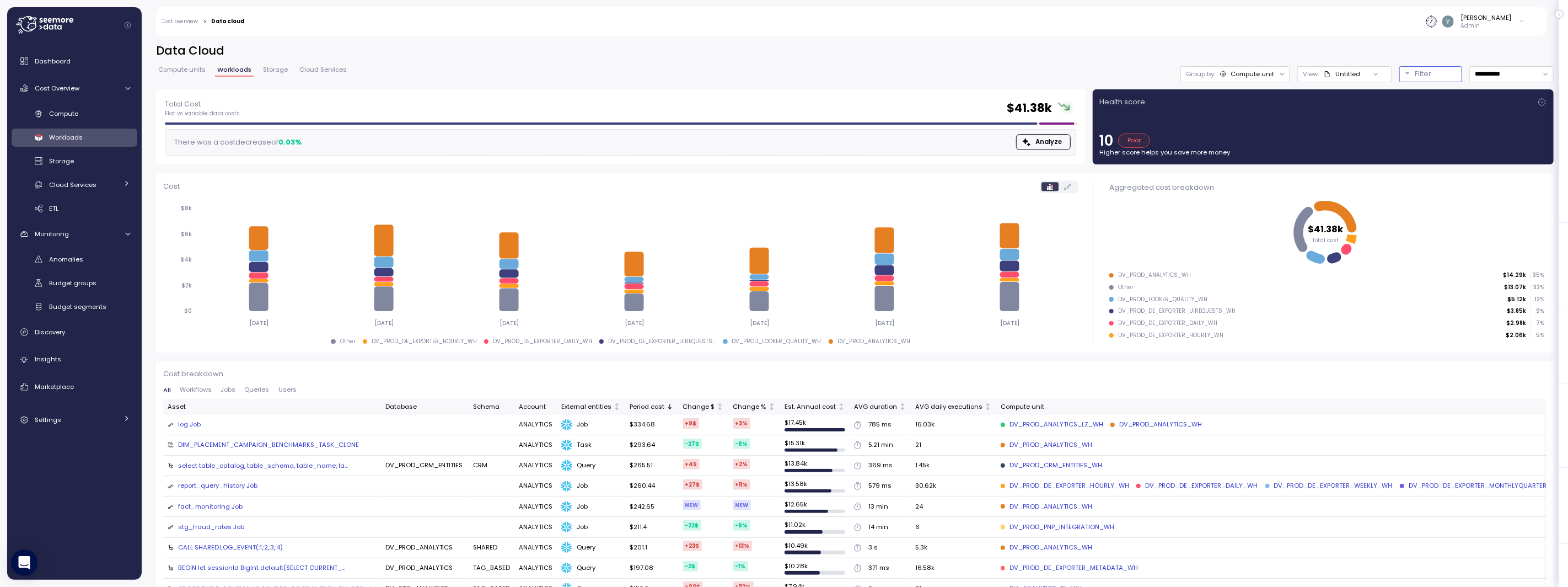
click at [1416, 74] on p "Filter" at bounding box center [1424, 74] width 17 height 11
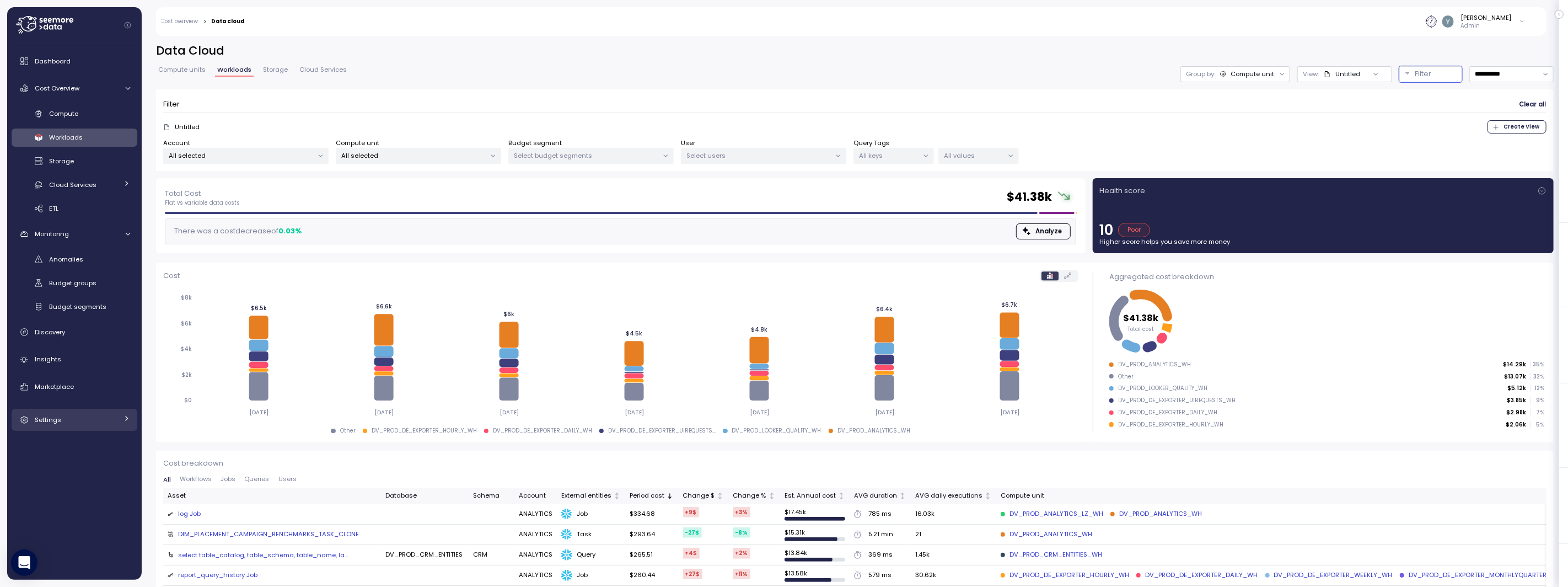
click at [101, 423] on div "Settings" at bounding box center [76, 420] width 83 height 11
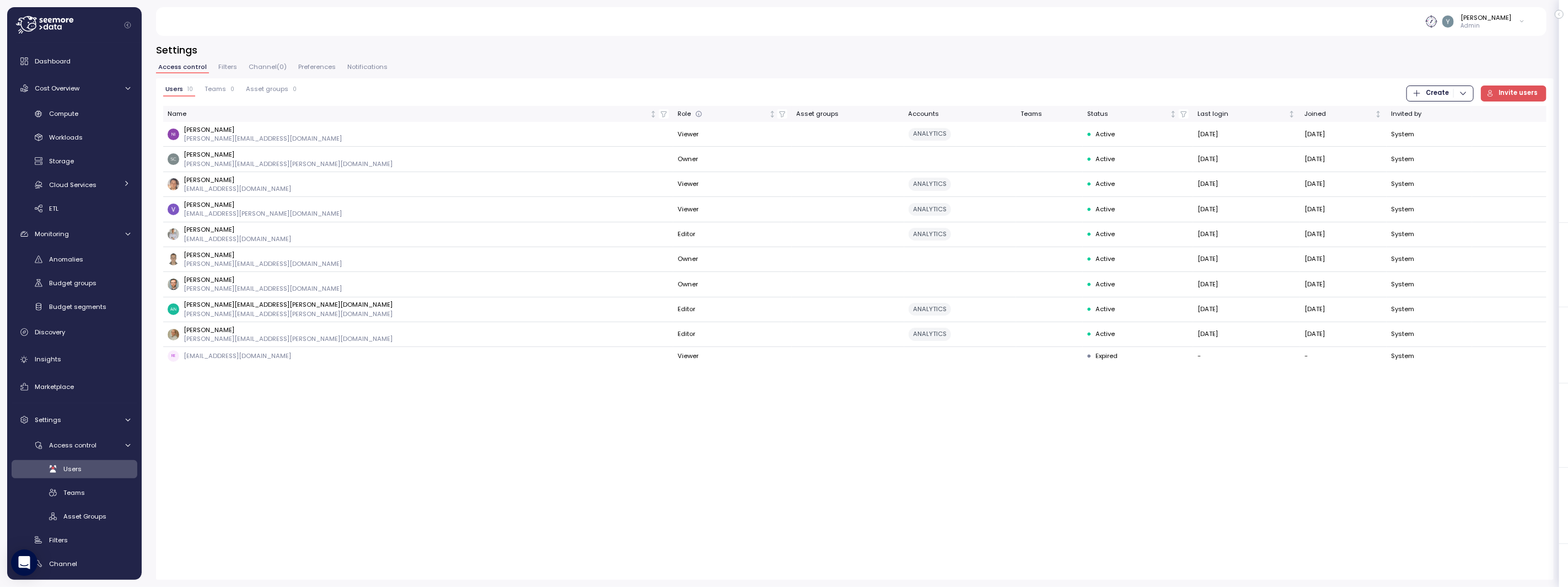
click at [216, 86] on span "Teams" at bounding box center [215, 89] width 22 height 6
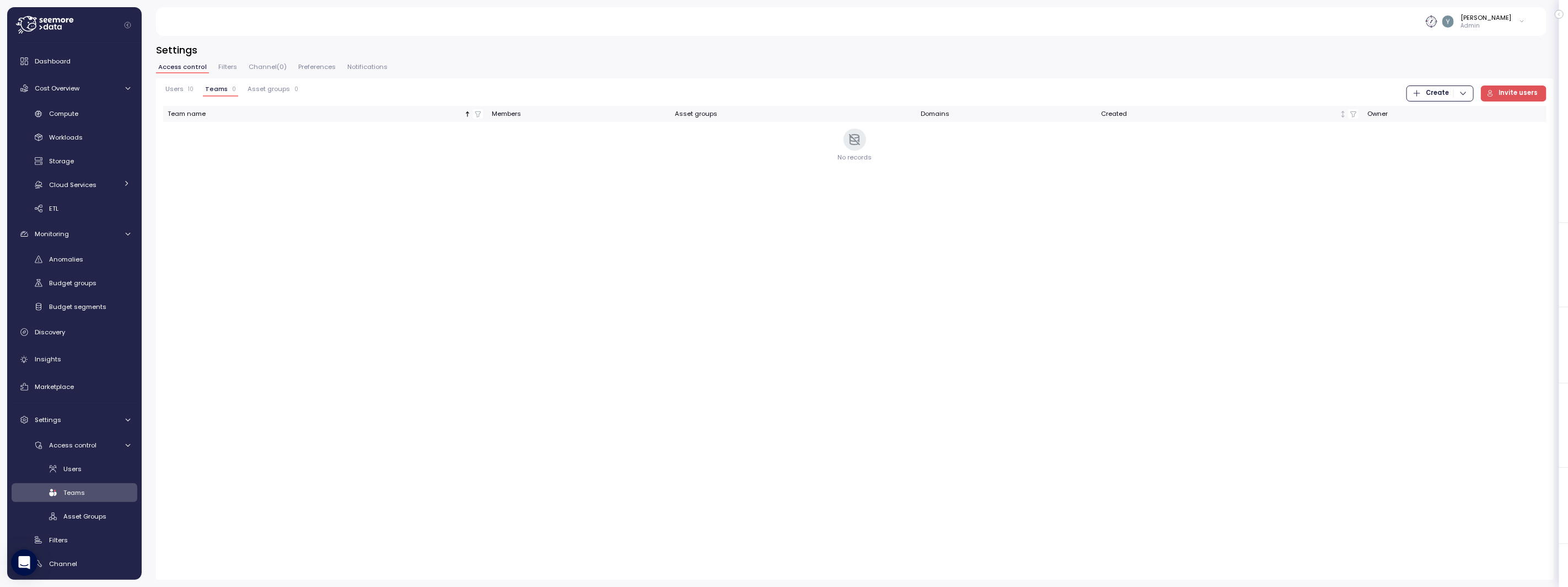
click at [265, 91] on span "Asset groups" at bounding box center [269, 89] width 42 height 6
click at [215, 91] on span "Teams" at bounding box center [215, 89] width 22 height 6
click at [1449, 91] on span "Create" at bounding box center [1437, 93] width 23 height 15
click at [1334, 86] on div "Users 10 Teams 0 Asset groups 0 Create Invite users" at bounding box center [855, 93] width 1383 height 16
click at [77, 88] on span "Cost Overview" at bounding box center [57, 88] width 45 height 9
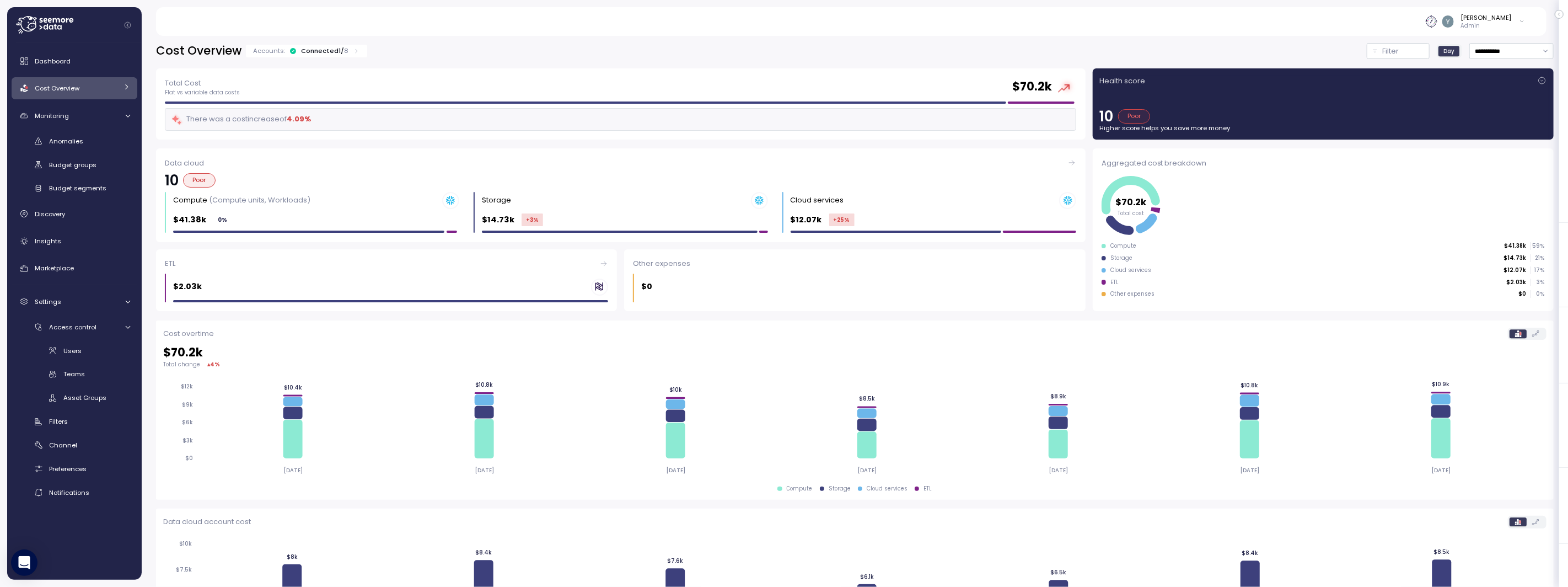
click at [71, 86] on span "Cost Overview" at bounding box center [57, 88] width 45 height 9
click at [79, 133] on span "Workloads" at bounding box center [66, 137] width 34 height 9
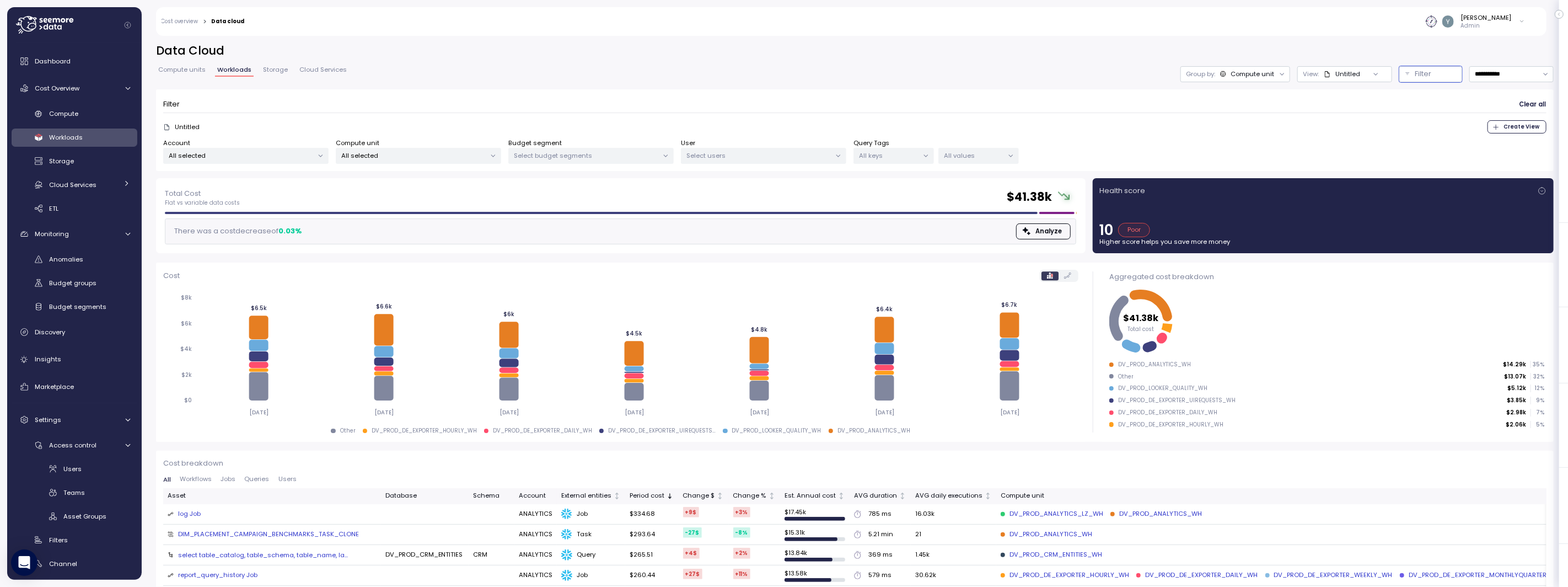
click at [1506, 26] on p "Admin" at bounding box center [1487, 25] width 51 height 8
click at [1426, 50] on h2 "Data Cloud" at bounding box center [855, 51] width 1398 height 16
click at [1454, 19] on img at bounding box center [1448, 21] width 11 height 11
click at [279, 72] on span "Storage" at bounding box center [275, 70] width 25 height 6
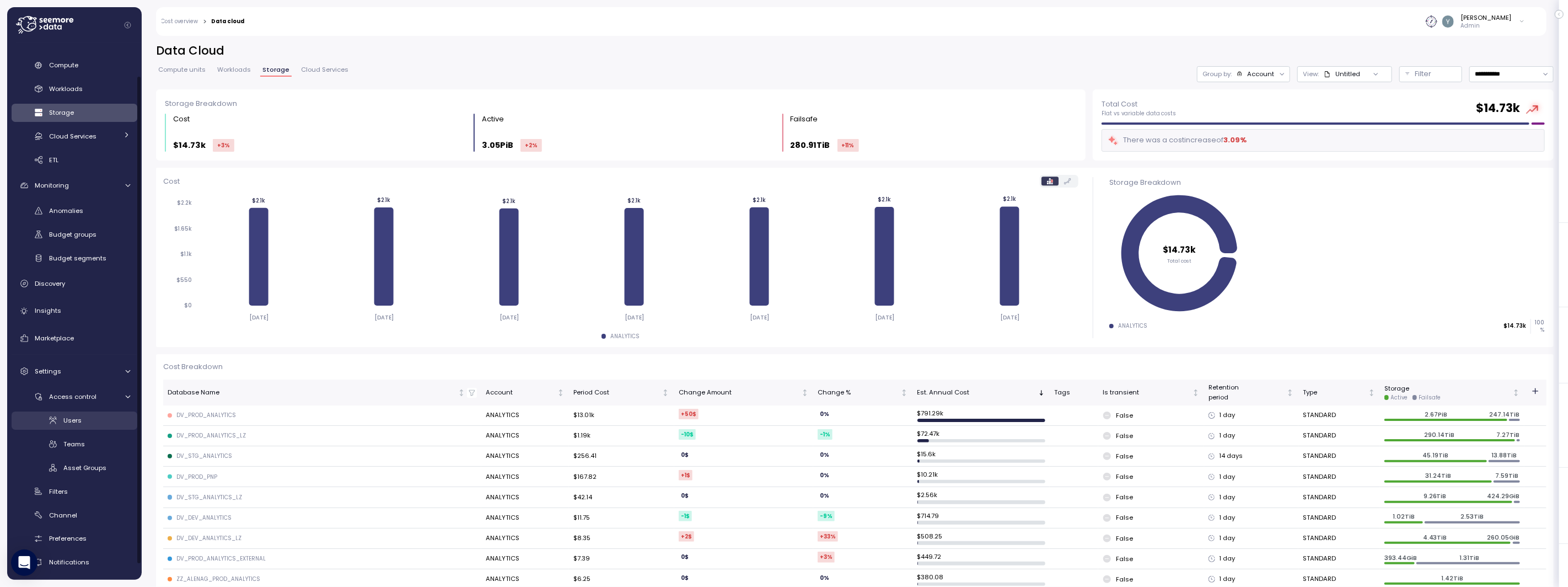
scroll to position [52, 0]
click at [126, 367] on icon at bounding box center [127, 368] width 5 height 3
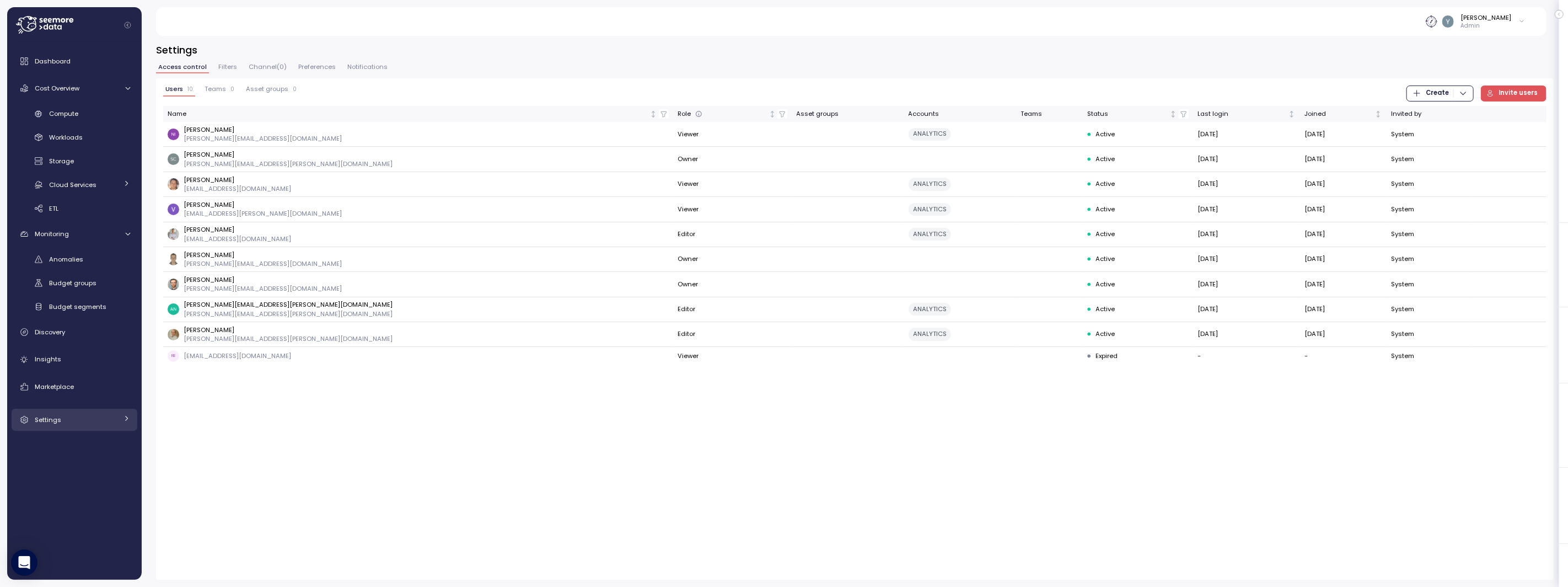
click at [87, 424] on div "Settings" at bounding box center [76, 420] width 83 height 11
click at [125, 391] on icon at bounding box center [128, 393] width 7 height 7
click at [127, 232] on icon at bounding box center [128, 234] width 7 height 7
click at [129, 184] on icon at bounding box center [126, 183] width 7 height 7
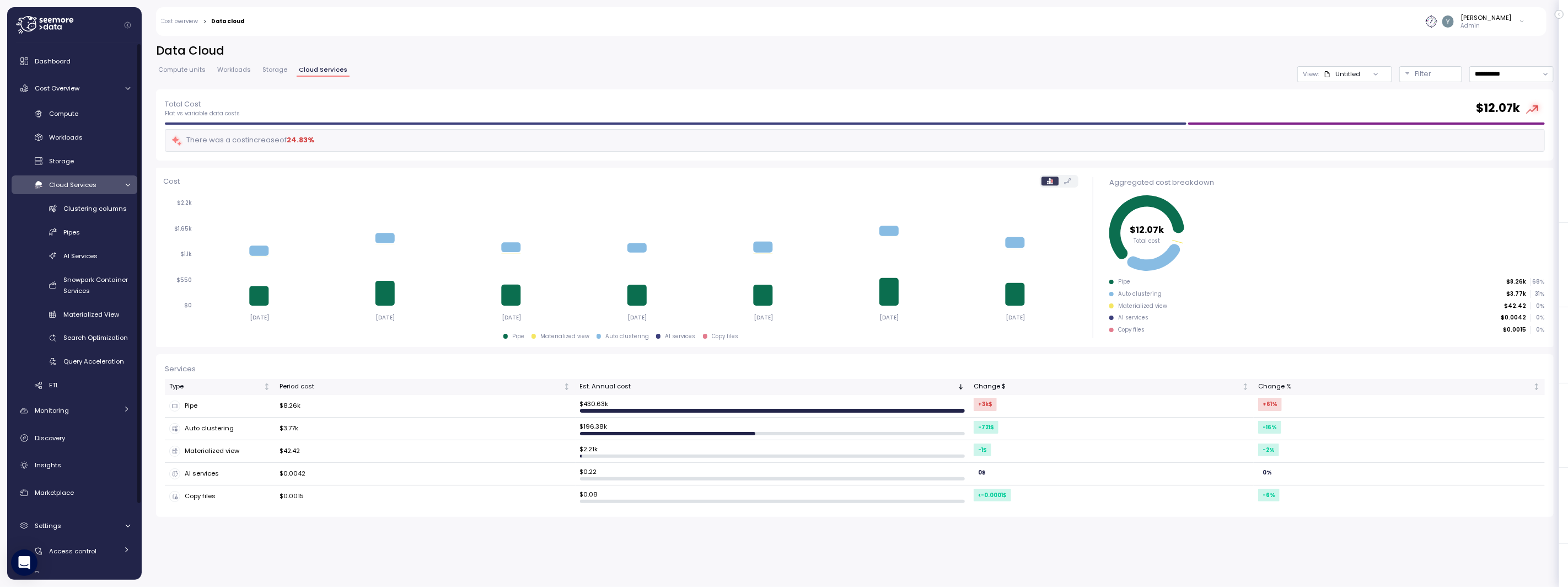
click at [129, 184] on icon at bounding box center [127, 185] width 5 height 3
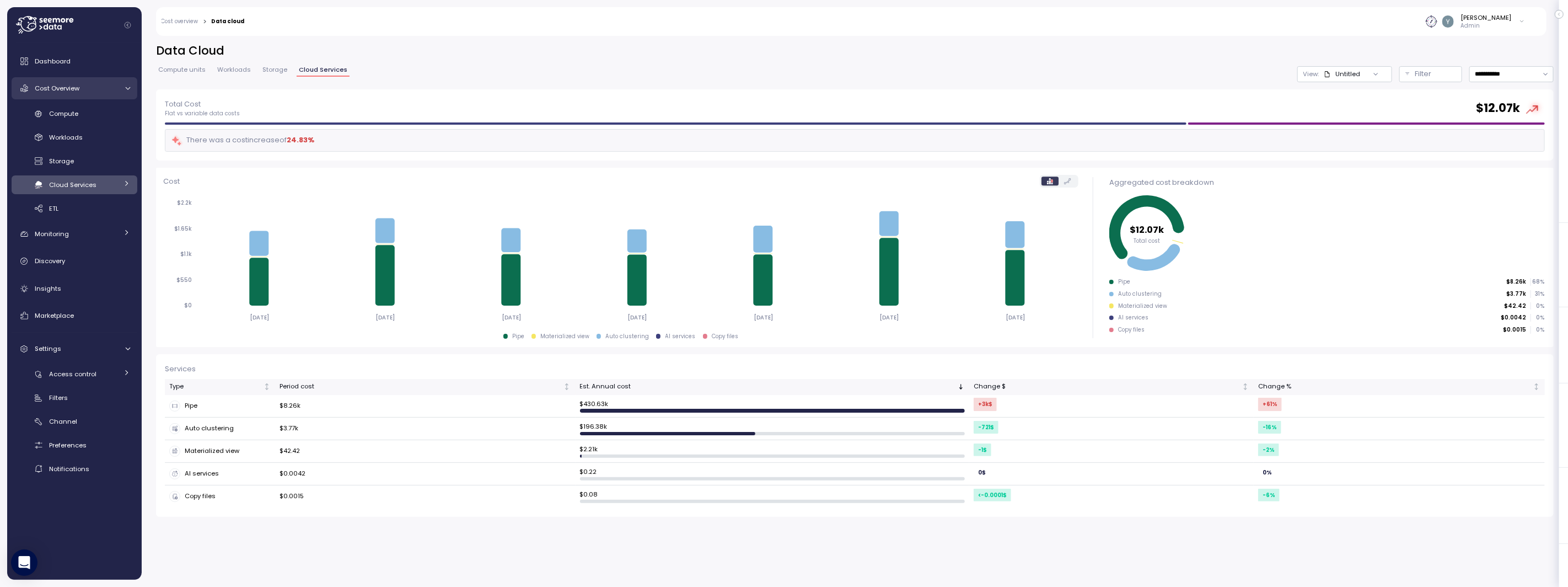
click at [121, 85] on div at bounding box center [126, 88] width 11 height 7
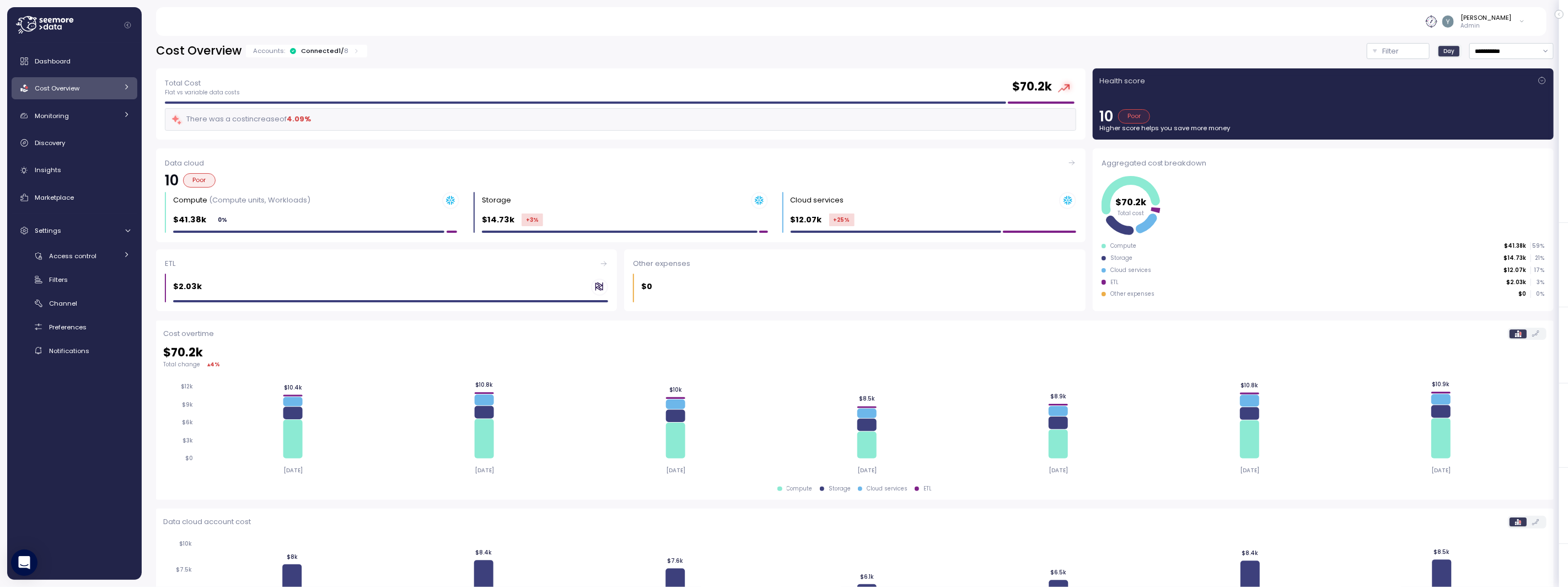
click at [127, 22] on icon "Collapse navigation" at bounding box center [128, 25] width 6 height 6
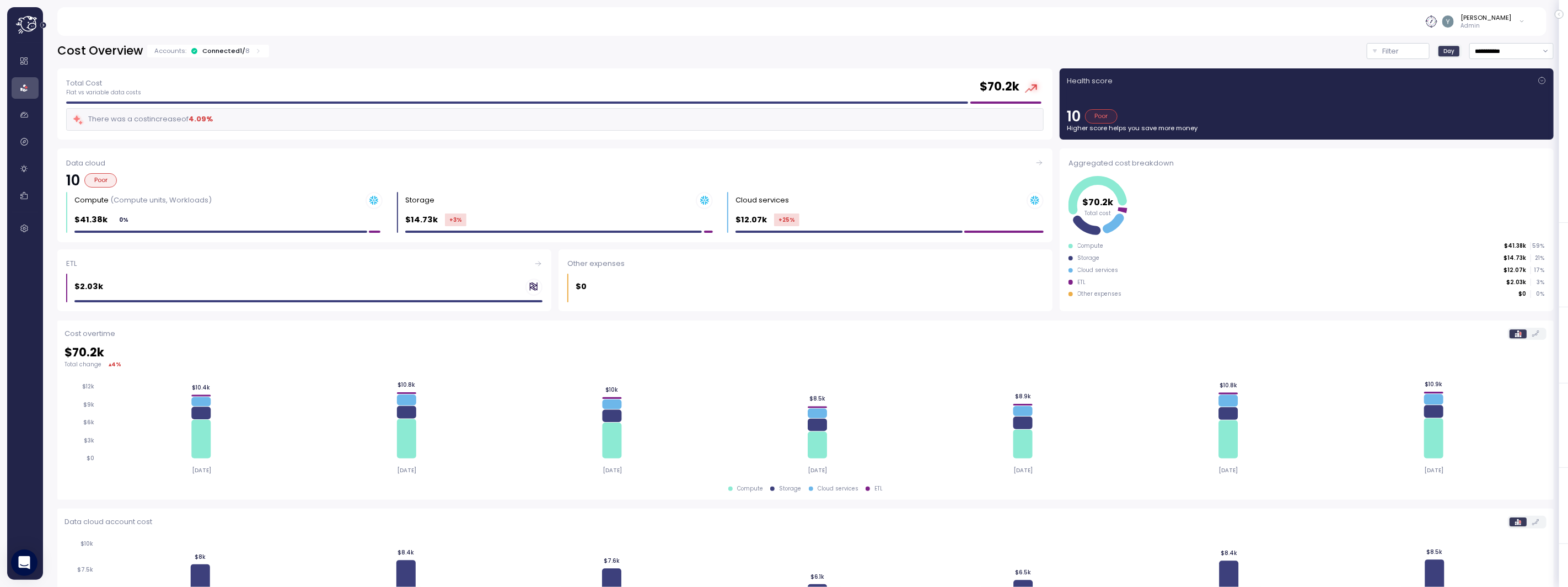
click at [44, 25] on icon "Expand navigation" at bounding box center [43, 25] width 6 height 6
